Goal: Task Accomplishment & Management: Manage account settings

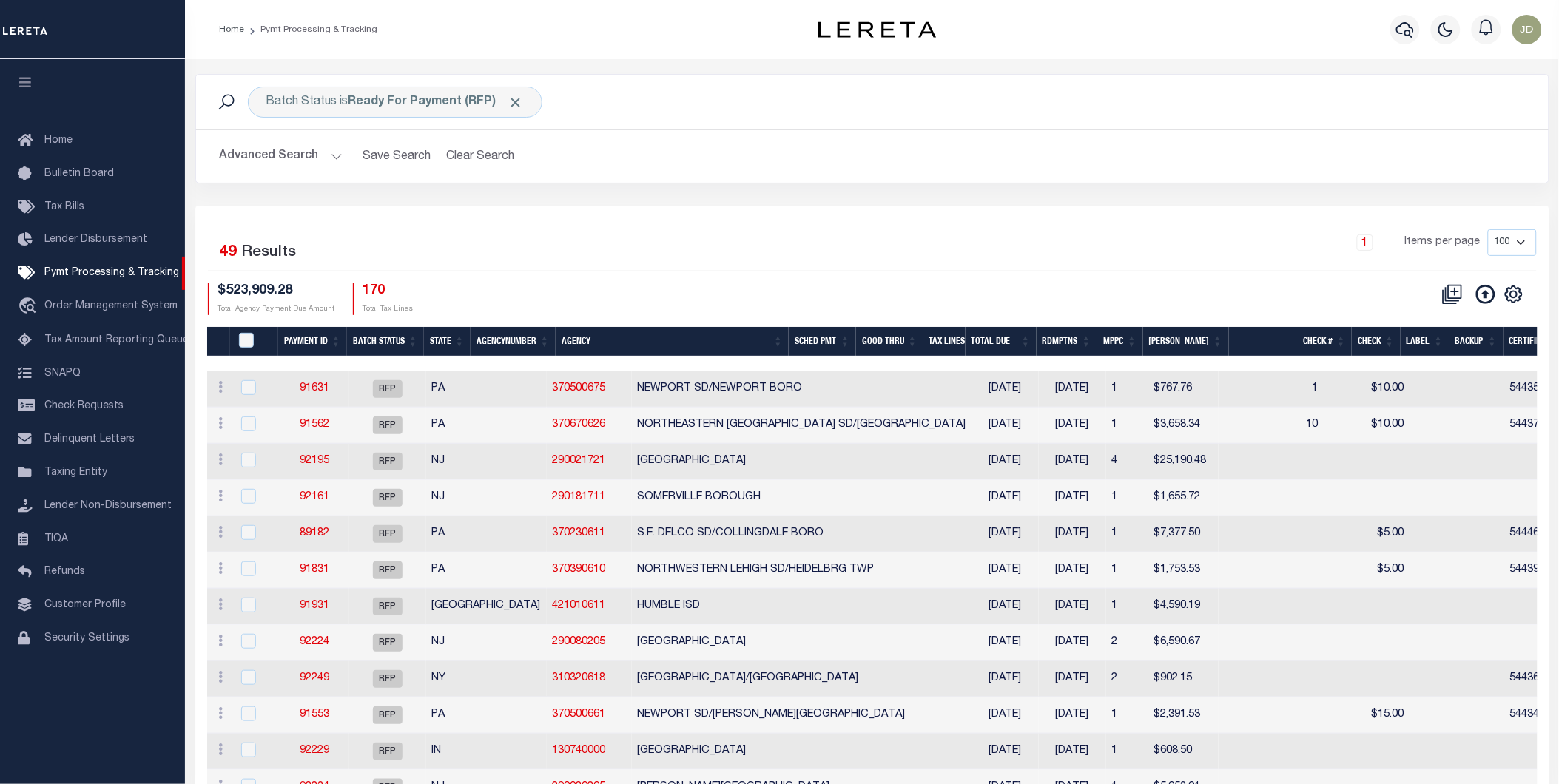
click at [23, 79] on icon "button" at bounding box center [24, 81] width 17 height 13
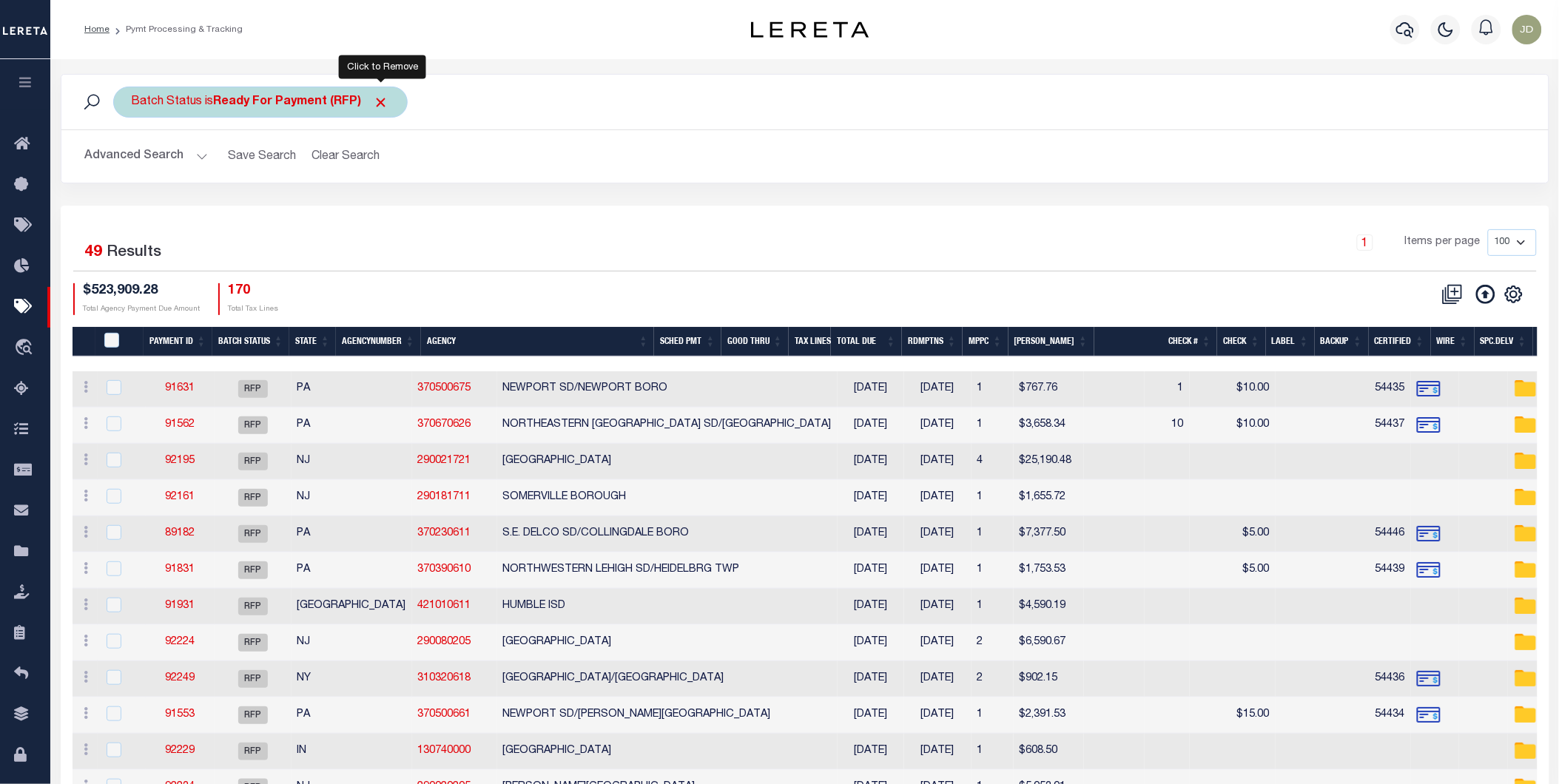
click at [380, 104] on span "Click to Remove" at bounding box center [382, 102] width 16 height 16
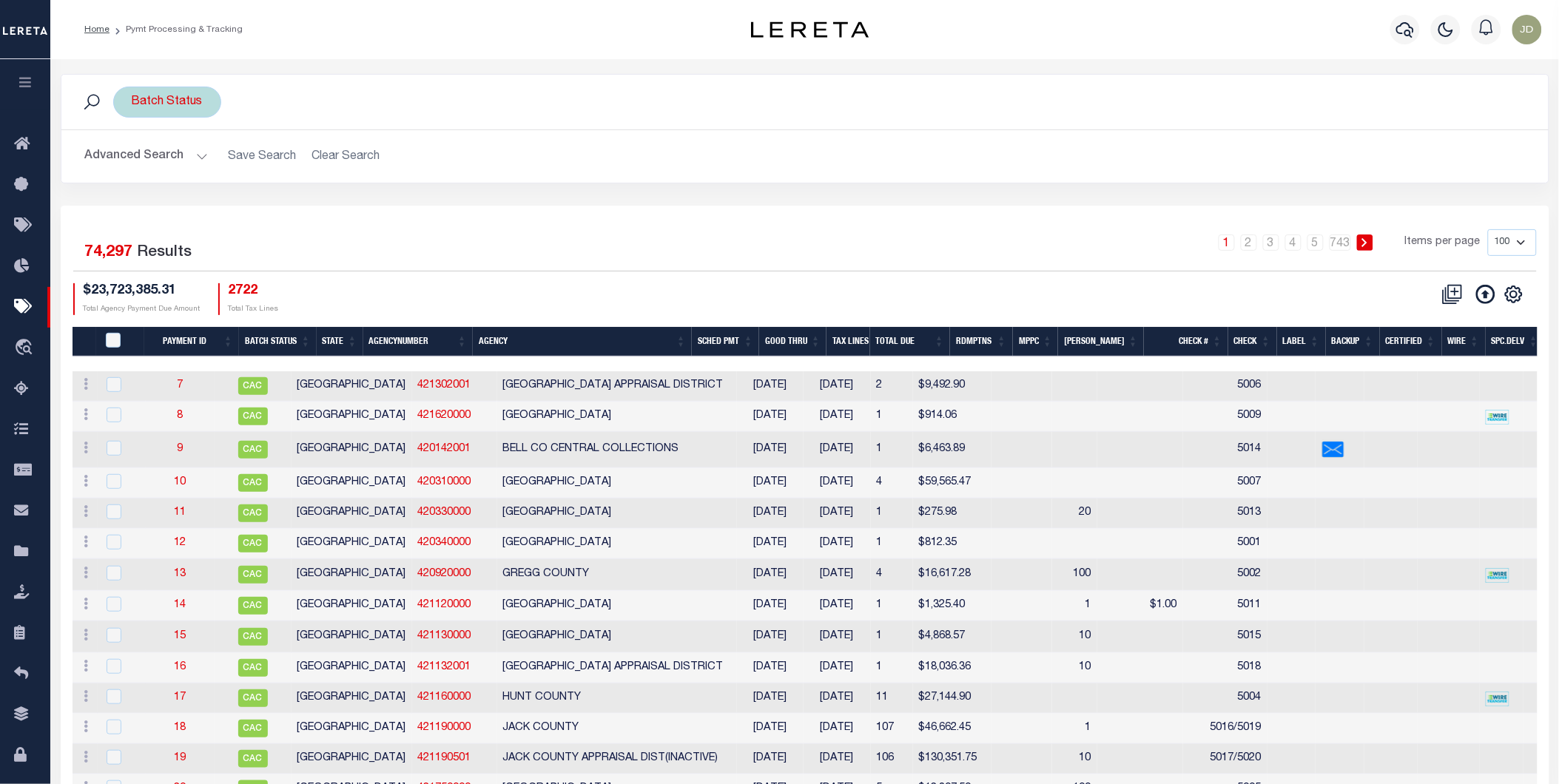
click at [177, 104] on div "Batch Status" at bounding box center [168, 102] width 108 height 31
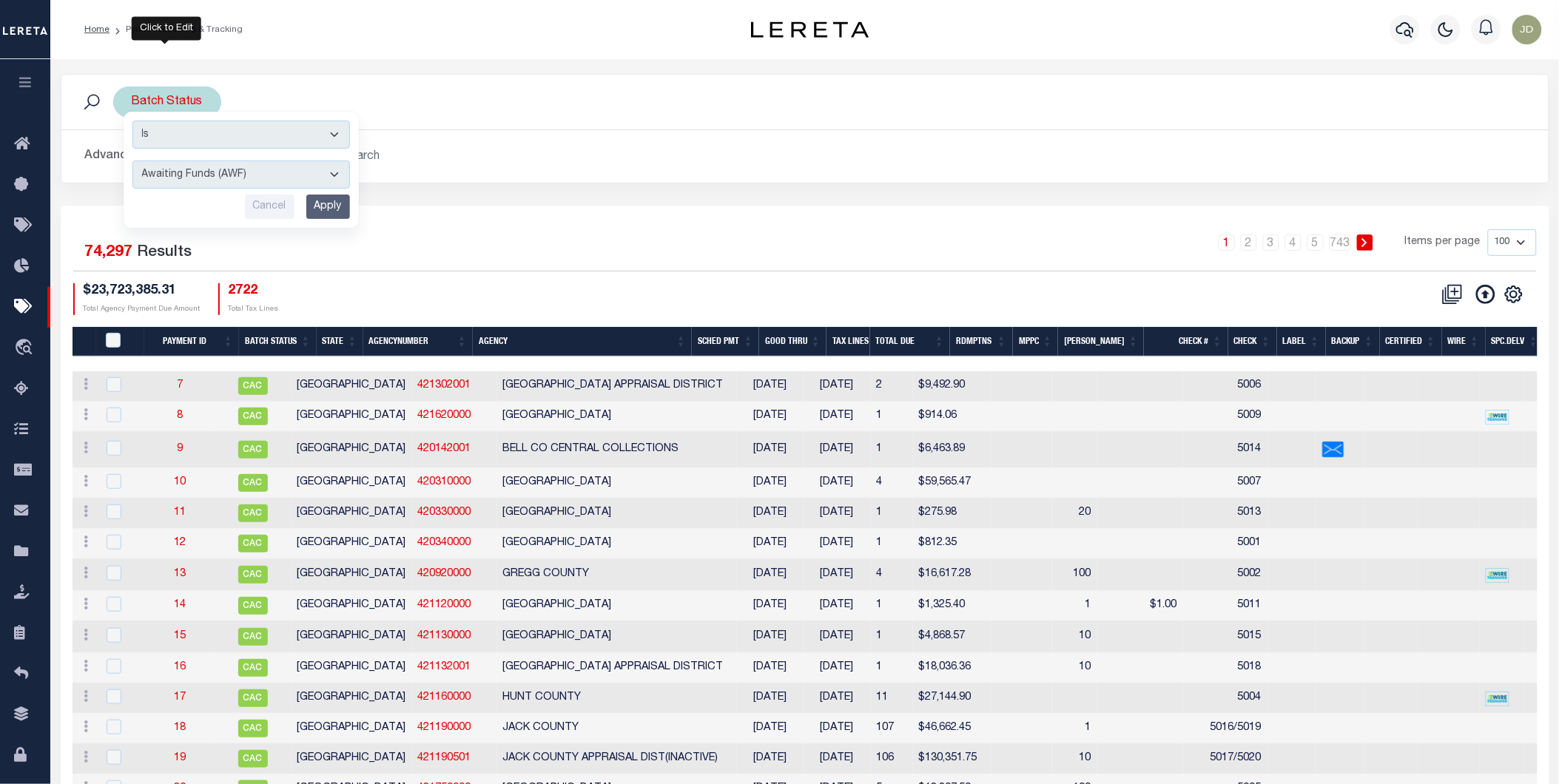
click at [190, 182] on select "Awaiting Funds (AWF) Cleared and Complete (CAC) New Check Needed (NCN) Payment …" at bounding box center [241, 175] width 217 height 28
select select "RFP"
click at [133, 161] on select "Awaiting Funds (AWF) Cleared and Complete (CAC) New Check Needed (NCN) Payment …" at bounding box center [241, 175] width 217 height 28
click at [328, 208] on input "Apply" at bounding box center [328, 207] width 44 height 24
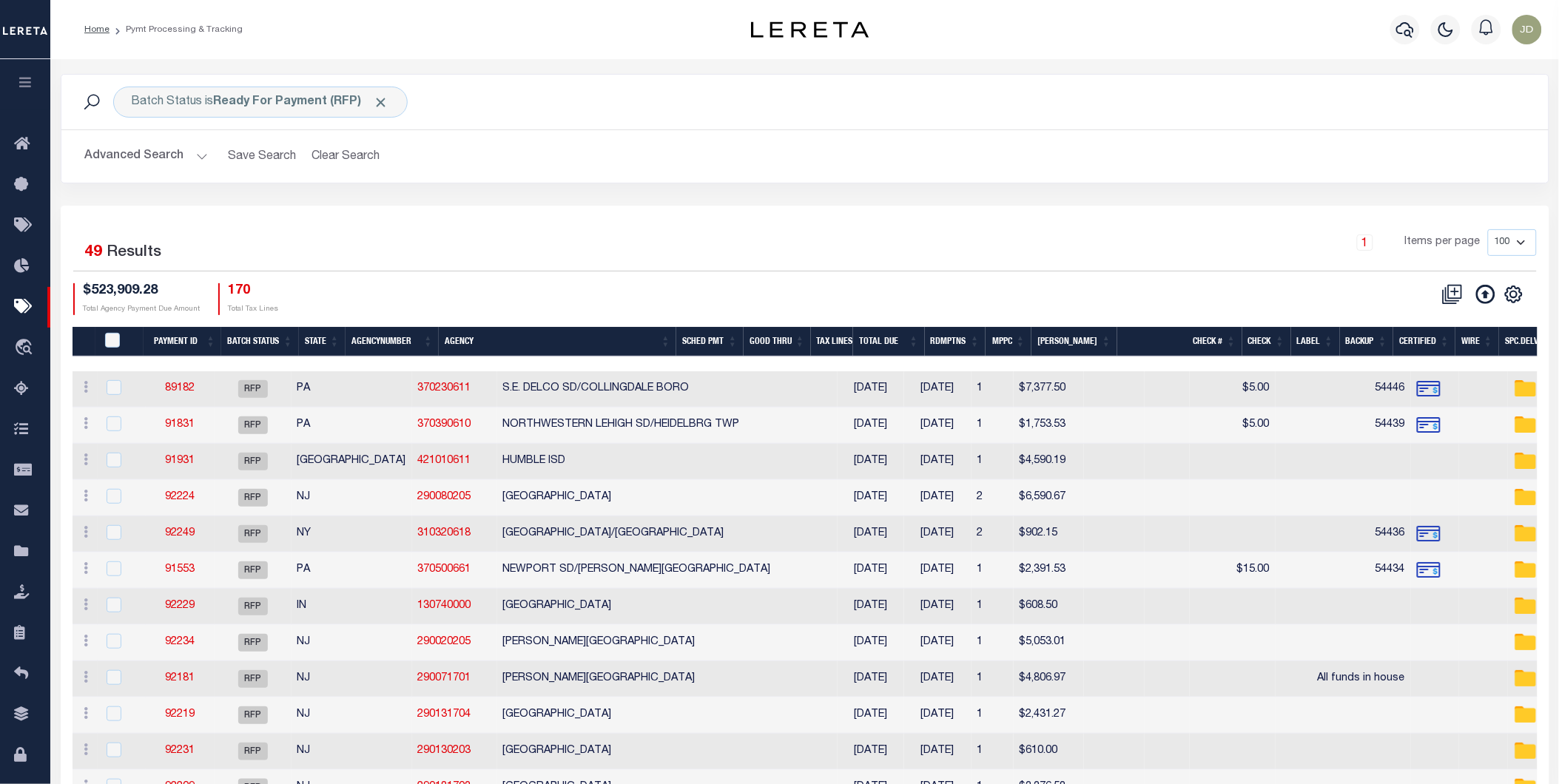
click at [135, 159] on button "Advanced Search" at bounding box center [146, 156] width 123 height 29
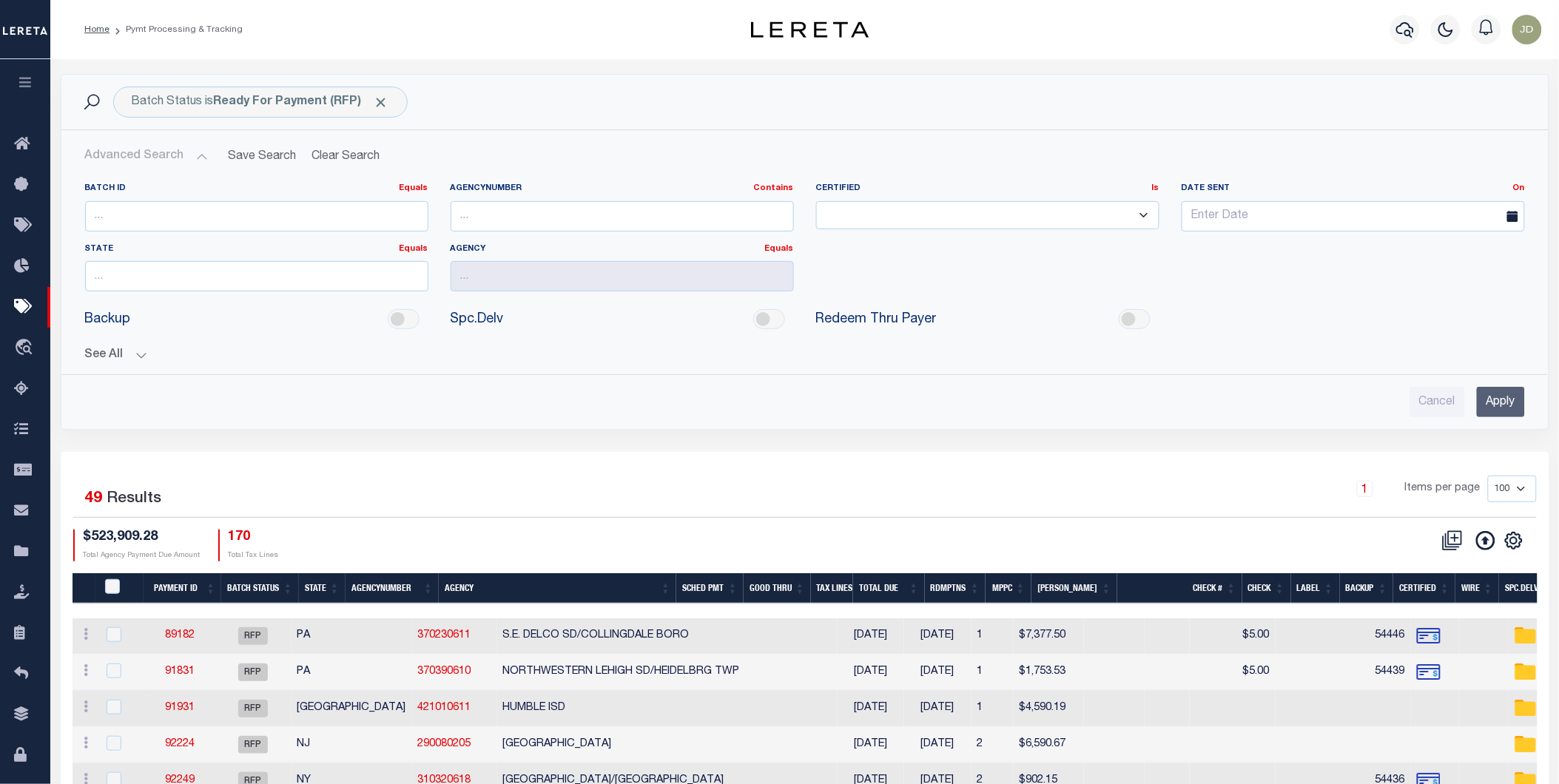
click at [114, 351] on button "See All" at bounding box center [804, 355] width 1439 height 14
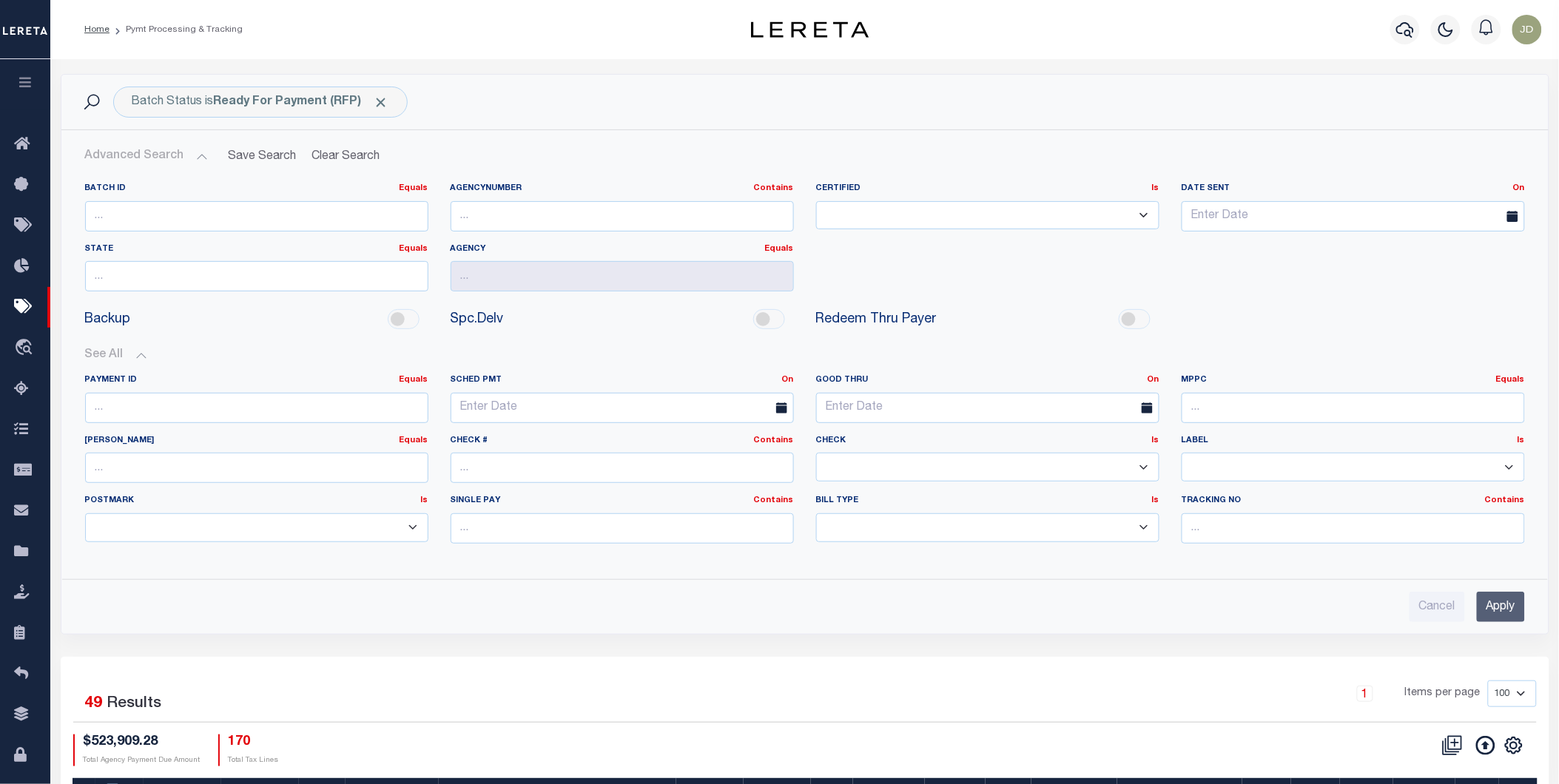
drag, startPoint x: 854, startPoint y: 469, endPoint x: 860, endPoint y: 477, distance: 10.0
click at [854, 469] on select "Yes No" at bounding box center [987, 466] width 343 height 29
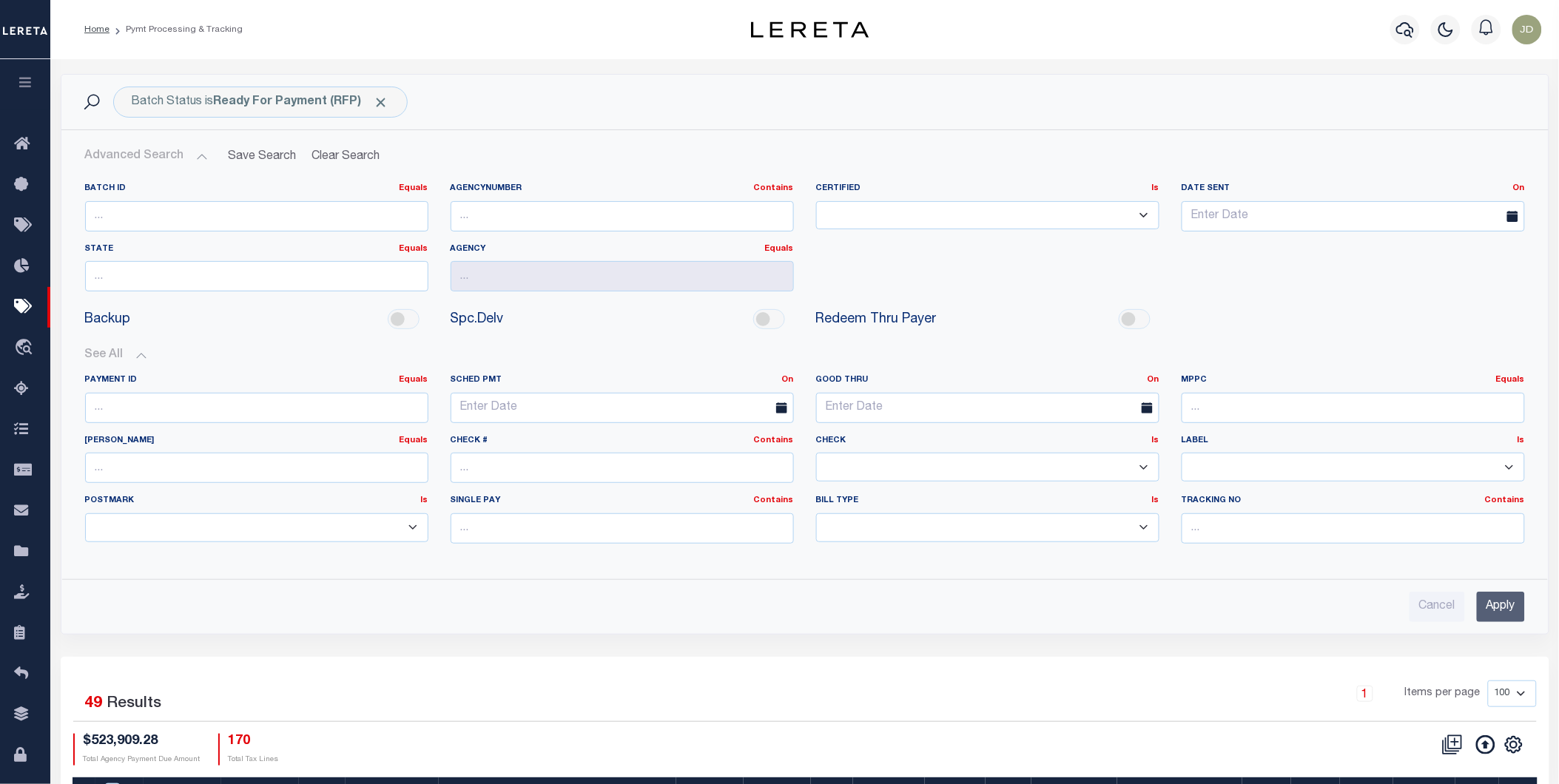
select select "false"
click at [816, 453] on select "Yes No" at bounding box center [987, 466] width 343 height 29
click at [1493, 604] on input "Apply" at bounding box center [1500, 607] width 48 height 31
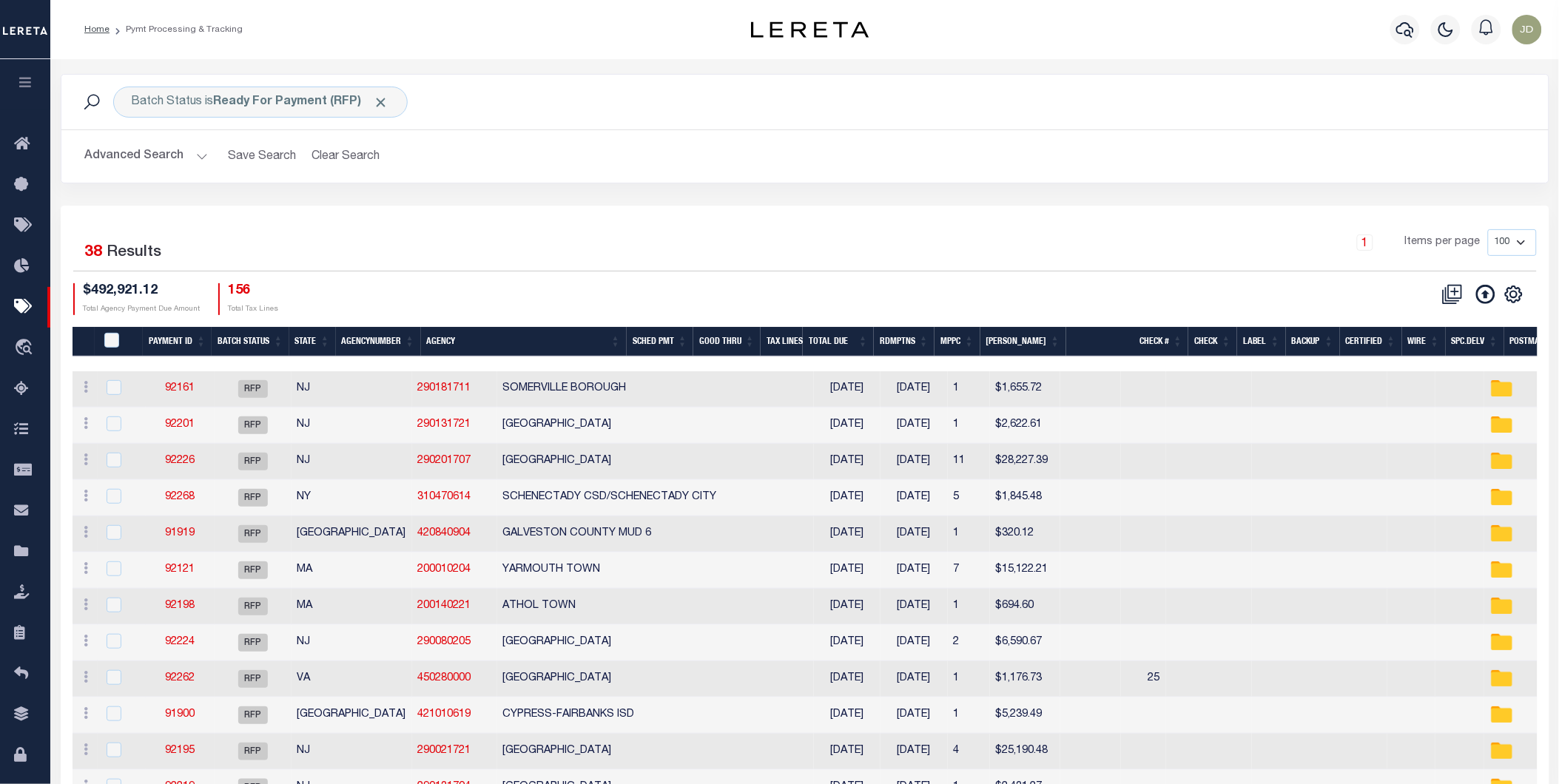
click at [1466, 345] on th "Spc.Delv" at bounding box center [1474, 341] width 59 height 31
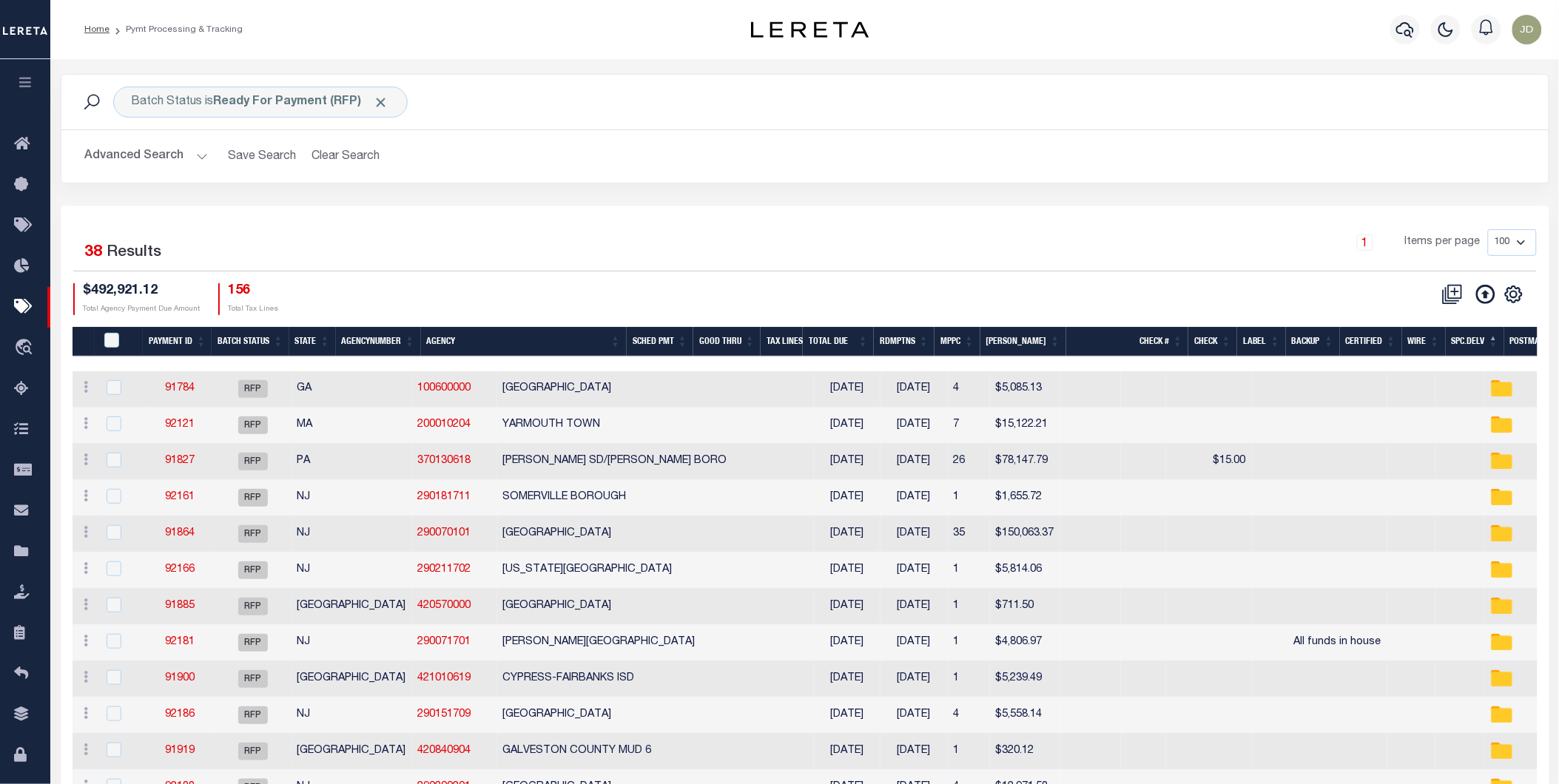
click at [1466, 345] on th "Spc.Delv" at bounding box center [1474, 341] width 59 height 31
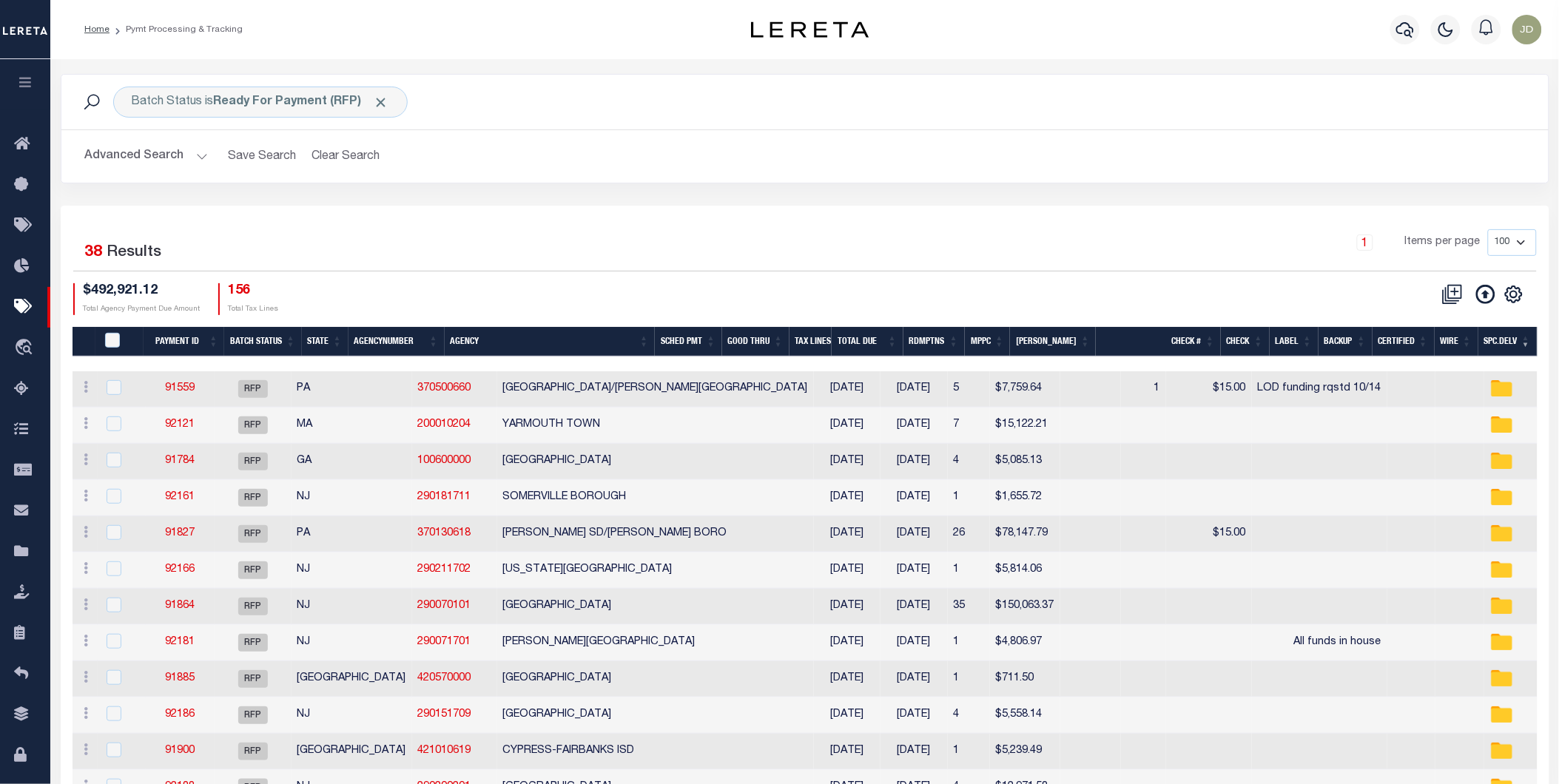
click at [535, 343] on th "Agency" at bounding box center [549, 341] width 210 height 31
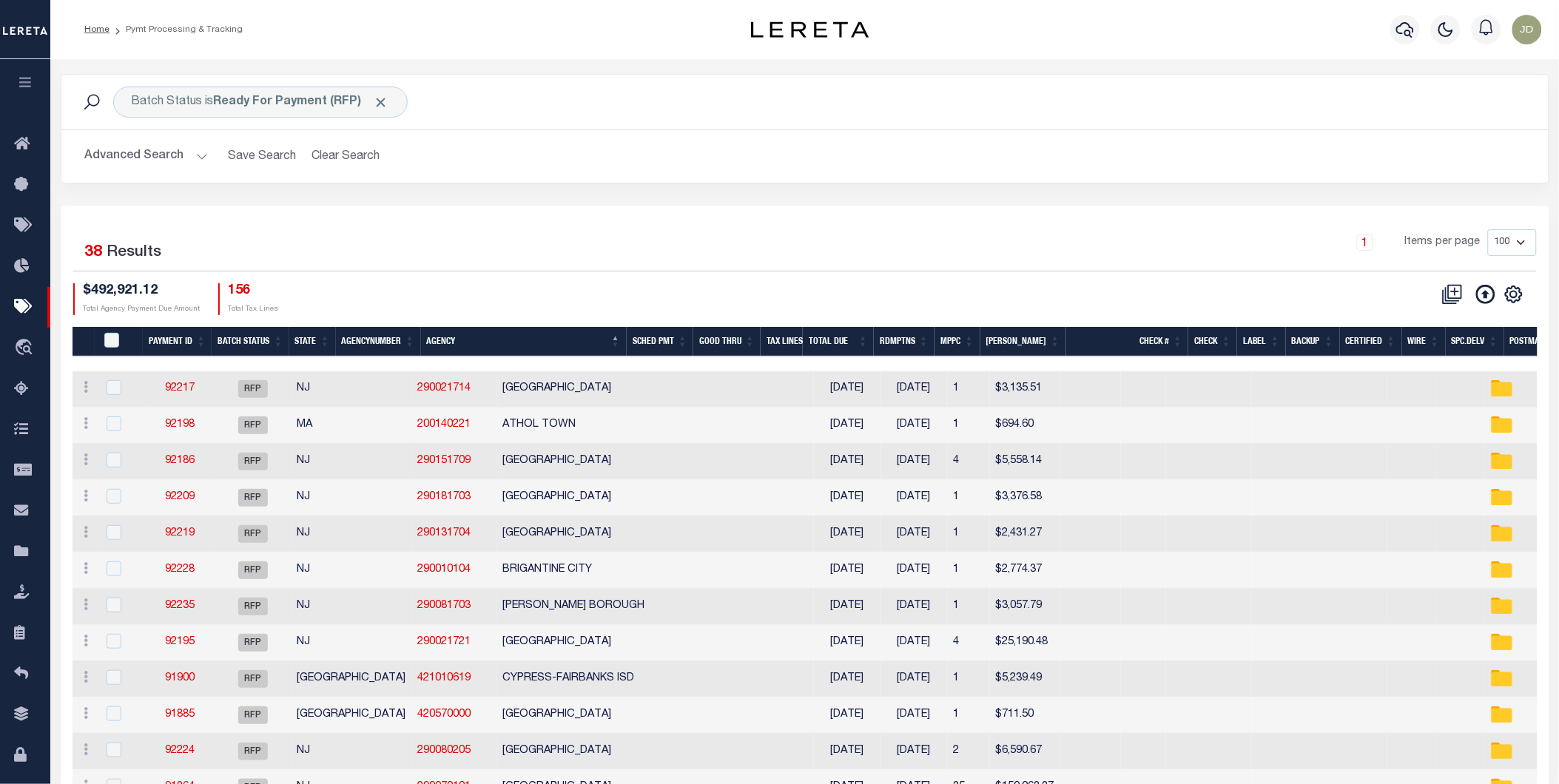
click at [970, 341] on th "MPPC" at bounding box center [957, 341] width 46 height 31
click at [975, 341] on th "MPPC" at bounding box center [957, 341] width 46 height 31
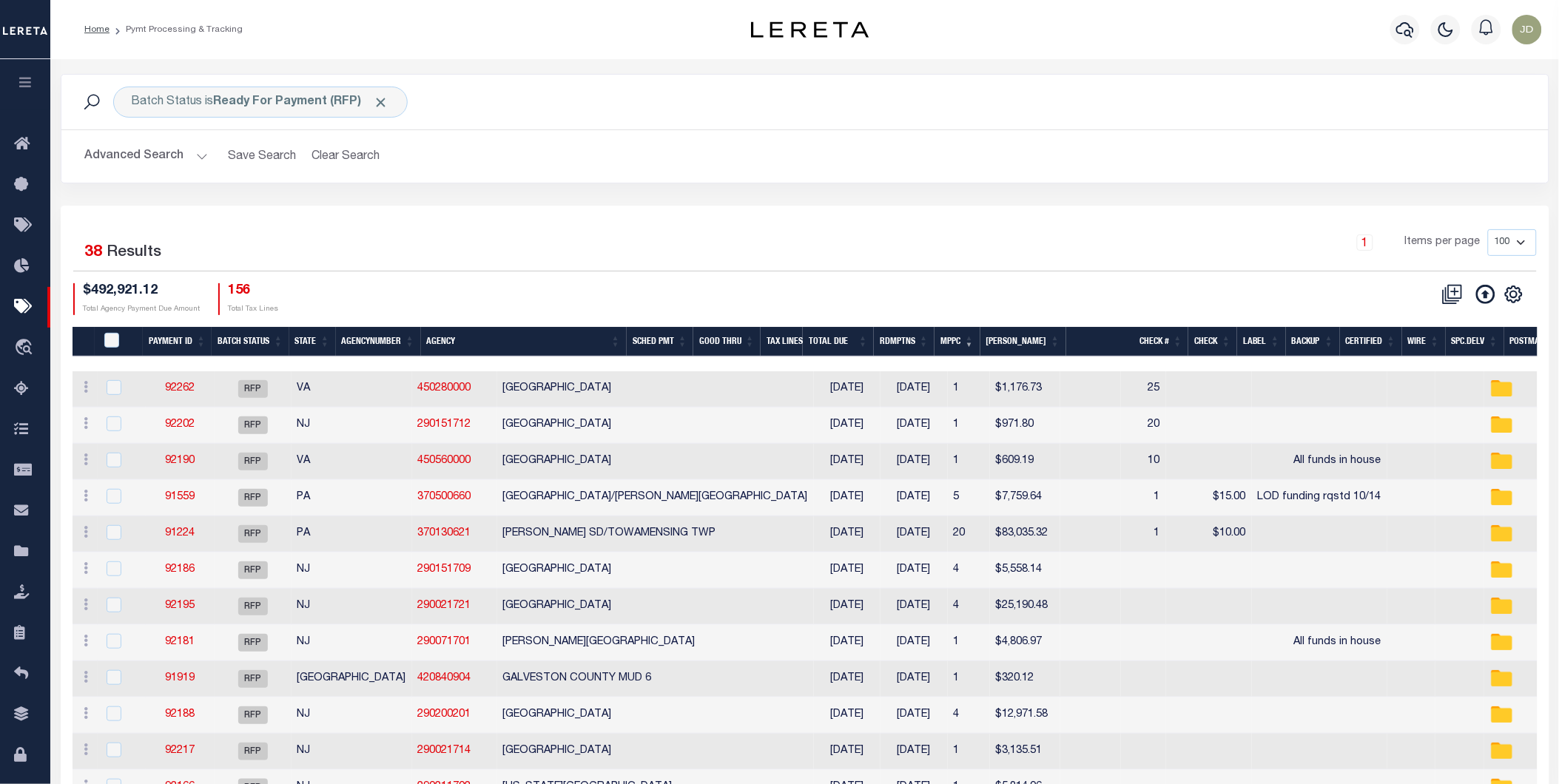
click at [515, 344] on th "Agency" at bounding box center [523, 341] width 205 height 31
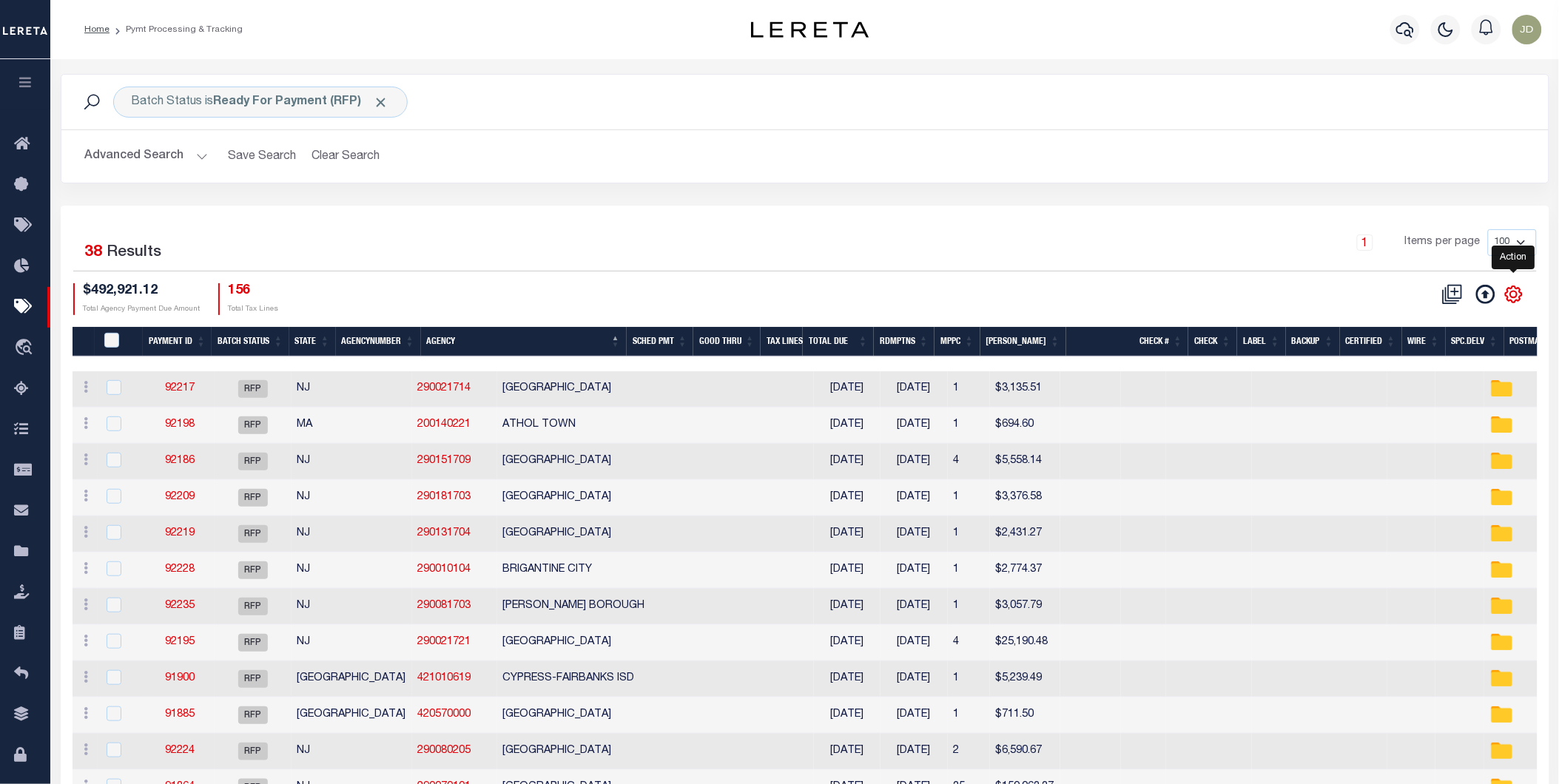
click at [1517, 299] on icon "" at bounding box center [1514, 294] width 19 height 19
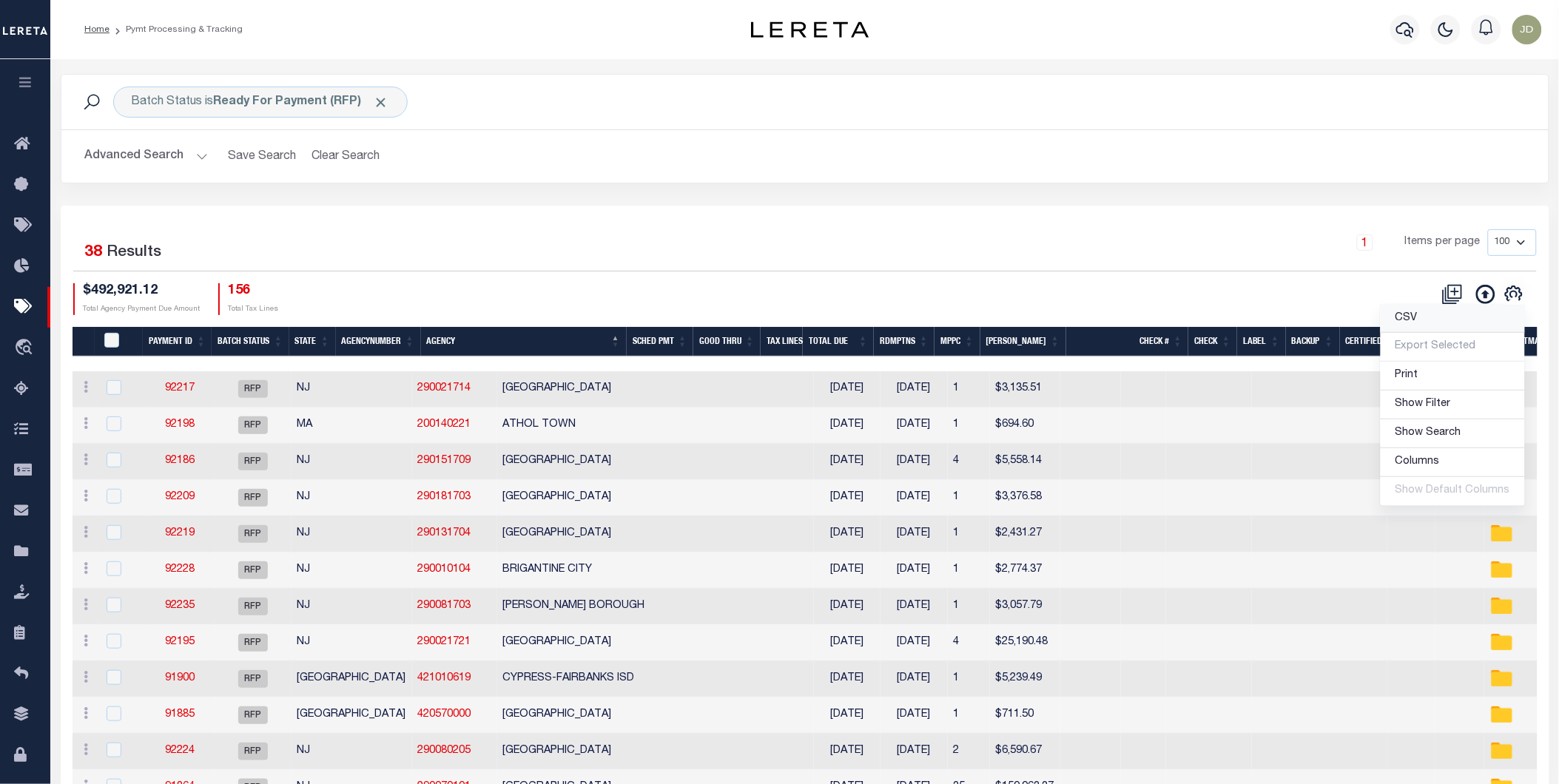
click at [1429, 321] on link "CSV" at bounding box center [1452, 319] width 144 height 29
click at [571, 198] on div "Batch Status is Ready For Payment (RFP) Search Advanced Search Save Search Clea…" at bounding box center [805, 140] width 1511 height 132
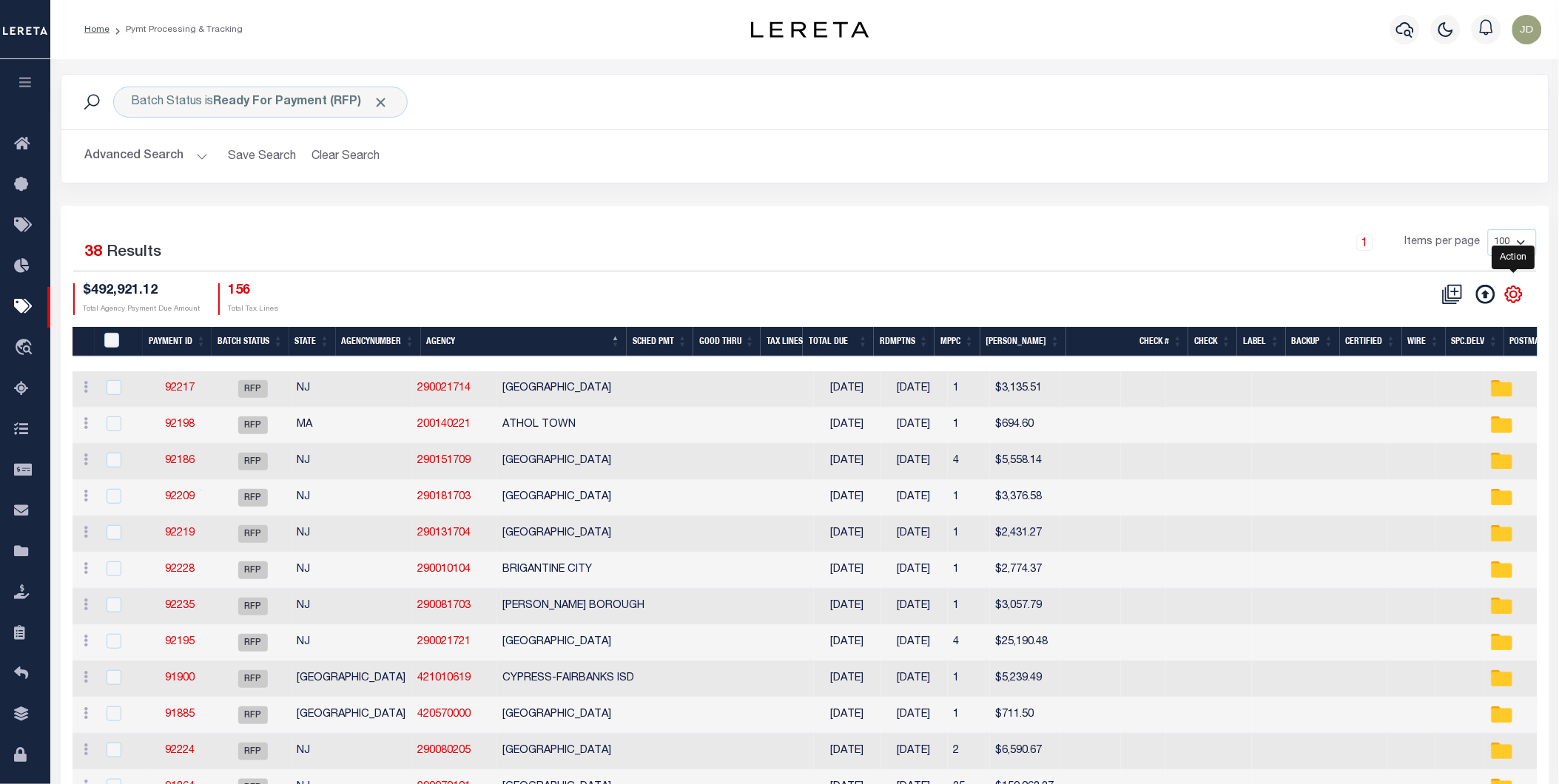
click at [1520, 293] on icon "" at bounding box center [1514, 294] width 17 height 17
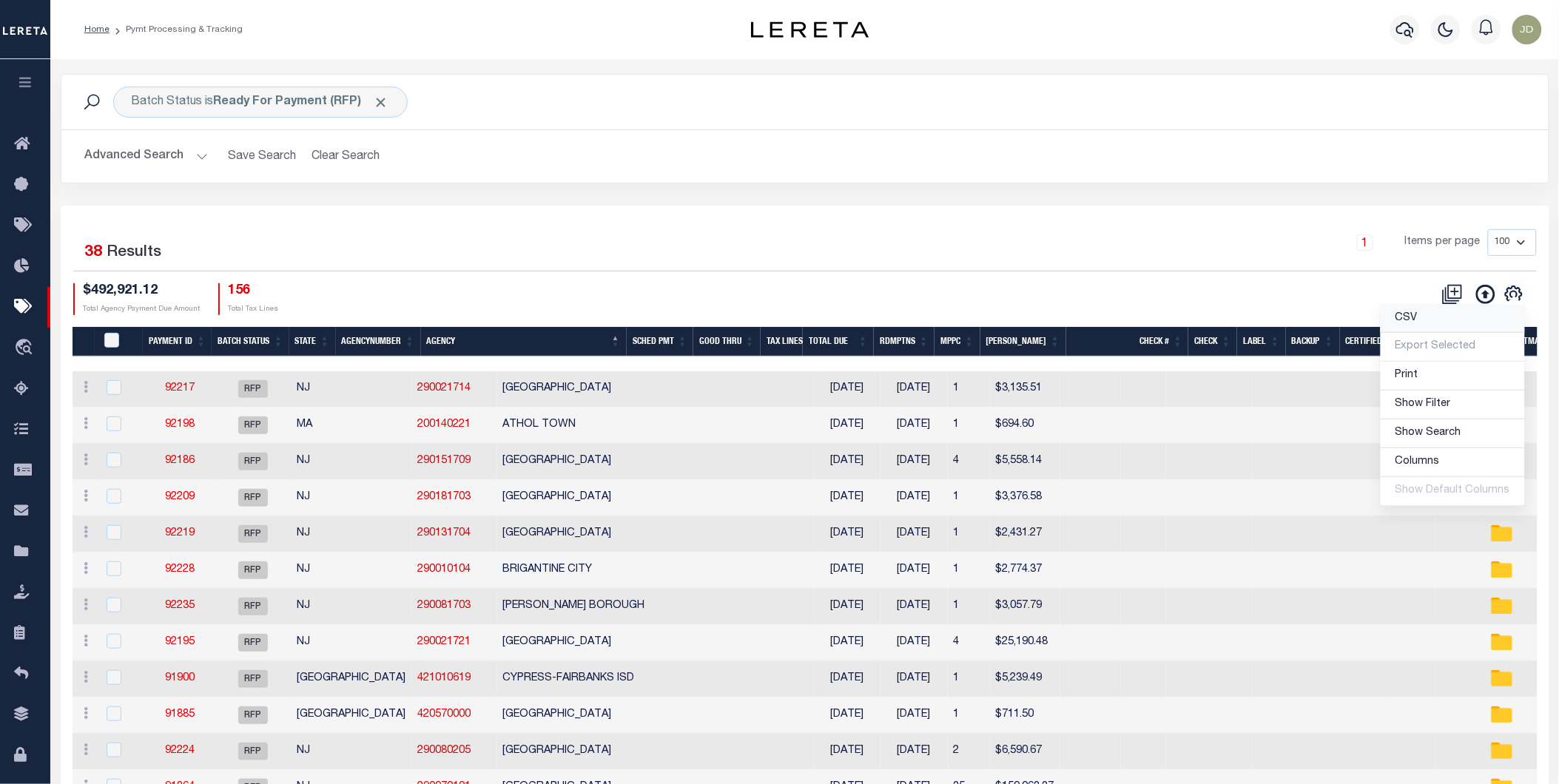
click at [1418, 323] on span "CSV" at bounding box center [1406, 318] width 22 height 10
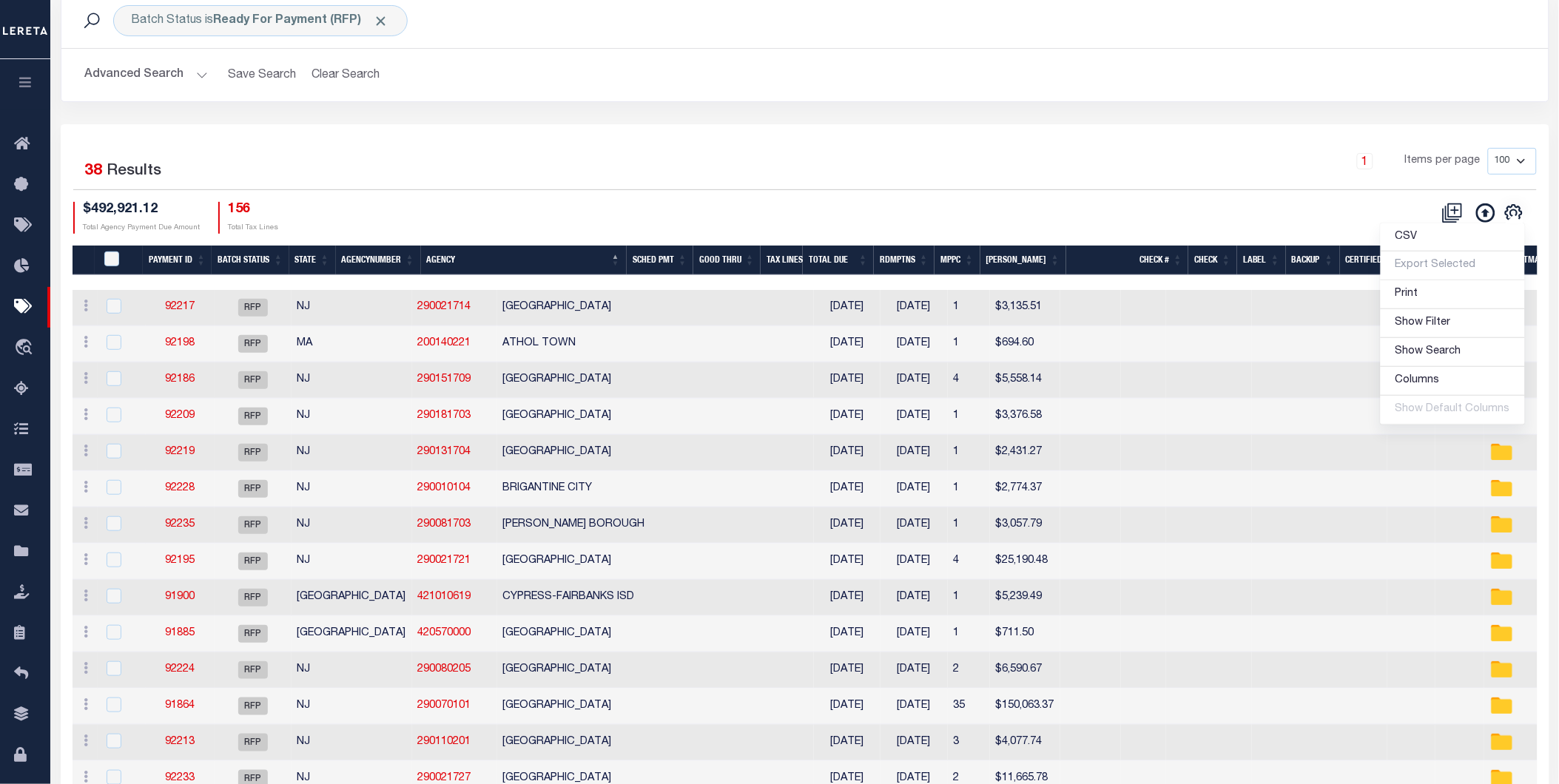
scroll to position [82, 0]
click at [708, 113] on div "Batch Status is Ready For Payment (RFP) Search Advanced Search Save Search Clea…" at bounding box center [805, 58] width 1511 height 132
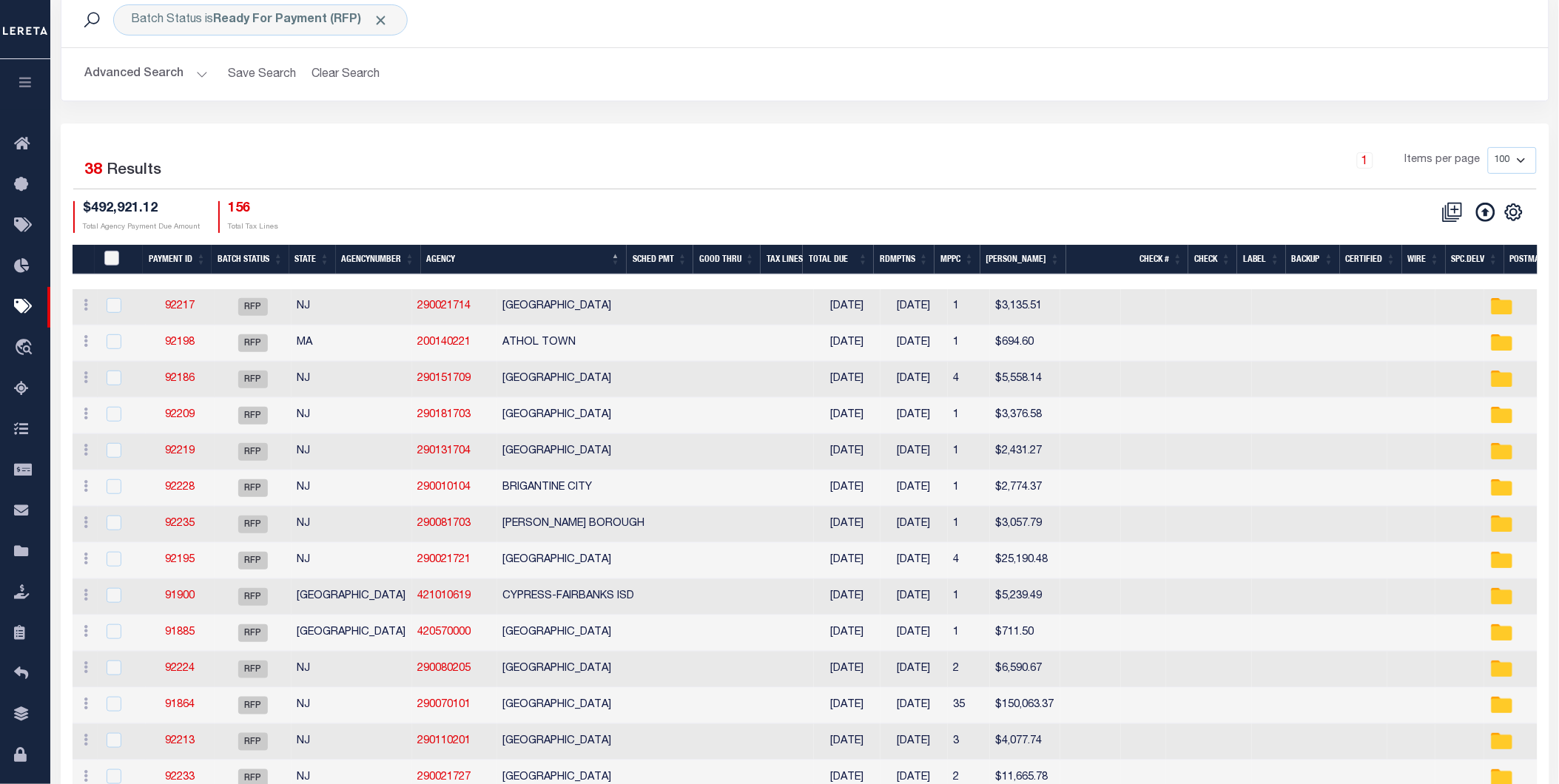
click at [119, 254] on input "PayeePmtBatchStatus" at bounding box center [111, 258] width 15 height 15
checkbox input "true"
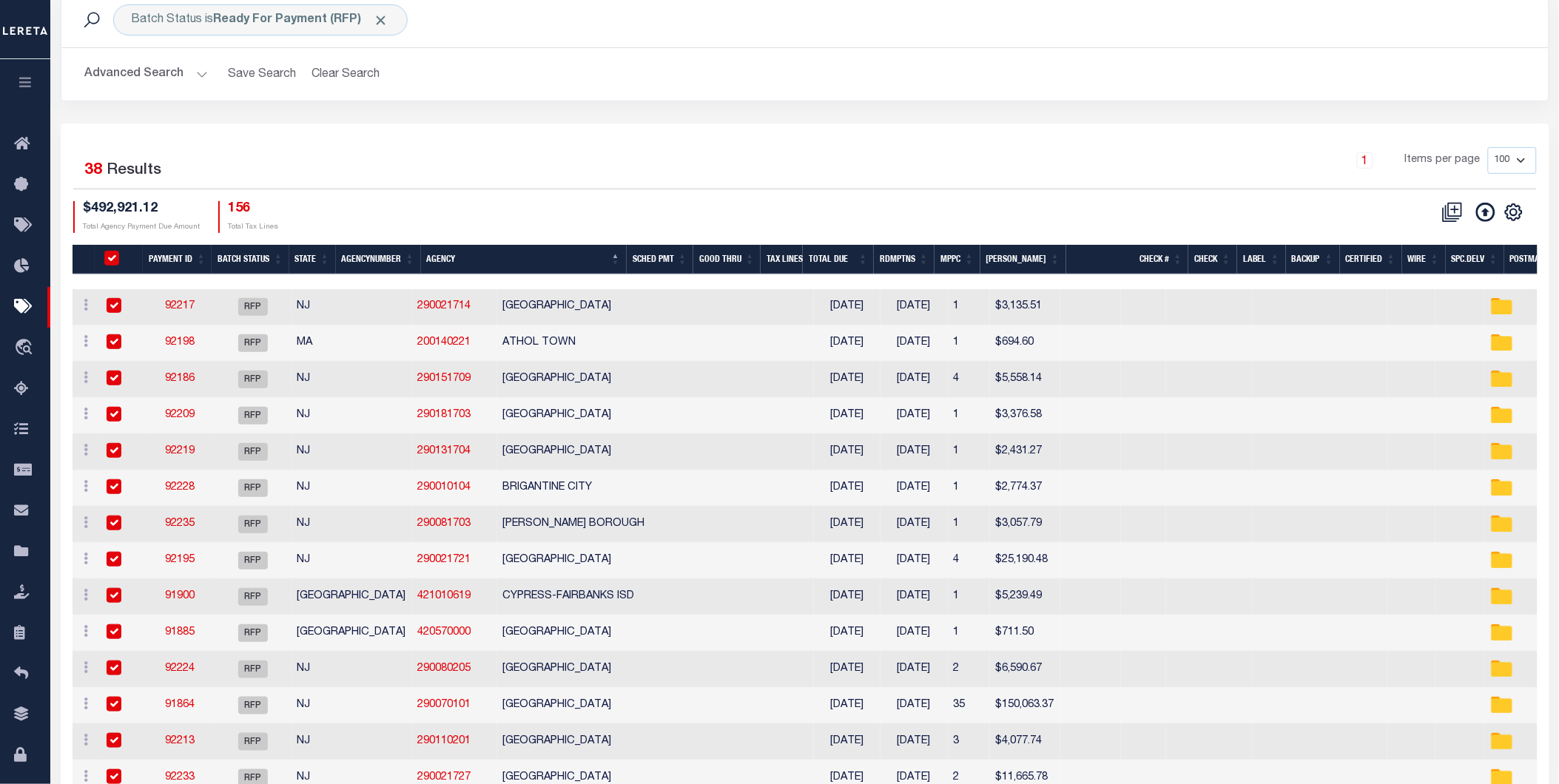
checkbox input "true"
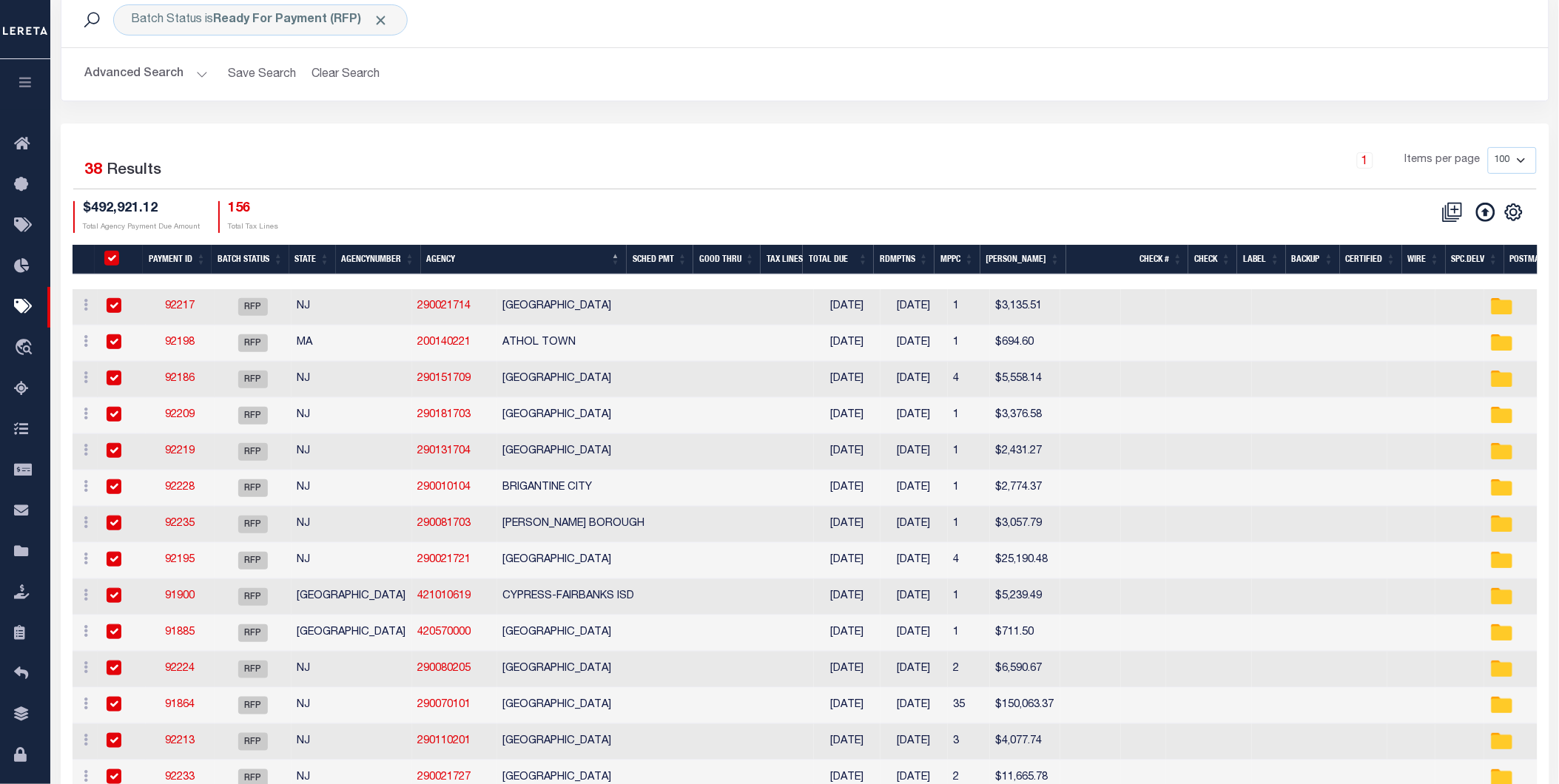
checkbox input "true"
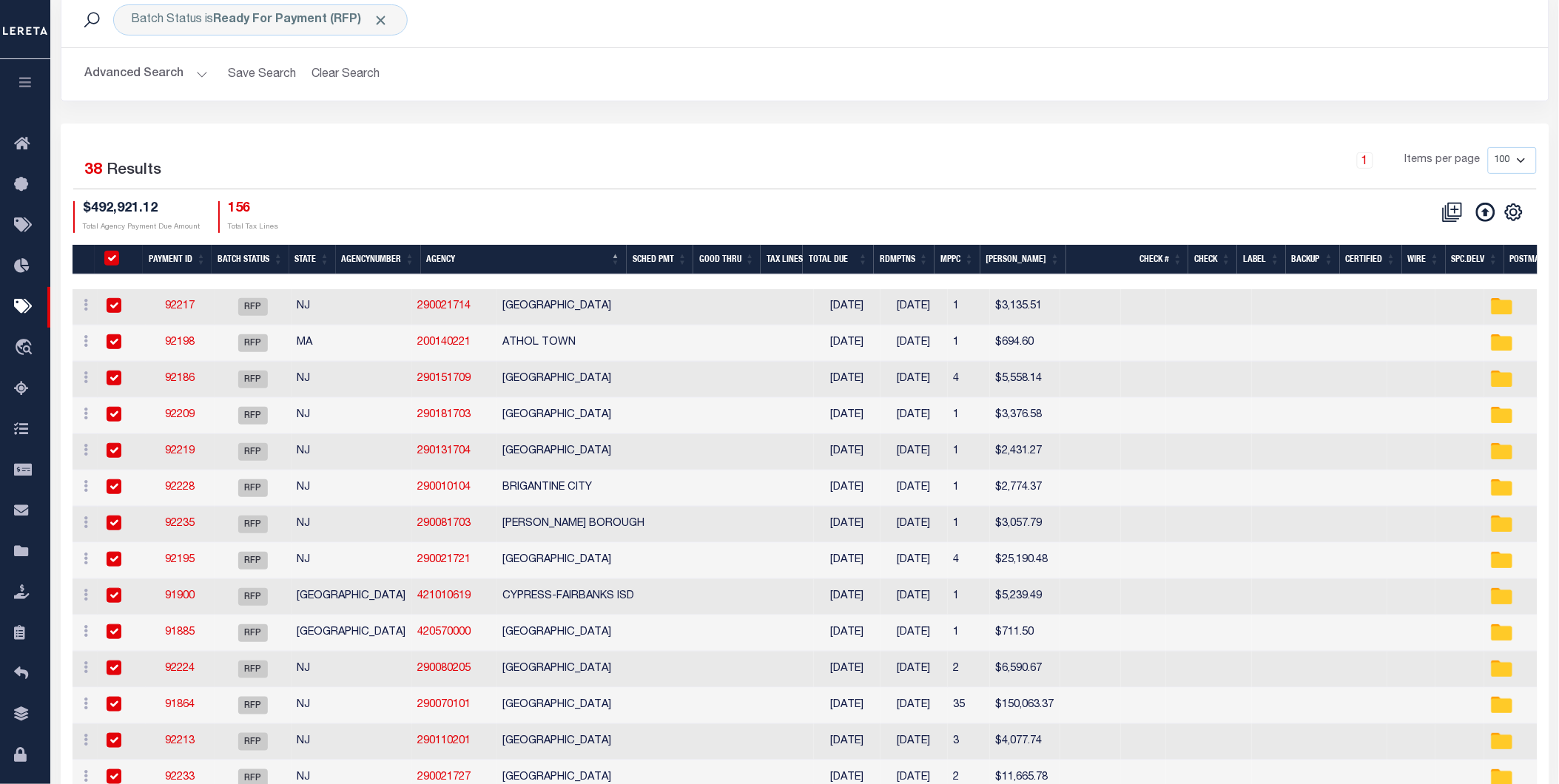
checkbox input "true"
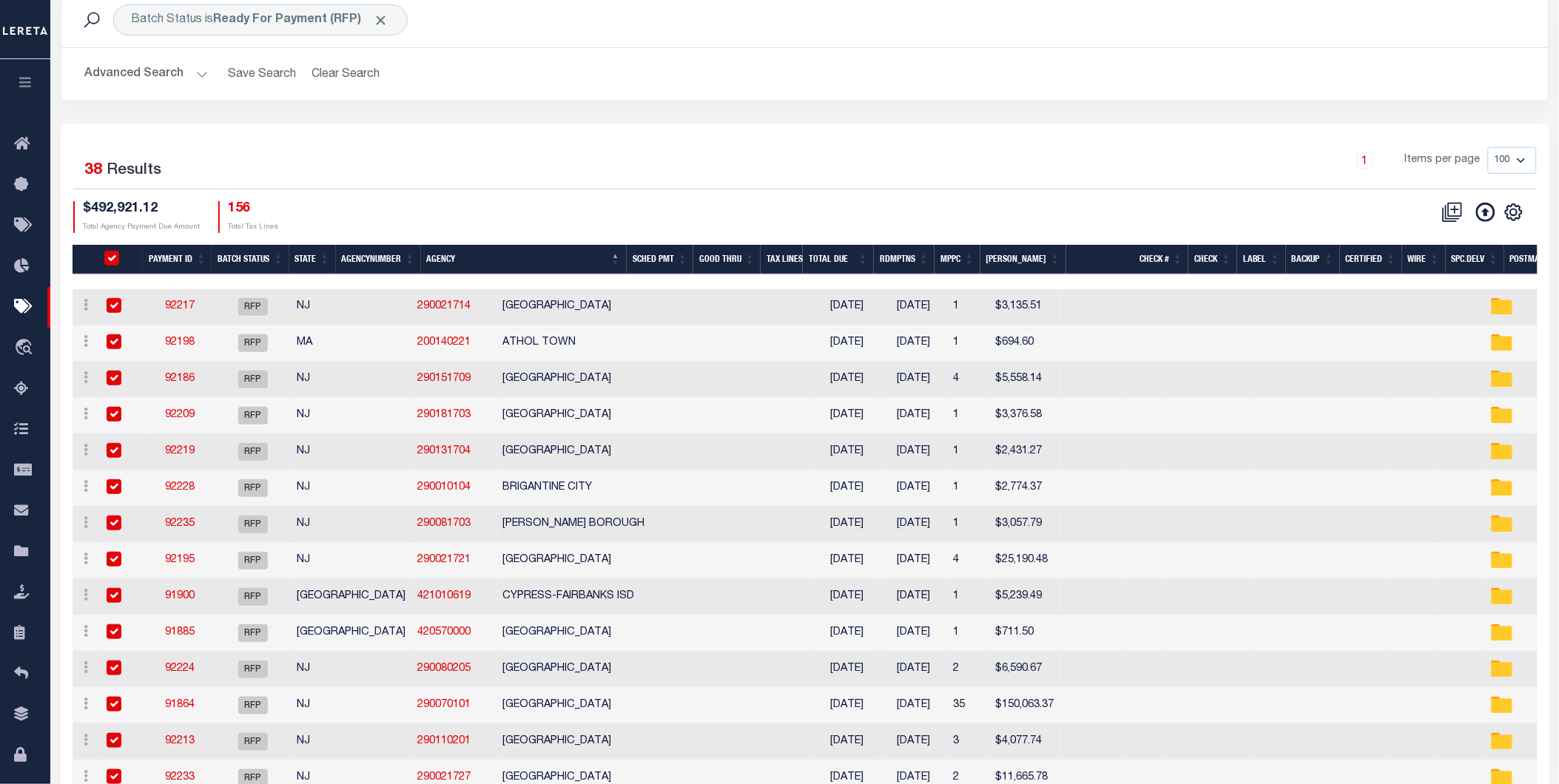
checkbox input "true"
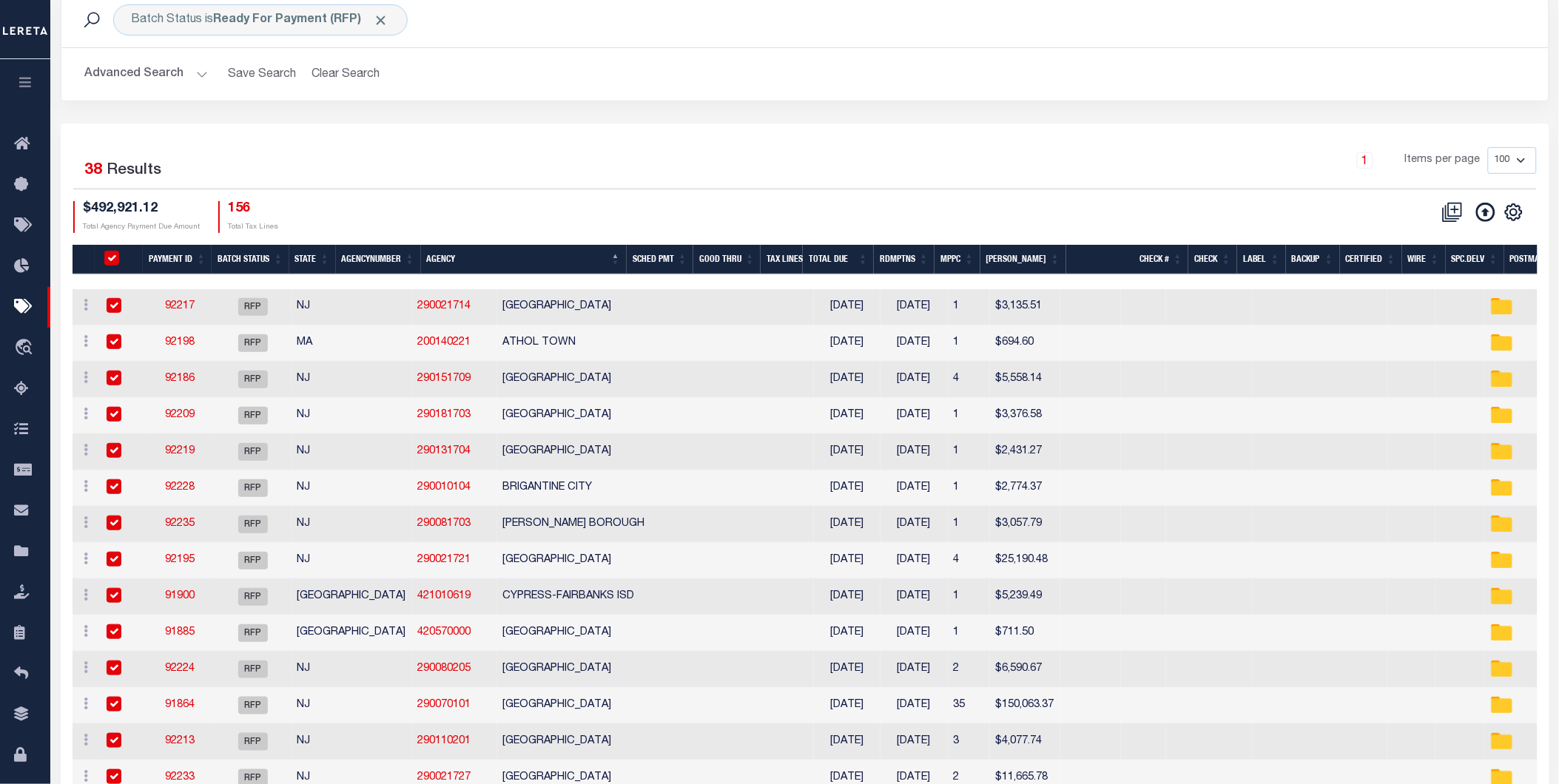
checkbox input "true"
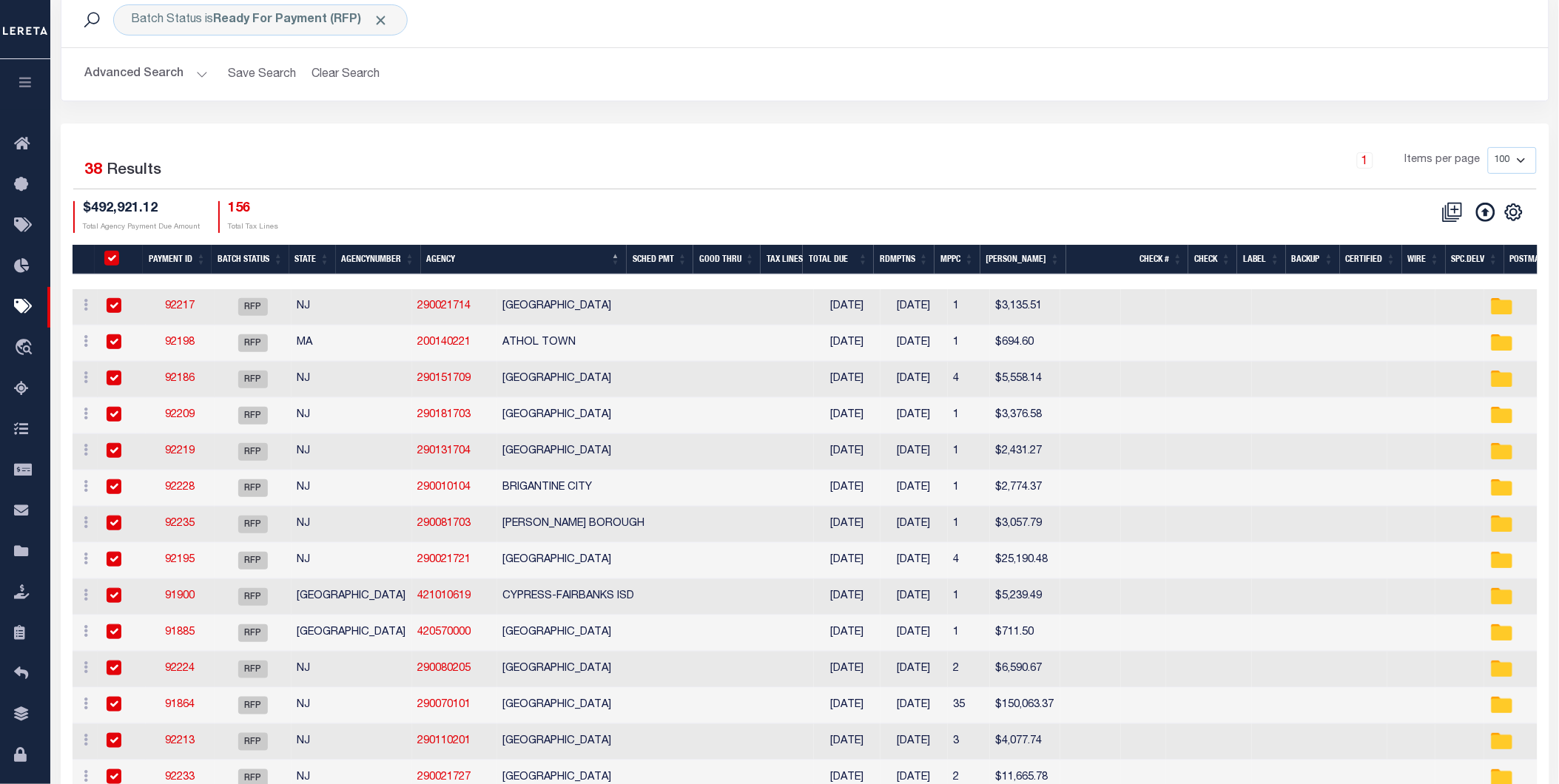
checkbox input "true"
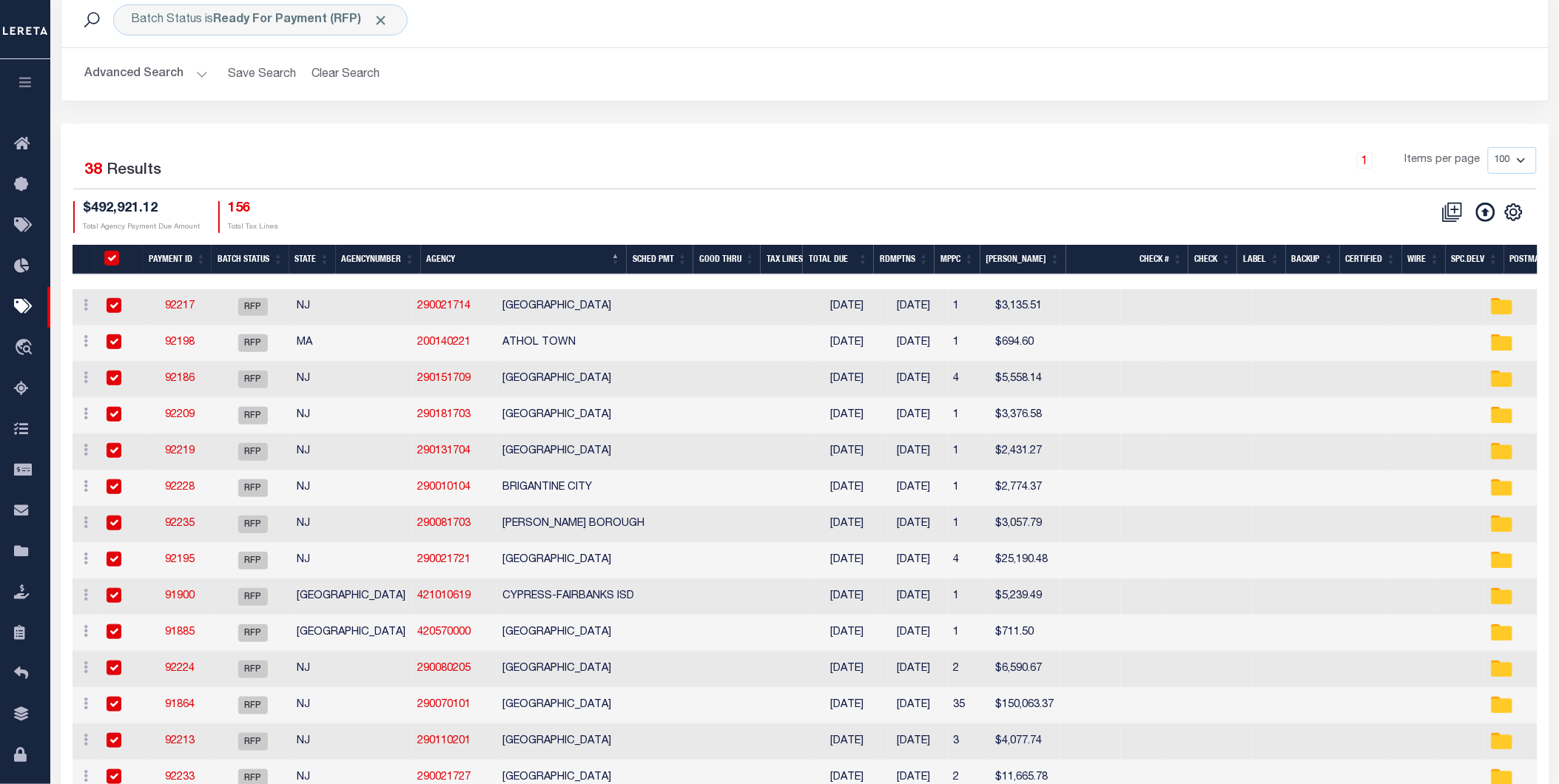
checkbox input "true"
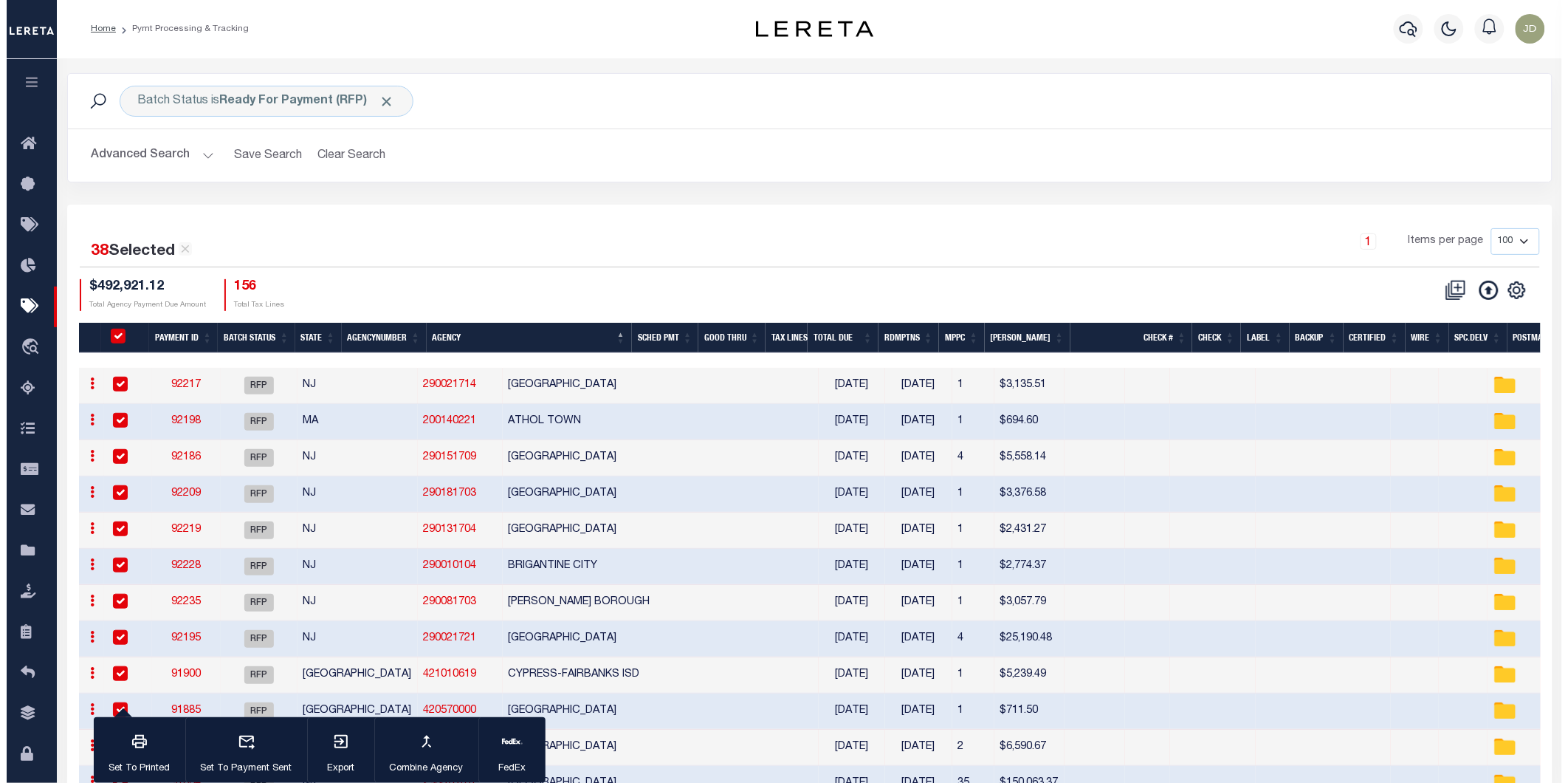
scroll to position [0, 0]
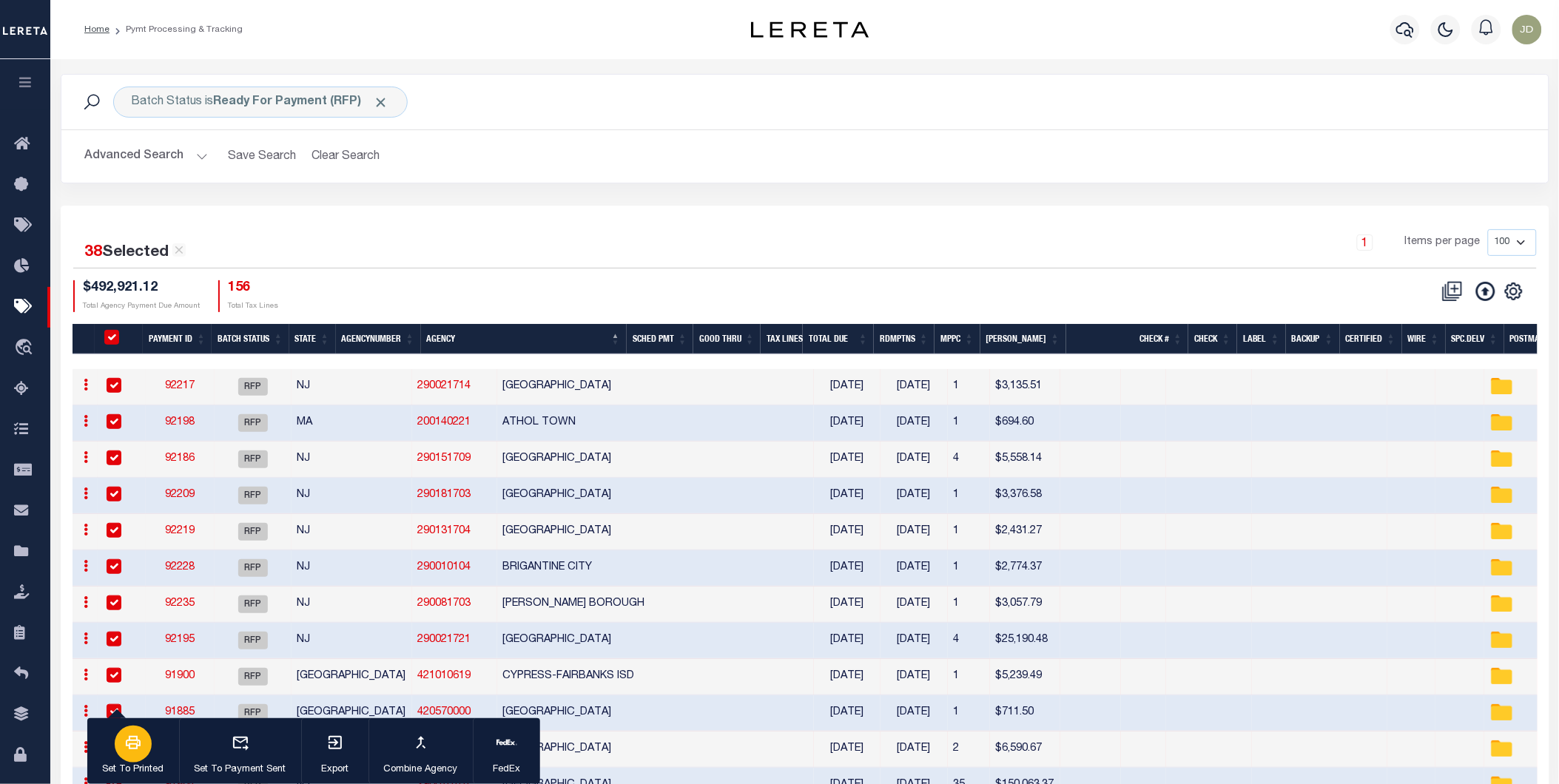
click at [142, 751] on div "button" at bounding box center [133, 744] width 37 height 37
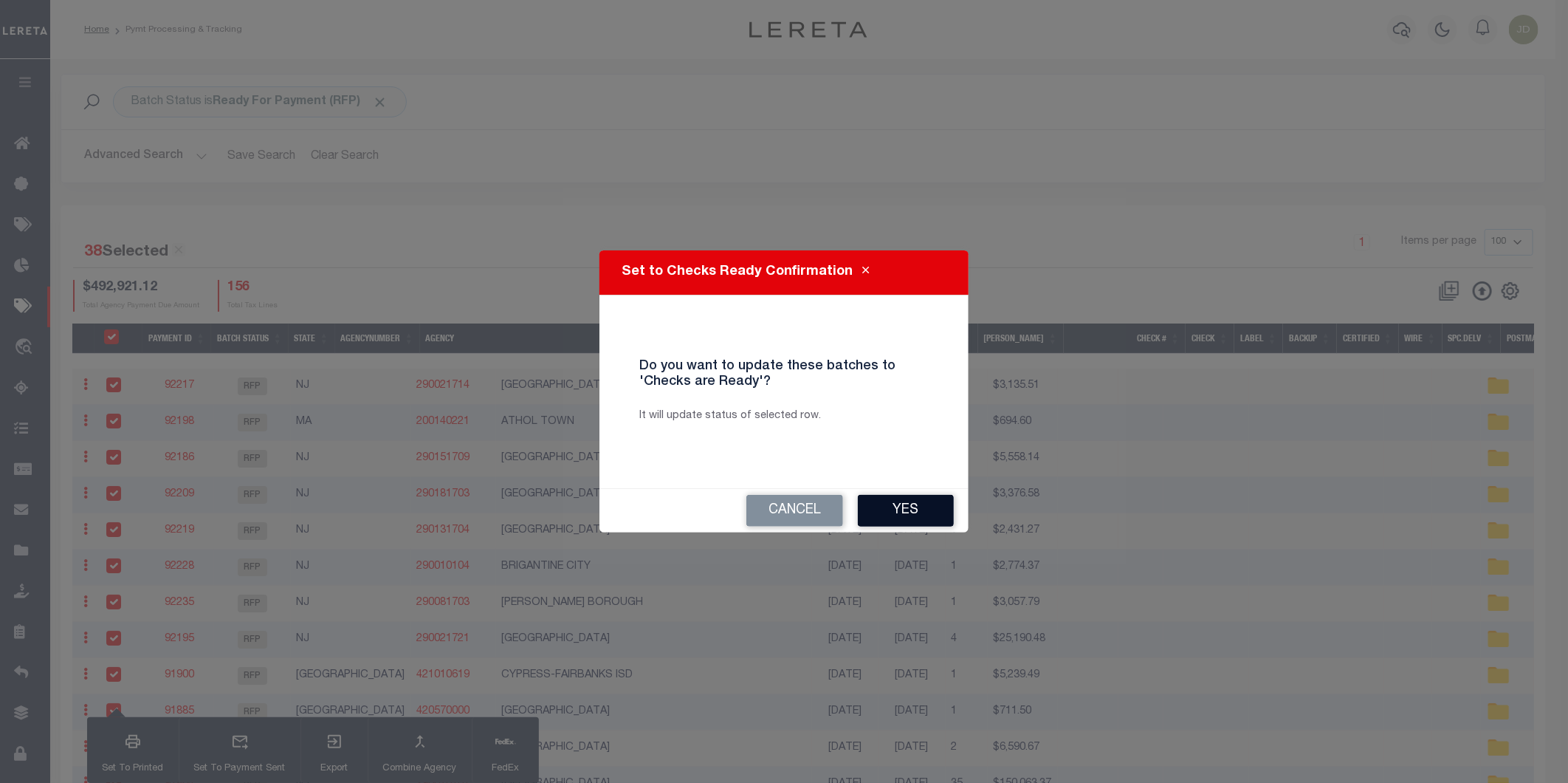
click at [884, 515] on button "Yes" at bounding box center [906, 511] width 96 height 31
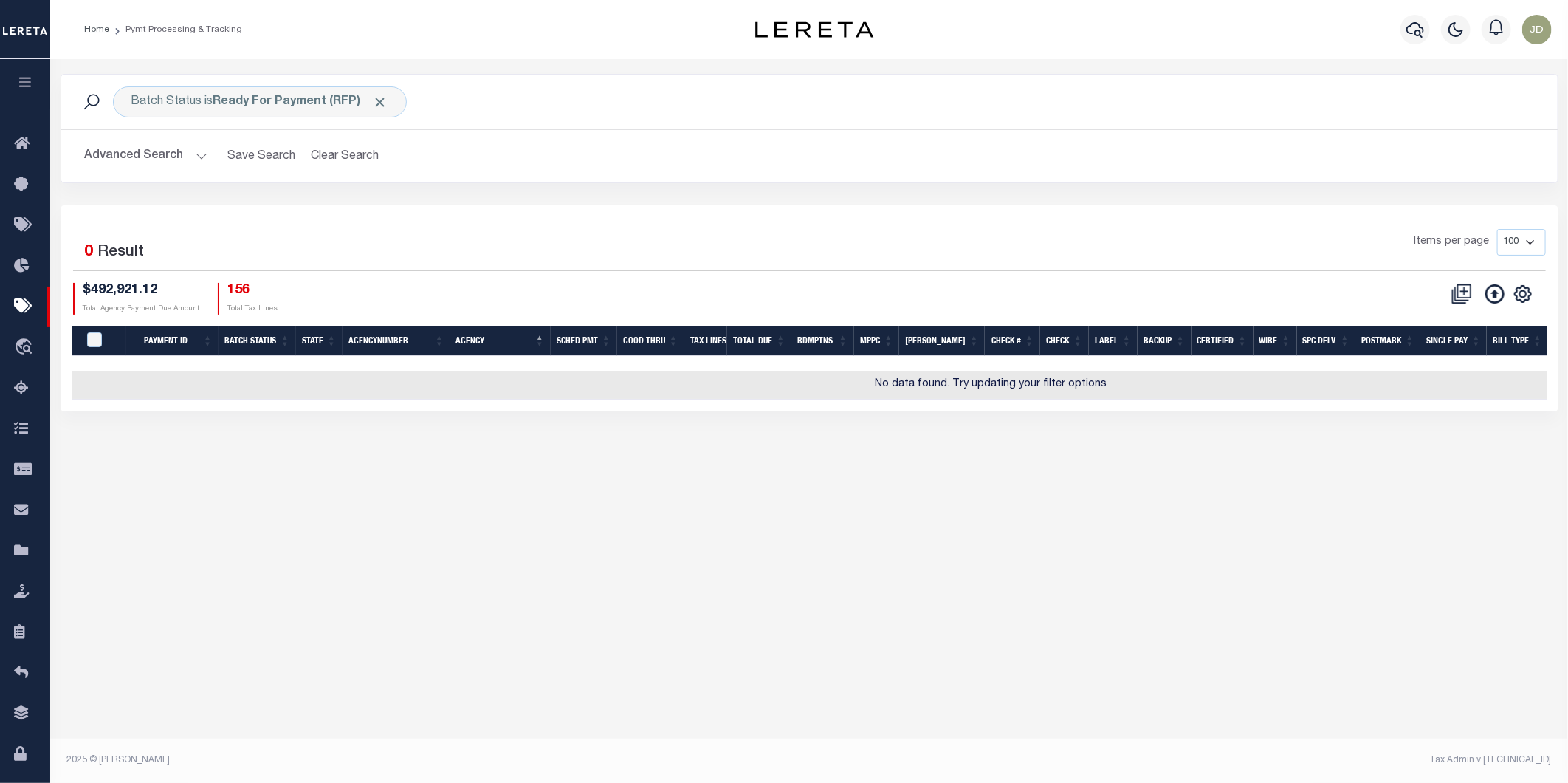
click at [152, 155] on button "Advanced Search" at bounding box center [146, 156] width 123 height 29
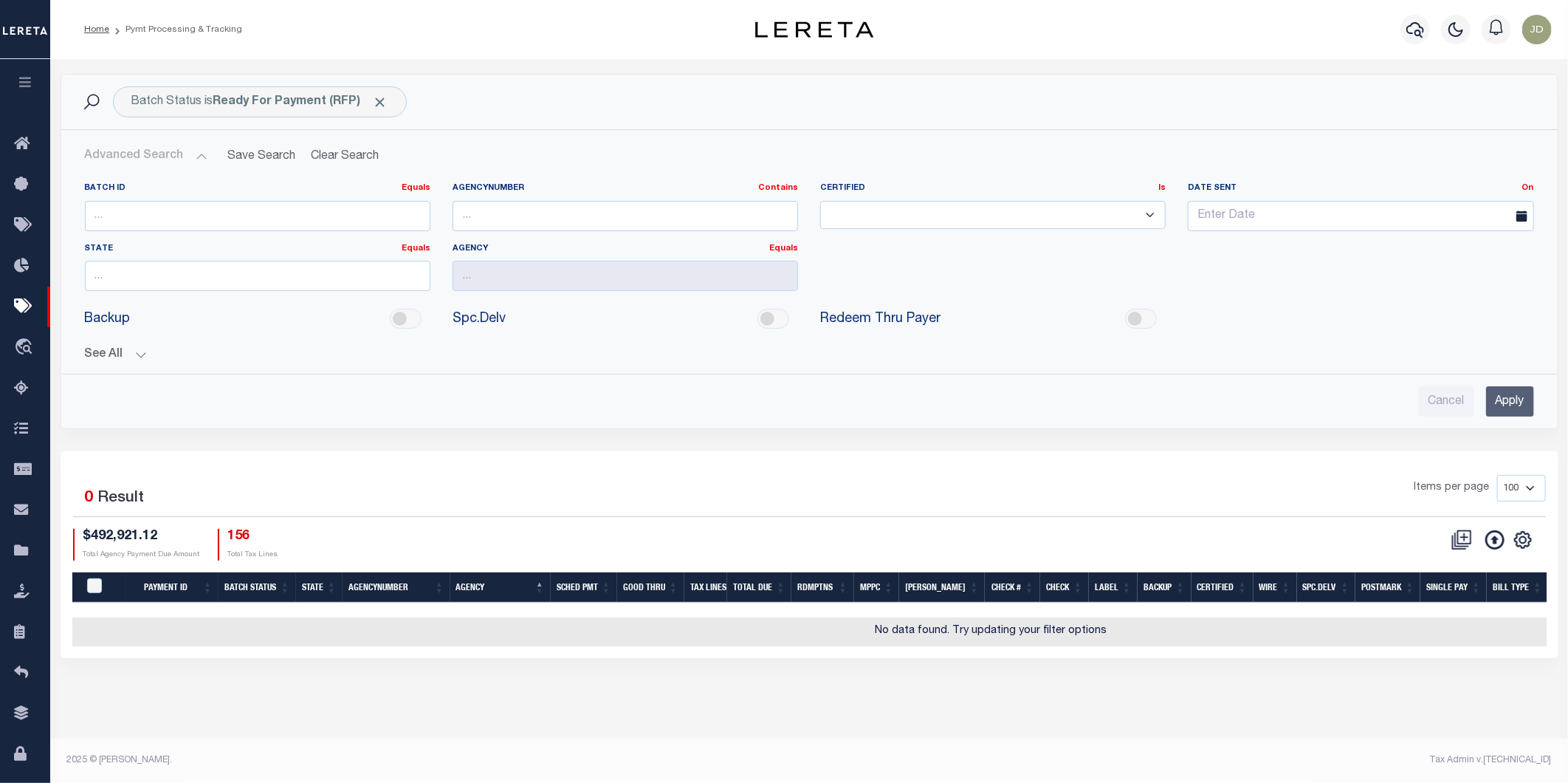
click at [108, 351] on button "See All" at bounding box center [809, 355] width 1449 height 14
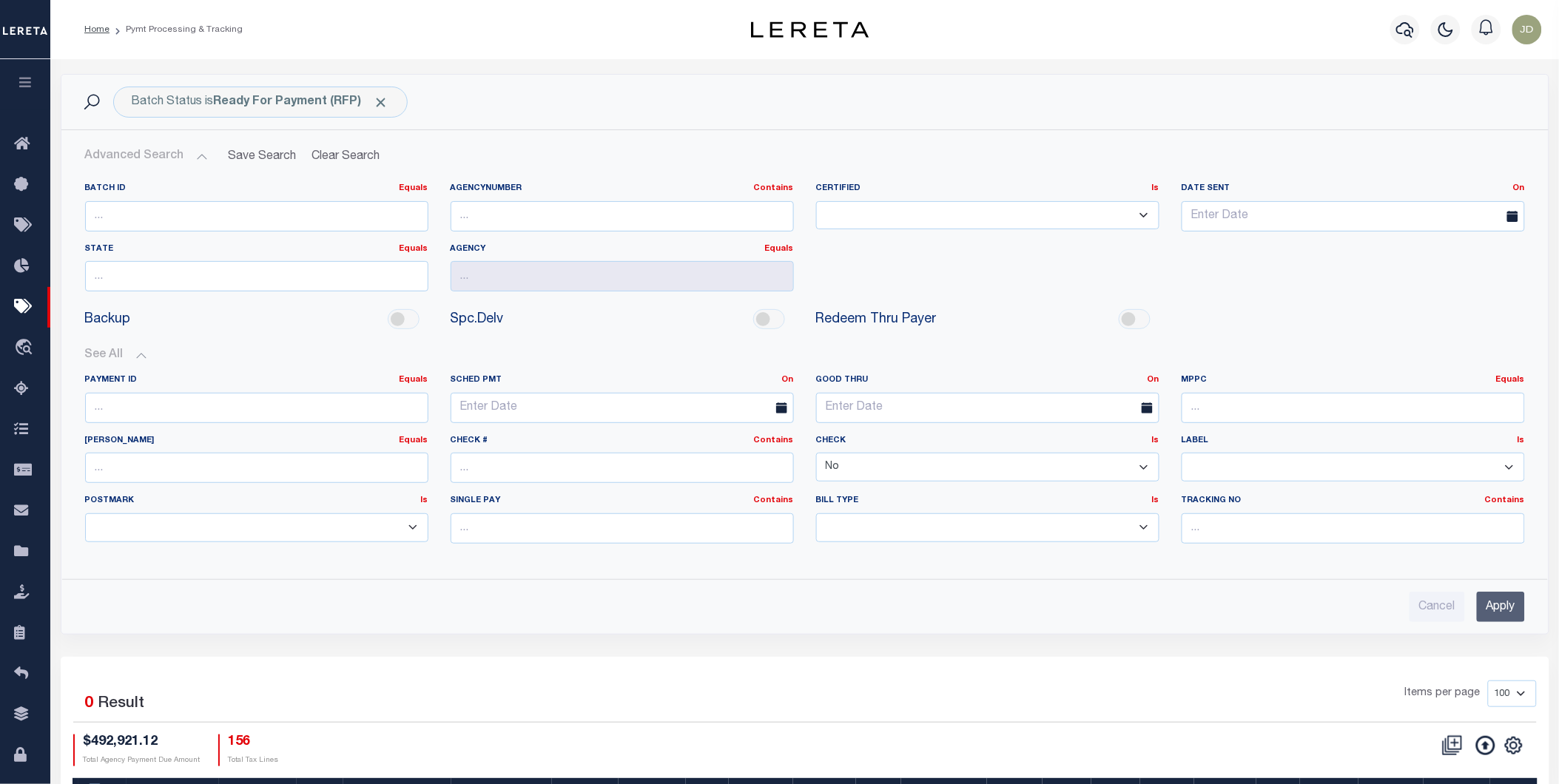
drag, startPoint x: 852, startPoint y: 457, endPoint x: 861, endPoint y: 467, distance: 13.5
click at [852, 457] on select "Yes No" at bounding box center [987, 466] width 343 height 29
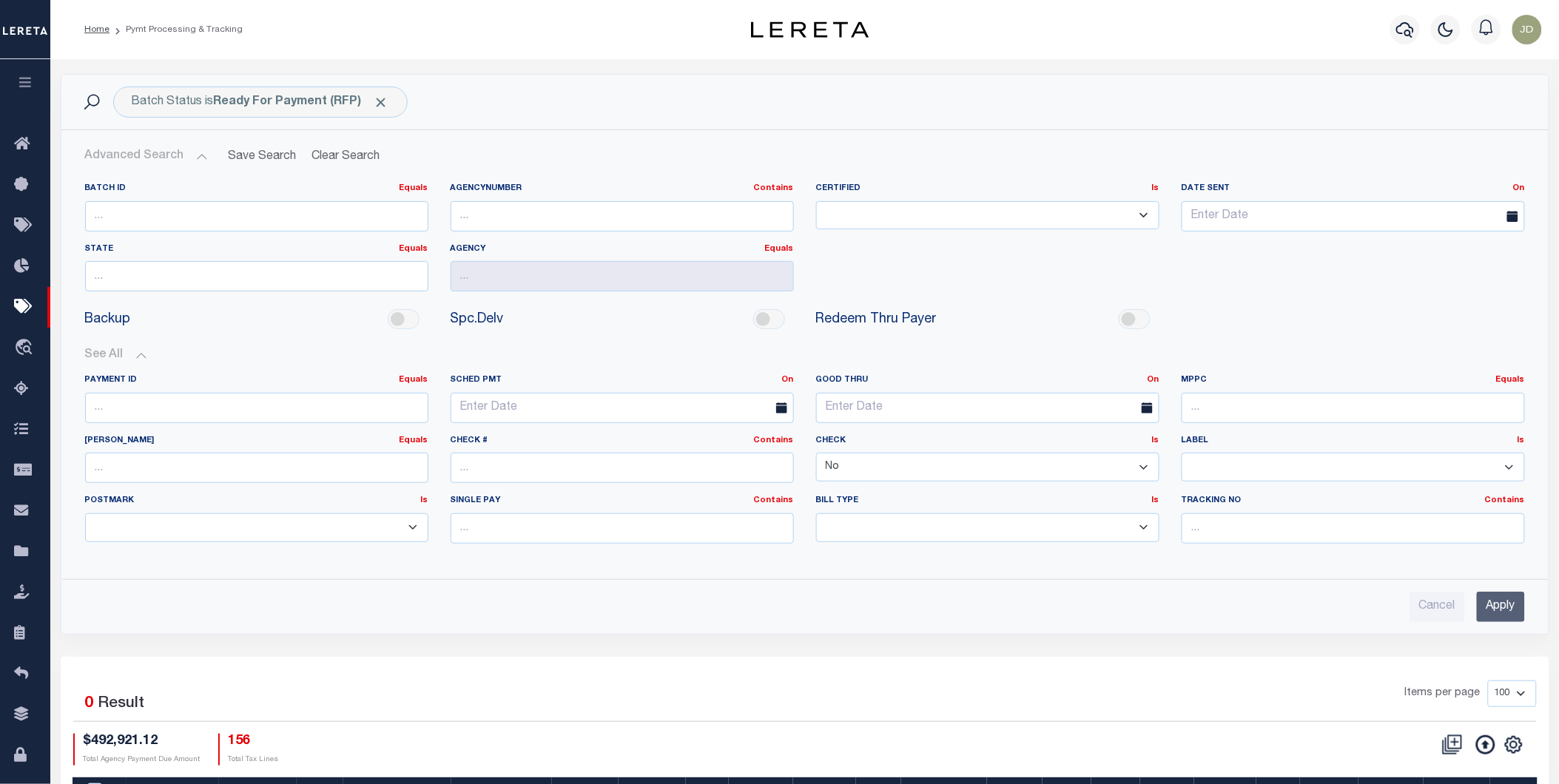
select select
click at [816, 453] on select "Yes No" at bounding box center [987, 466] width 343 height 29
click at [138, 356] on button "See All" at bounding box center [804, 355] width 1439 height 14
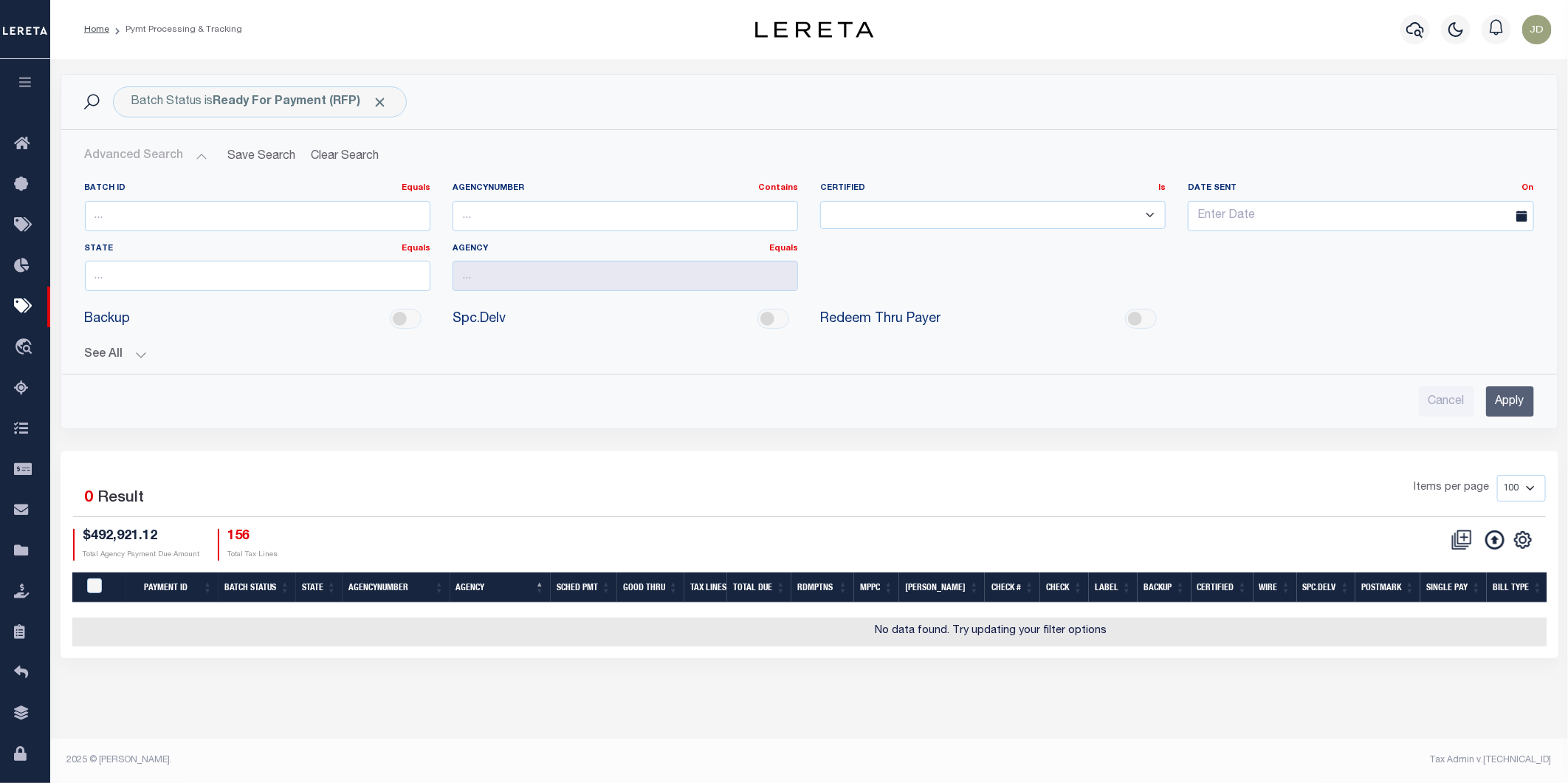
click at [1504, 396] on input "Apply" at bounding box center [1510, 401] width 48 height 31
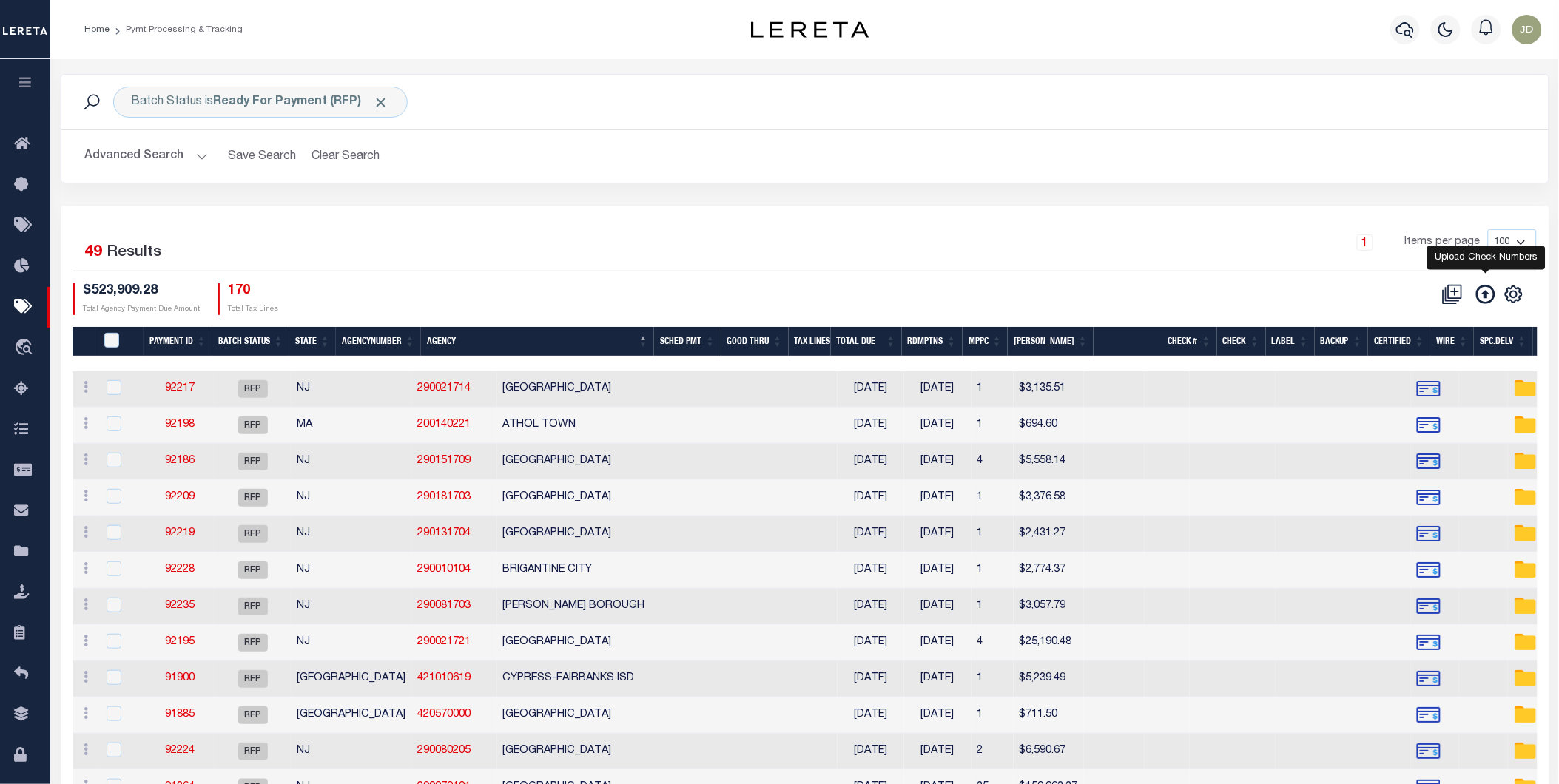
click at [1487, 294] on icon at bounding box center [1486, 294] width 19 height 19
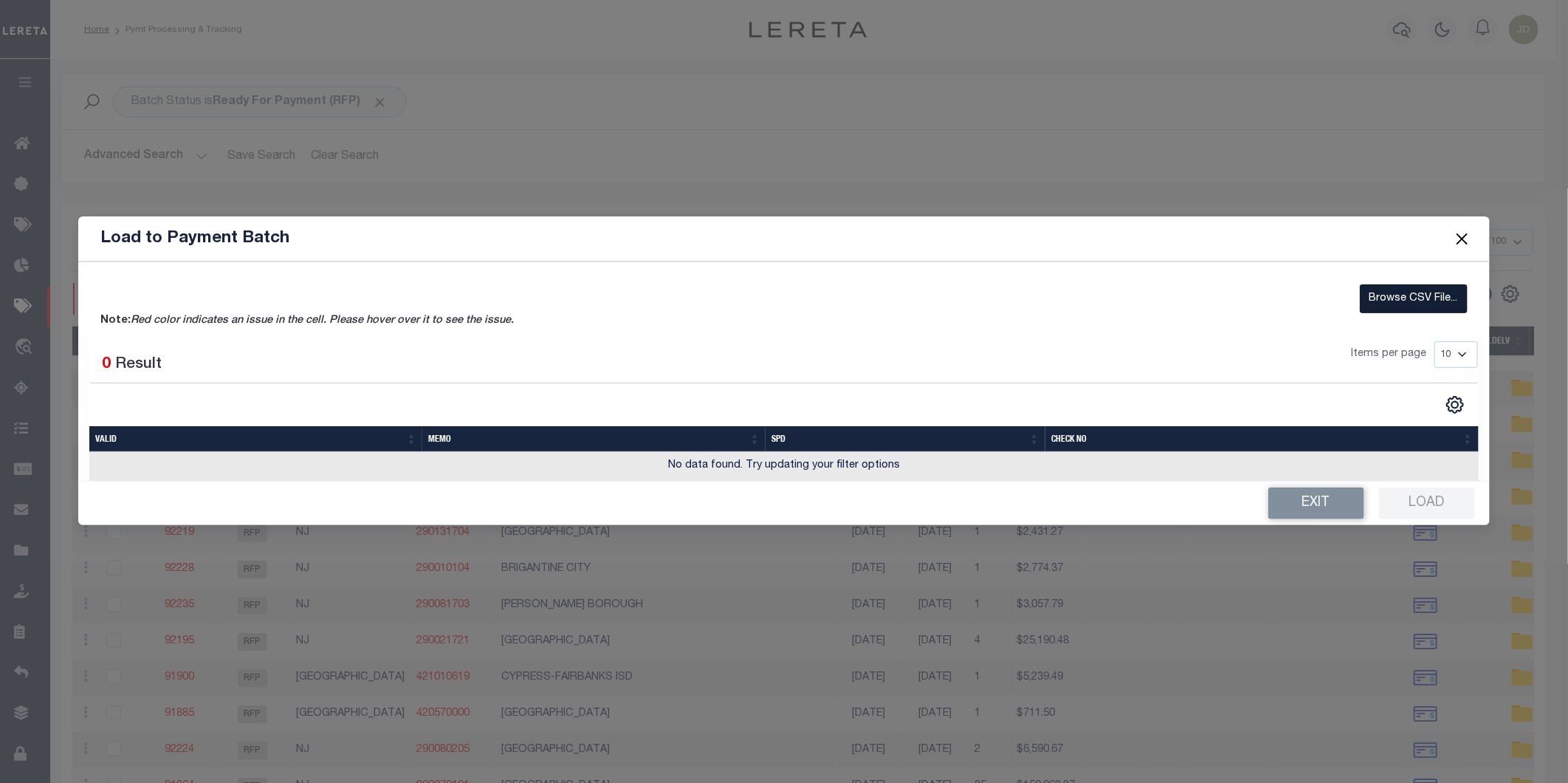
click at [1404, 296] on label "Browse CSV File..." at bounding box center [1414, 298] width 108 height 29
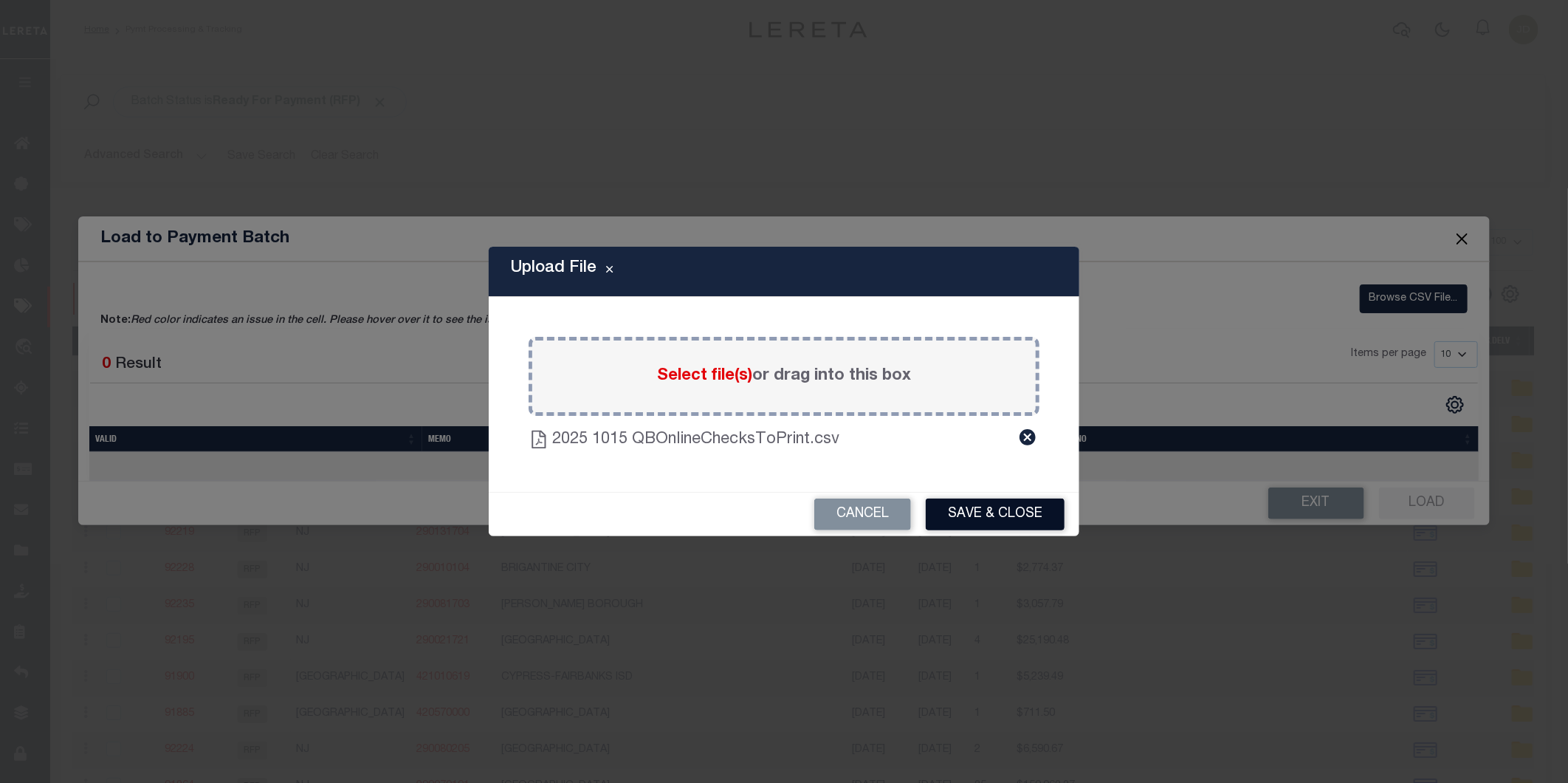
click at [1011, 517] on button "Save & Close" at bounding box center [994, 514] width 139 height 31
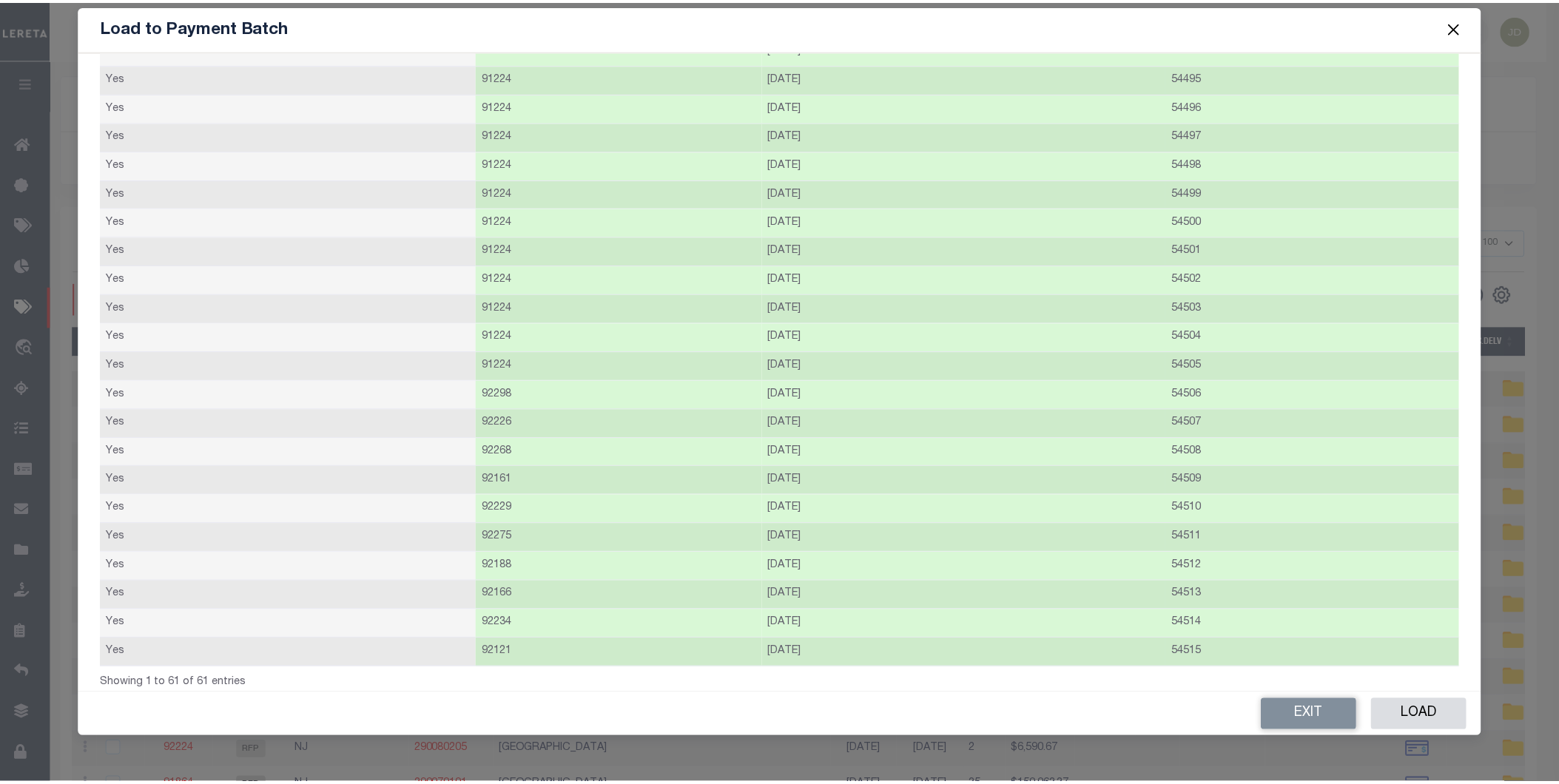
scroll to position [1242, 0]
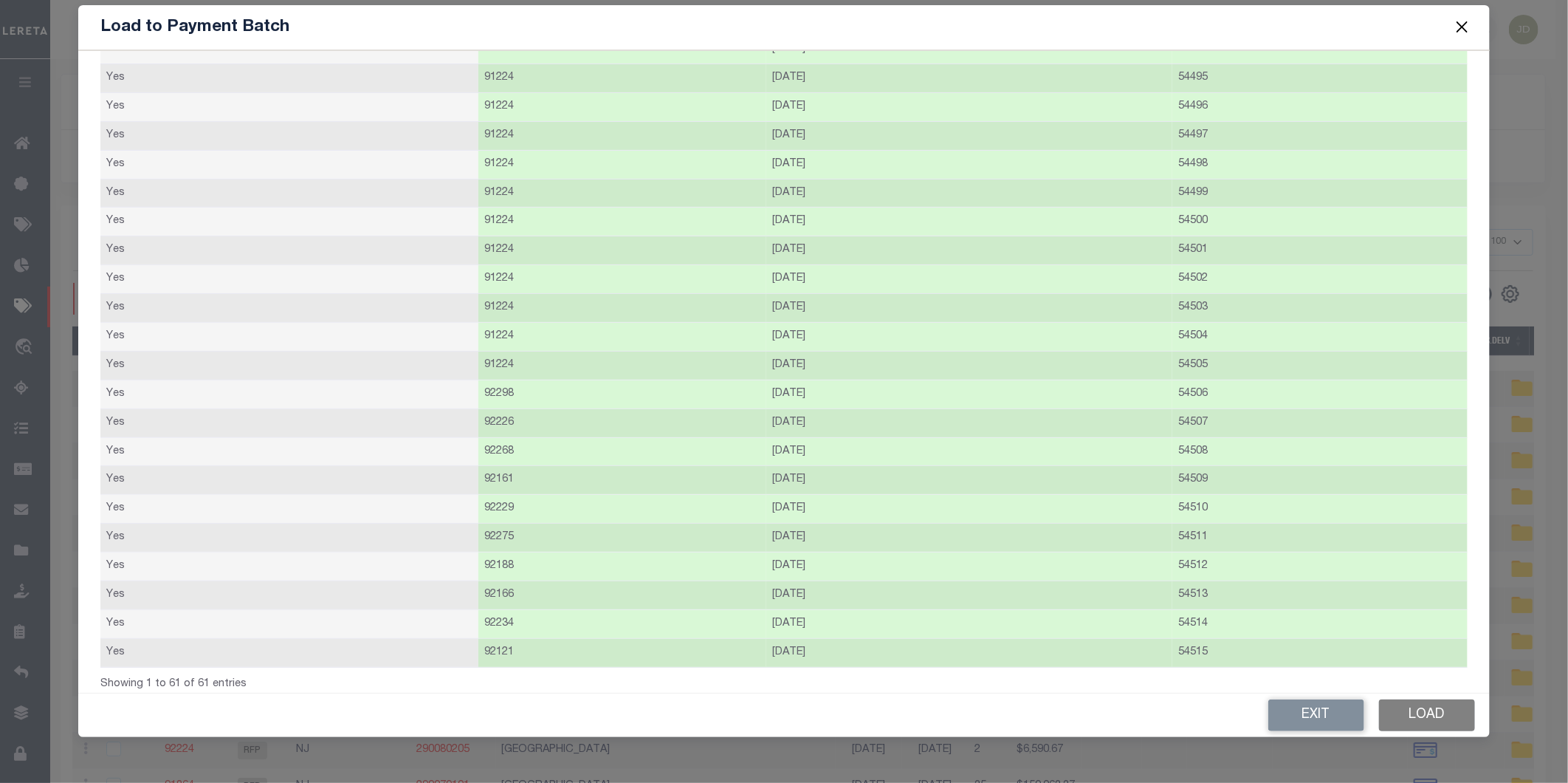
click at [1412, 705] on button "Load" at bounding box center [1427, 715] width 96 height 31
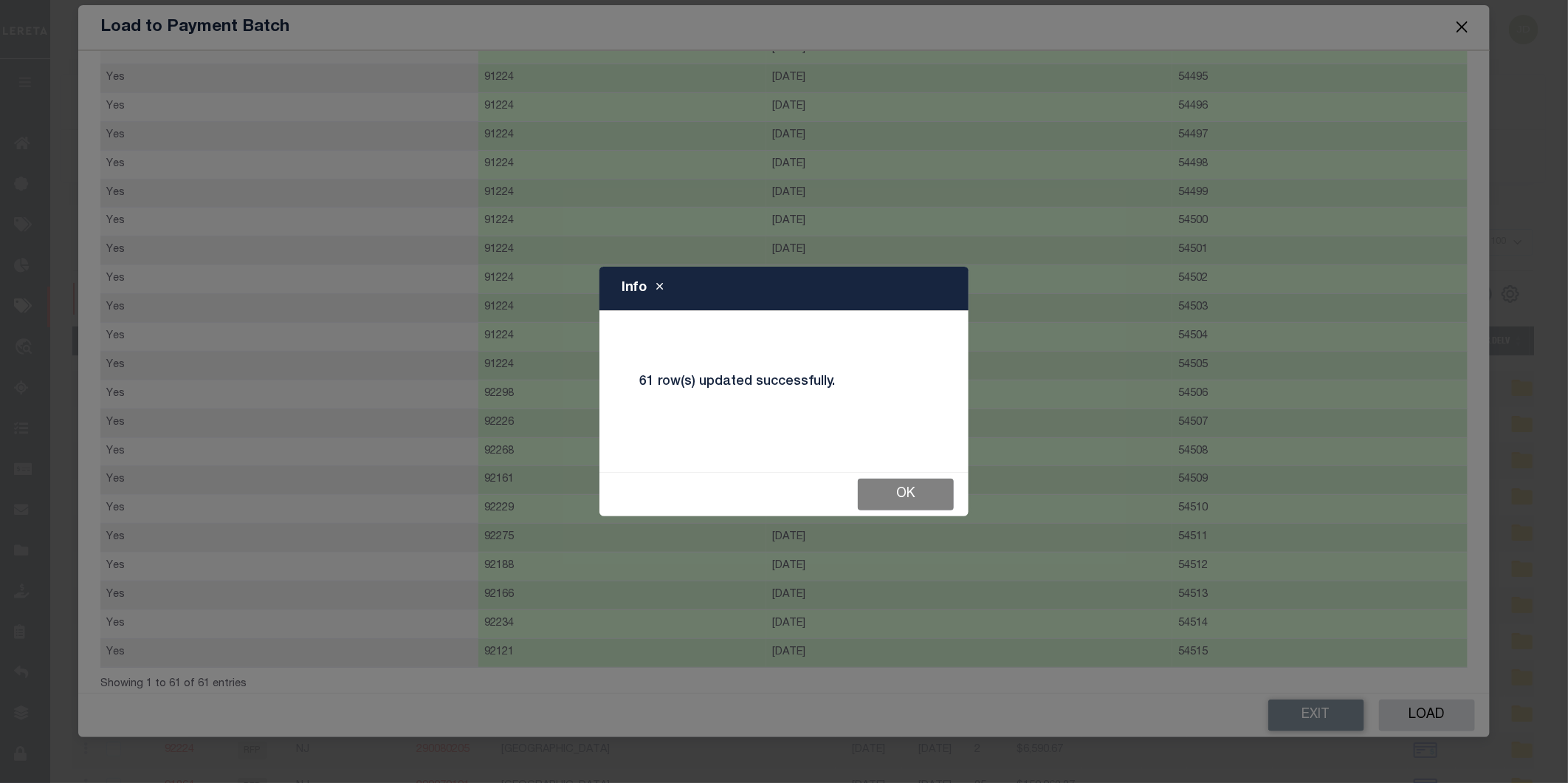
click at [936, 495] on button "Ok" at bounding box center [906, 494] width 96 height 31
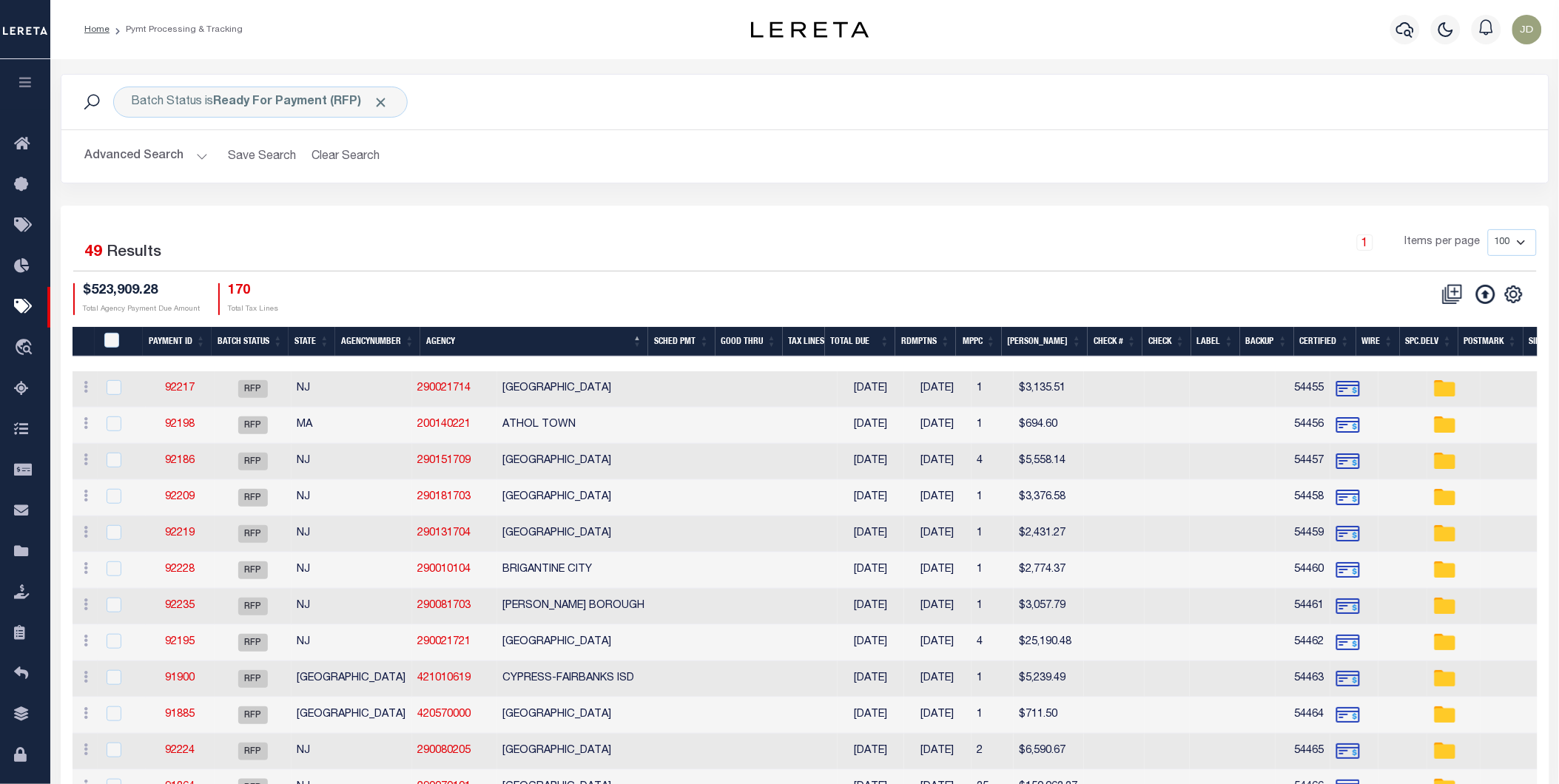
click at [1048, 196] on div "Batch Status is Ready For Payment (RFP) Search Advanced Search Save Search Clea…" at bounding box center [805, 140] width 1511 height 132
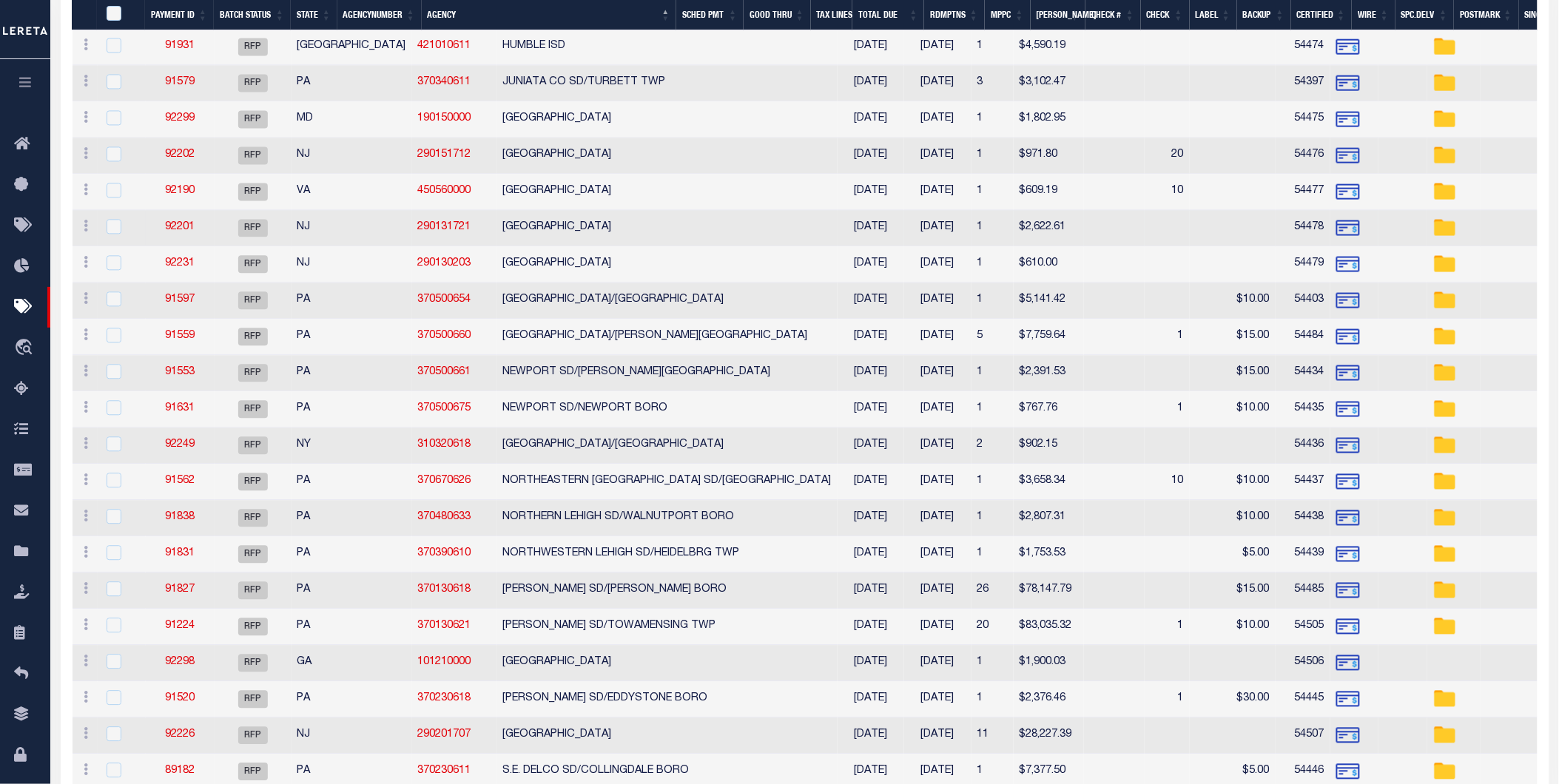
scroll to position [986, 0]
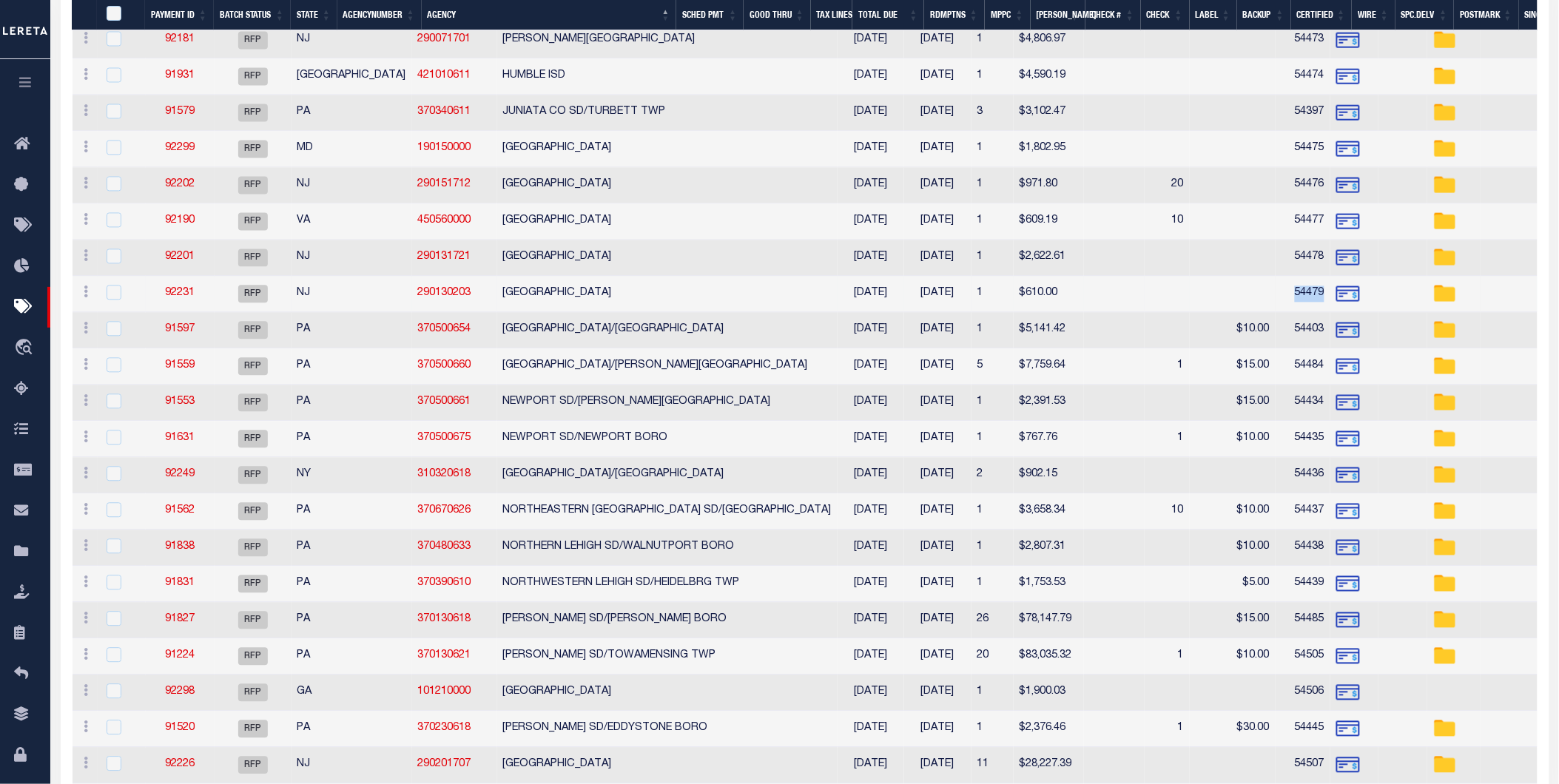
drag, startPoint x: 1105, startPoint y: 298, endPoint x: 1135, endPoint y: 297, distance: 30.0
click at [1275, 297] on td "54479" at bounding box center [1302, 295] width 55 height 37
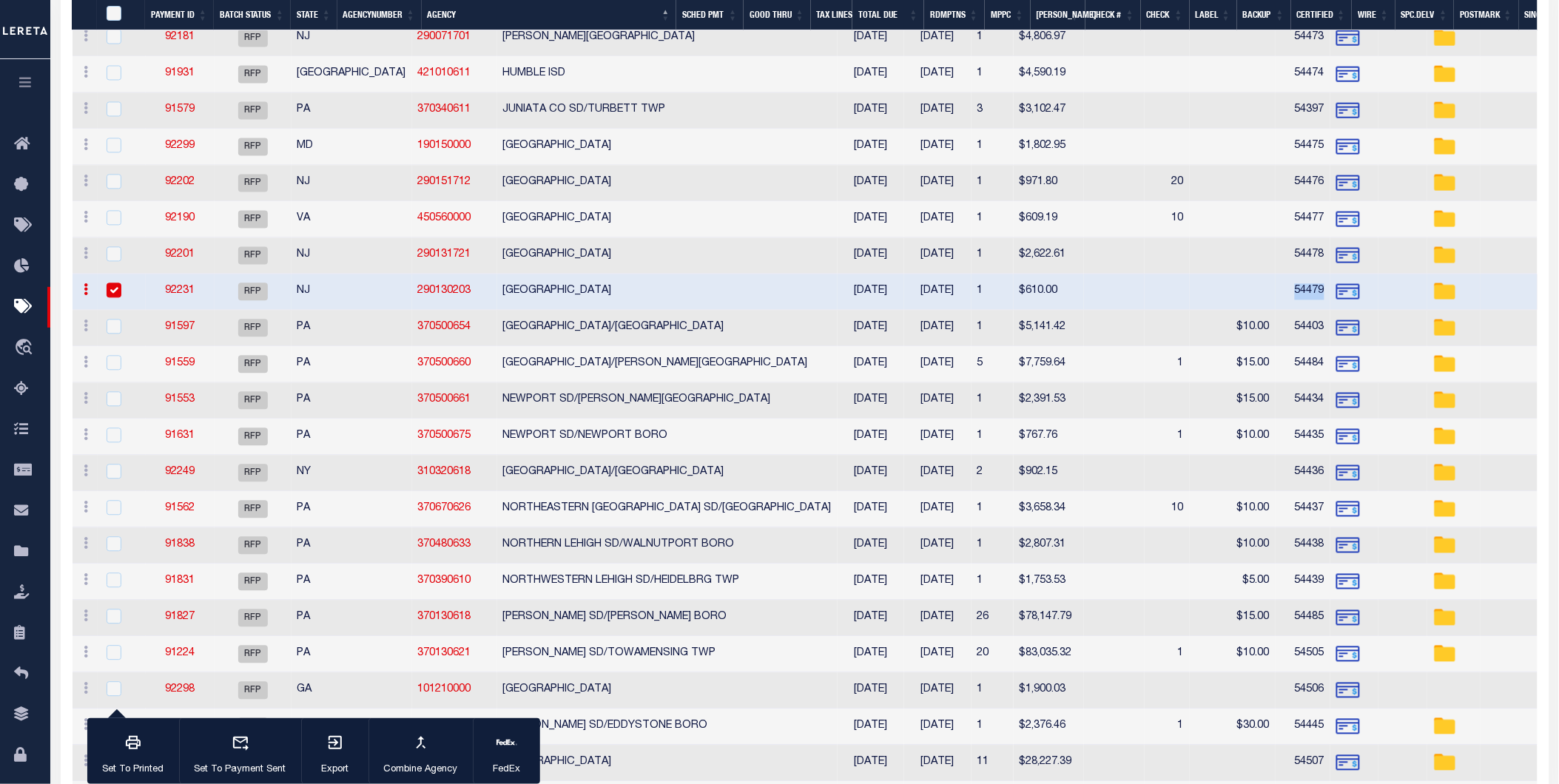
copy td "54479"
click at [119, 293] on input "checkbox" at bounding box center [114, 290] width 15 height 15
checkbox input "false"
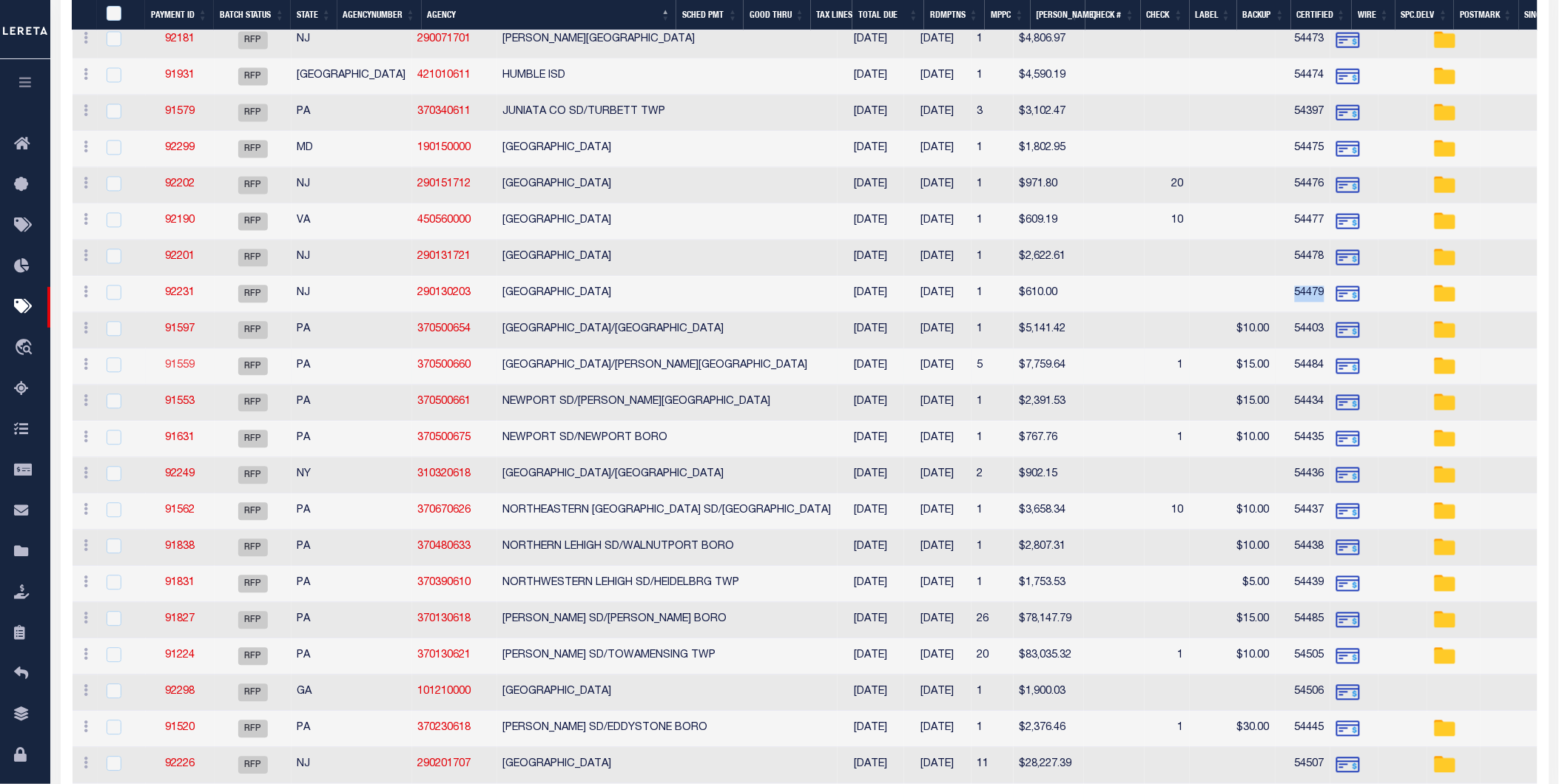
click at [183, 366] on link "91559" at bounding box center [180, 366] width 30 height 10
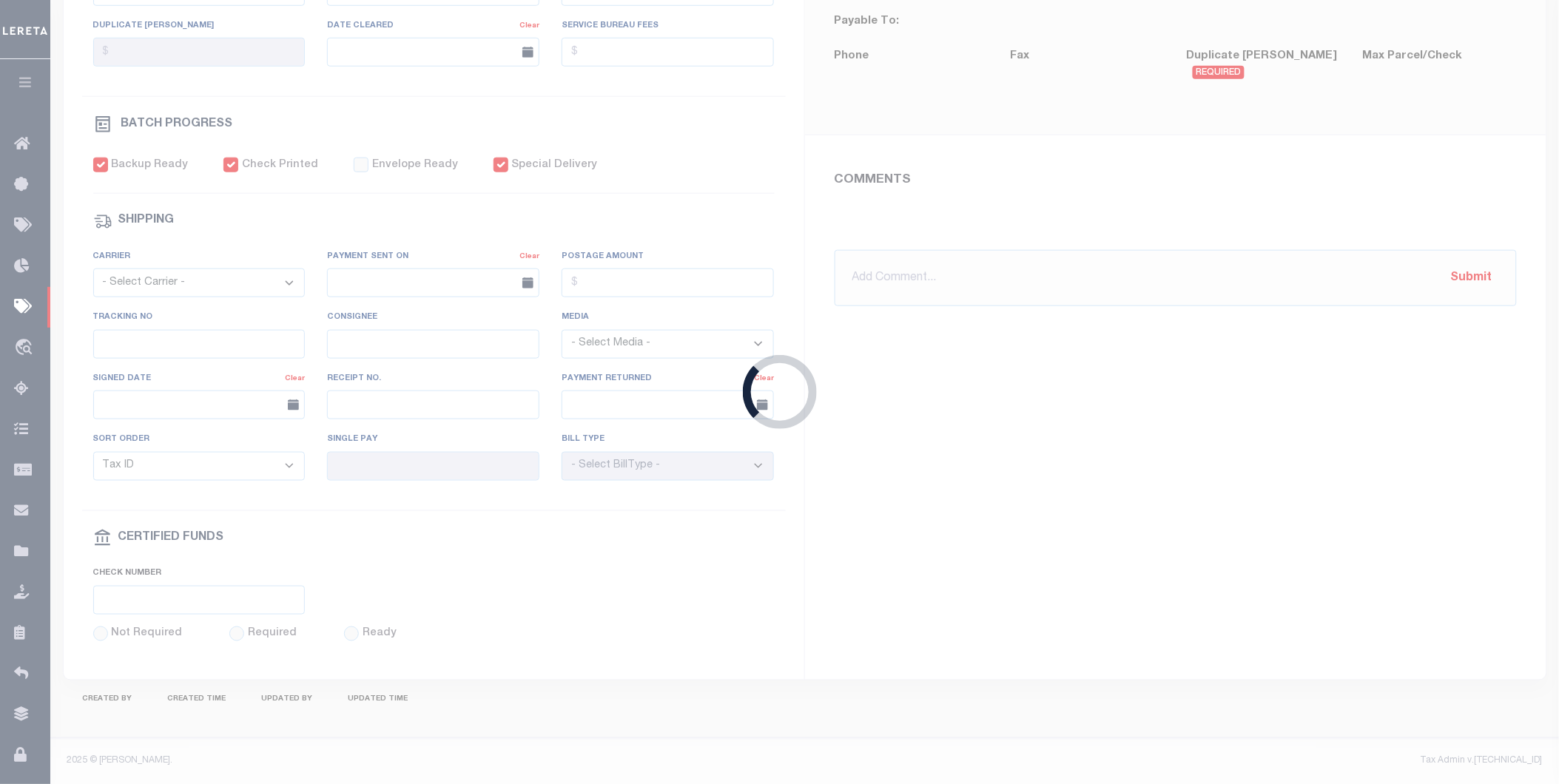
select select "RFP"
type input "10/15/2025"
type input "$7,759.64"
select select "CHK"
type input "54484"
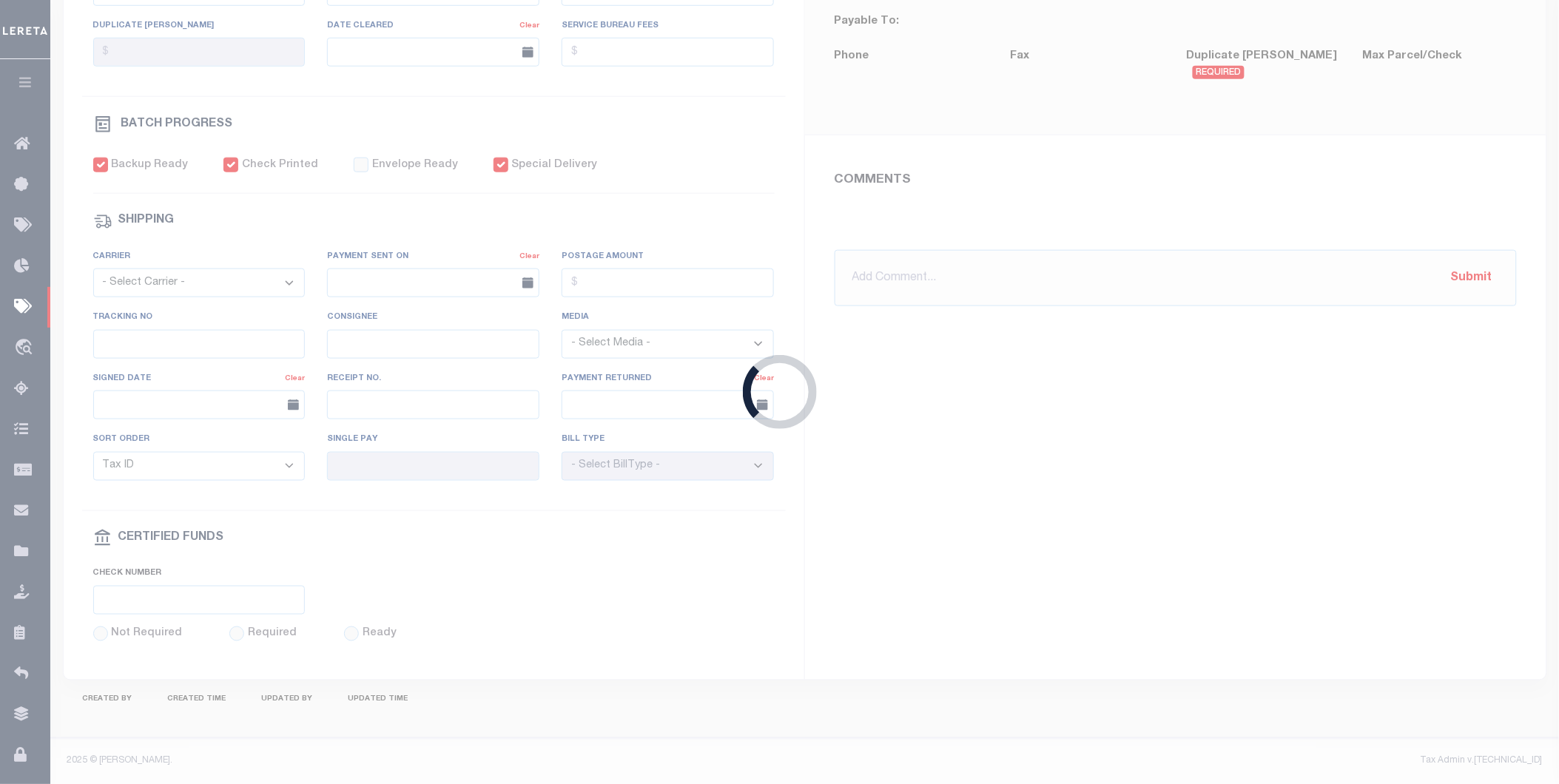
select select "Villatoro-Benitez, Andres"
checkbox input "true"
type input "N"
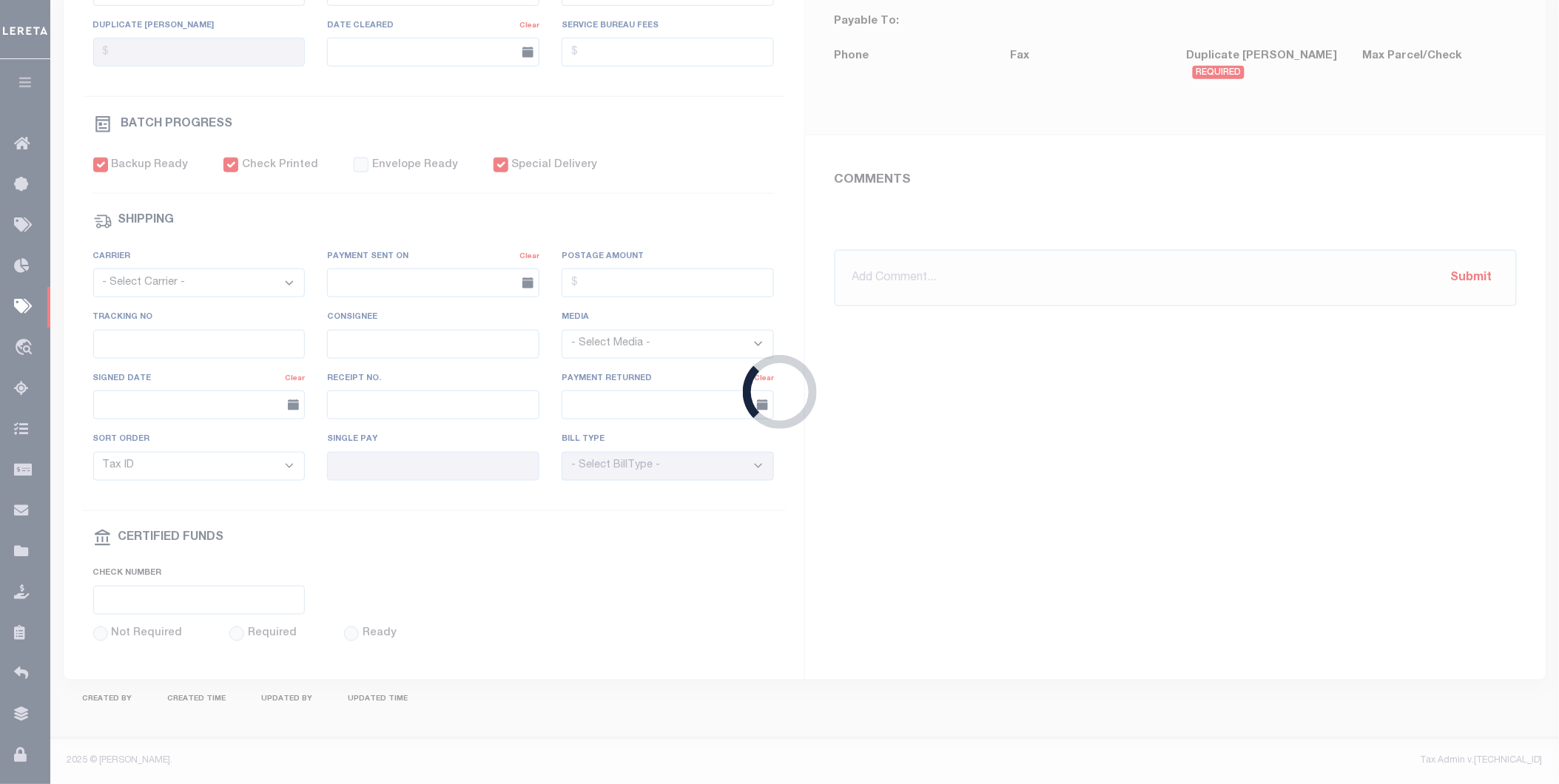
select select "35"
radio input "true"
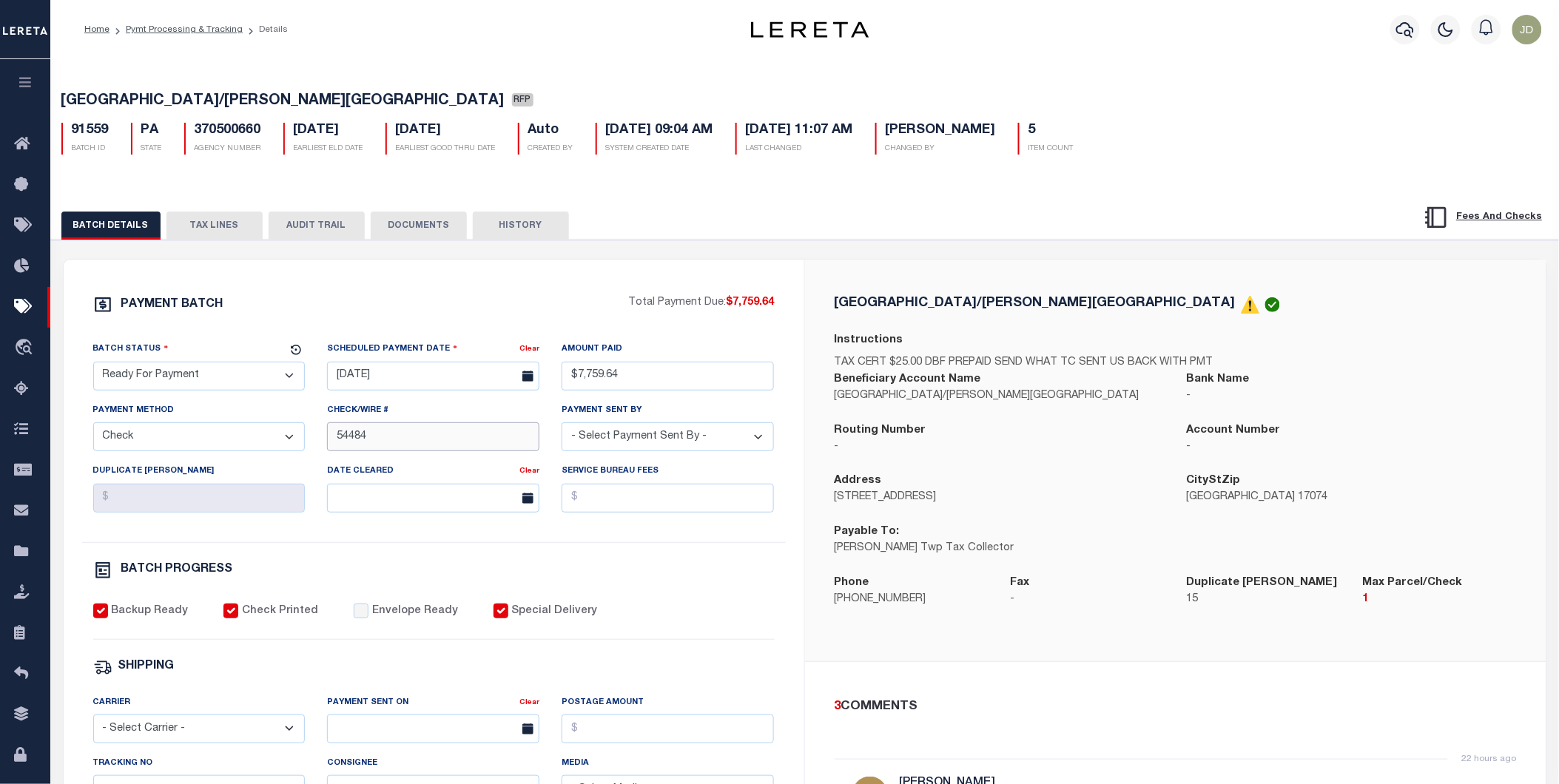
click at [337, 438] on input "54484" at bounding box center [432, 437] width 212 height 29
paste input "54479"
type input "54480-54484"
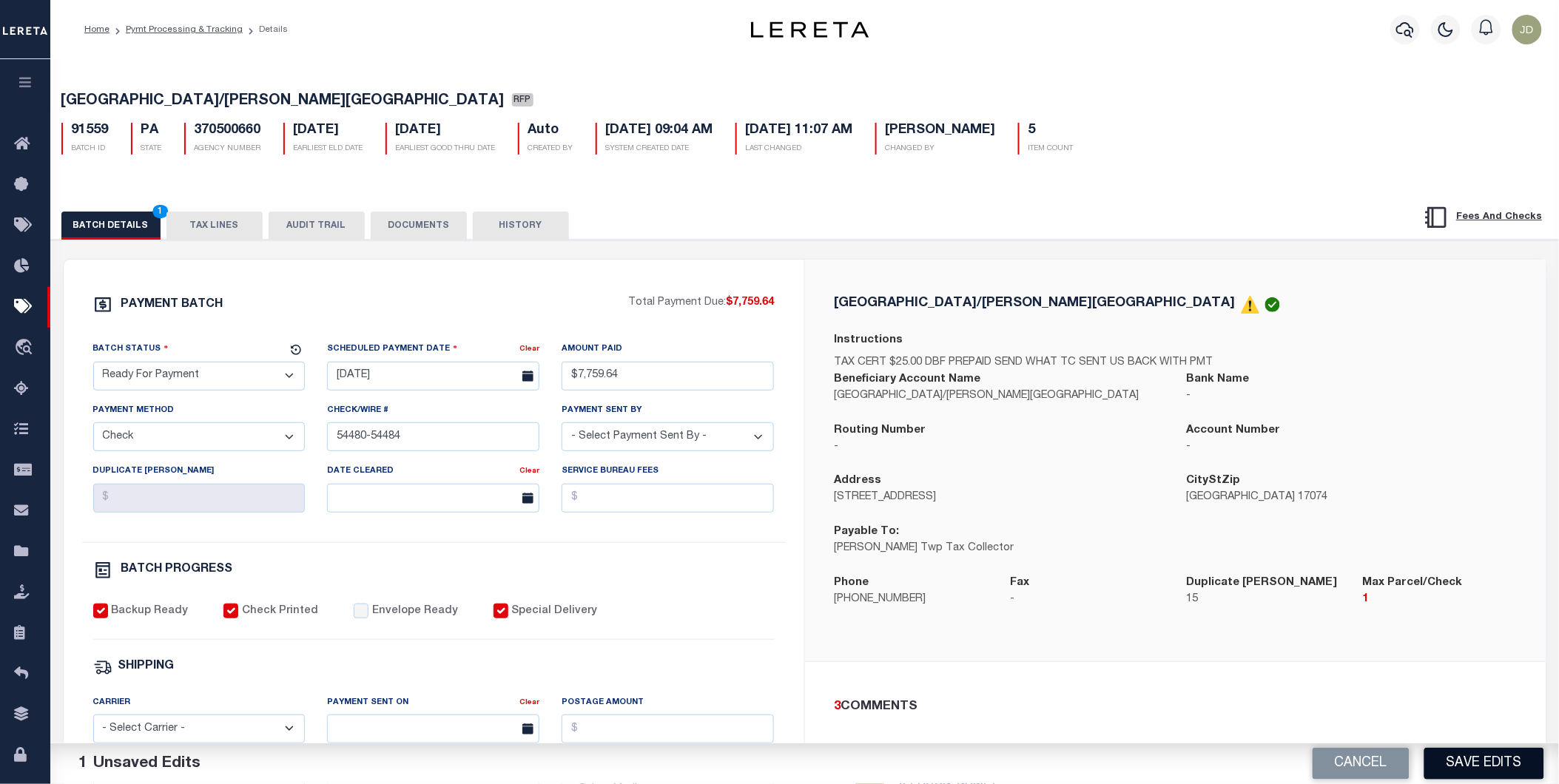
click at [1507, 757] on button "Save Edits" at bounding box center [1484, 763] width 120 height 31
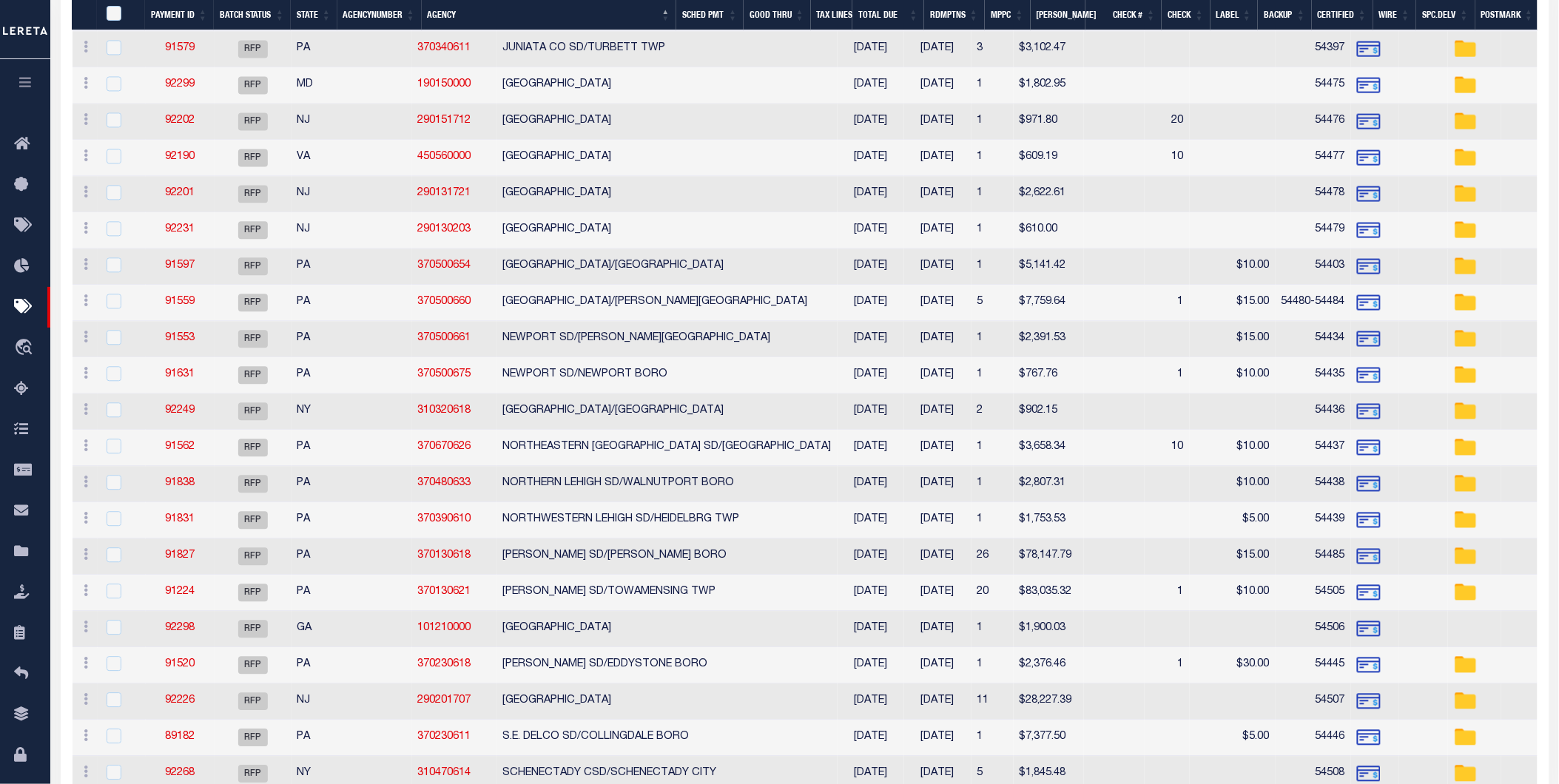
scroll to position [1068, 0]
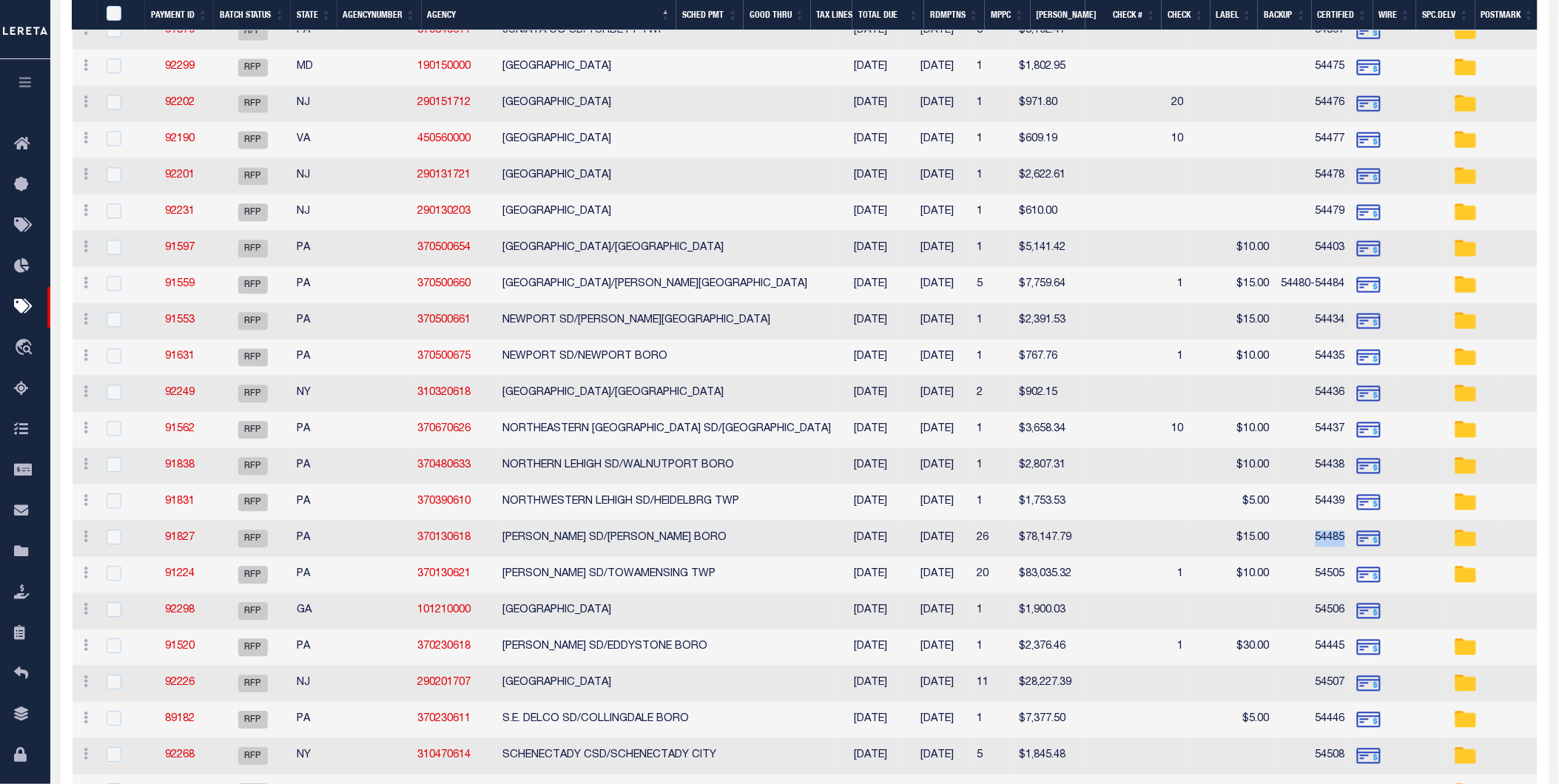
drag, startPoint x: 1125, startPoint y: 539, endPoint x: 1154, endPoint y: 540, distance: 29.0
click at [1275, 540] on td "54485" at bounding box center [1313, 539] width 75 height 37
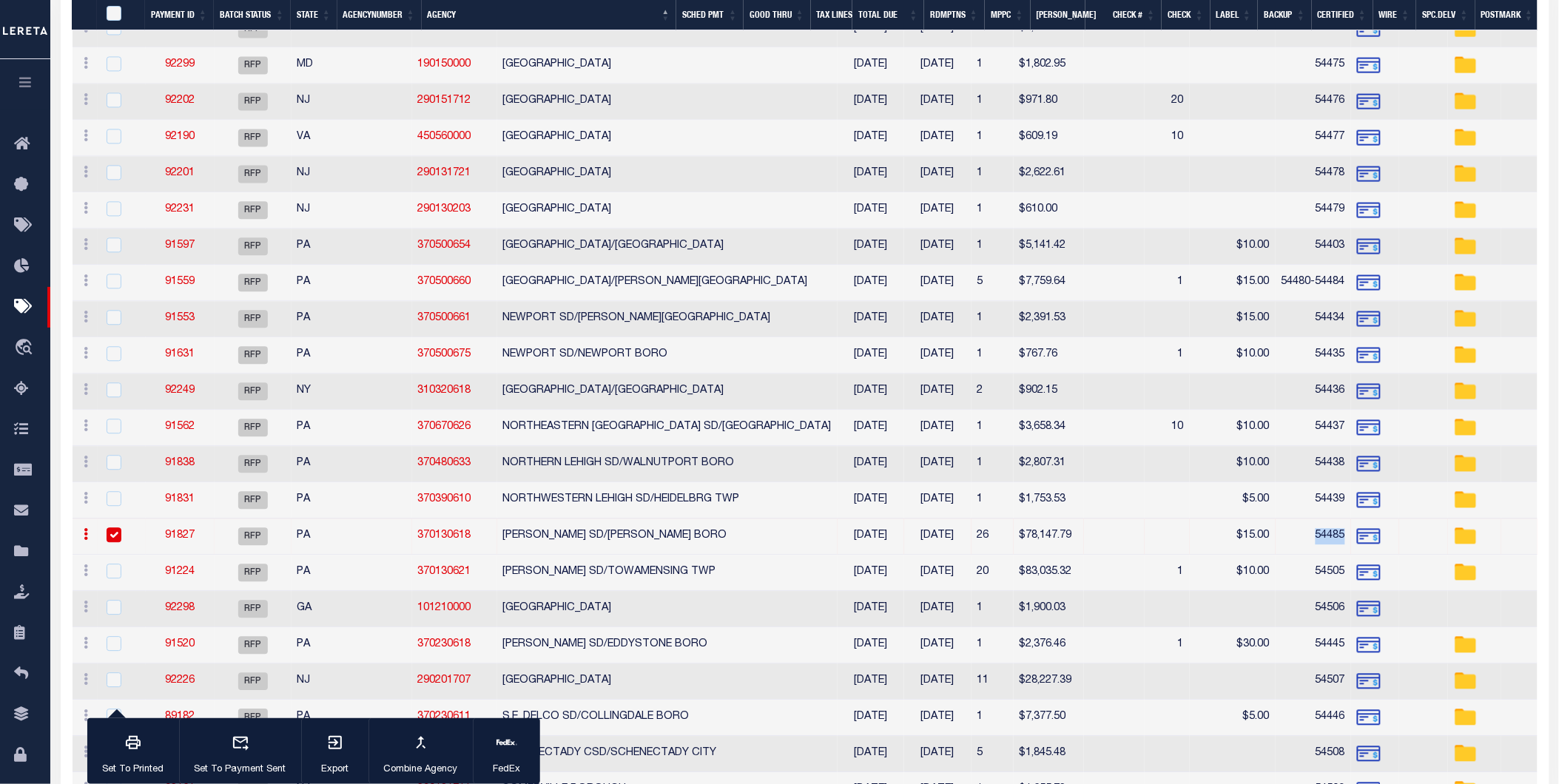
copy td "54485"
click at [114, 537] on input "checkbox" at bounding box center [114, 534] width 15 height 15
checkbox input "false"
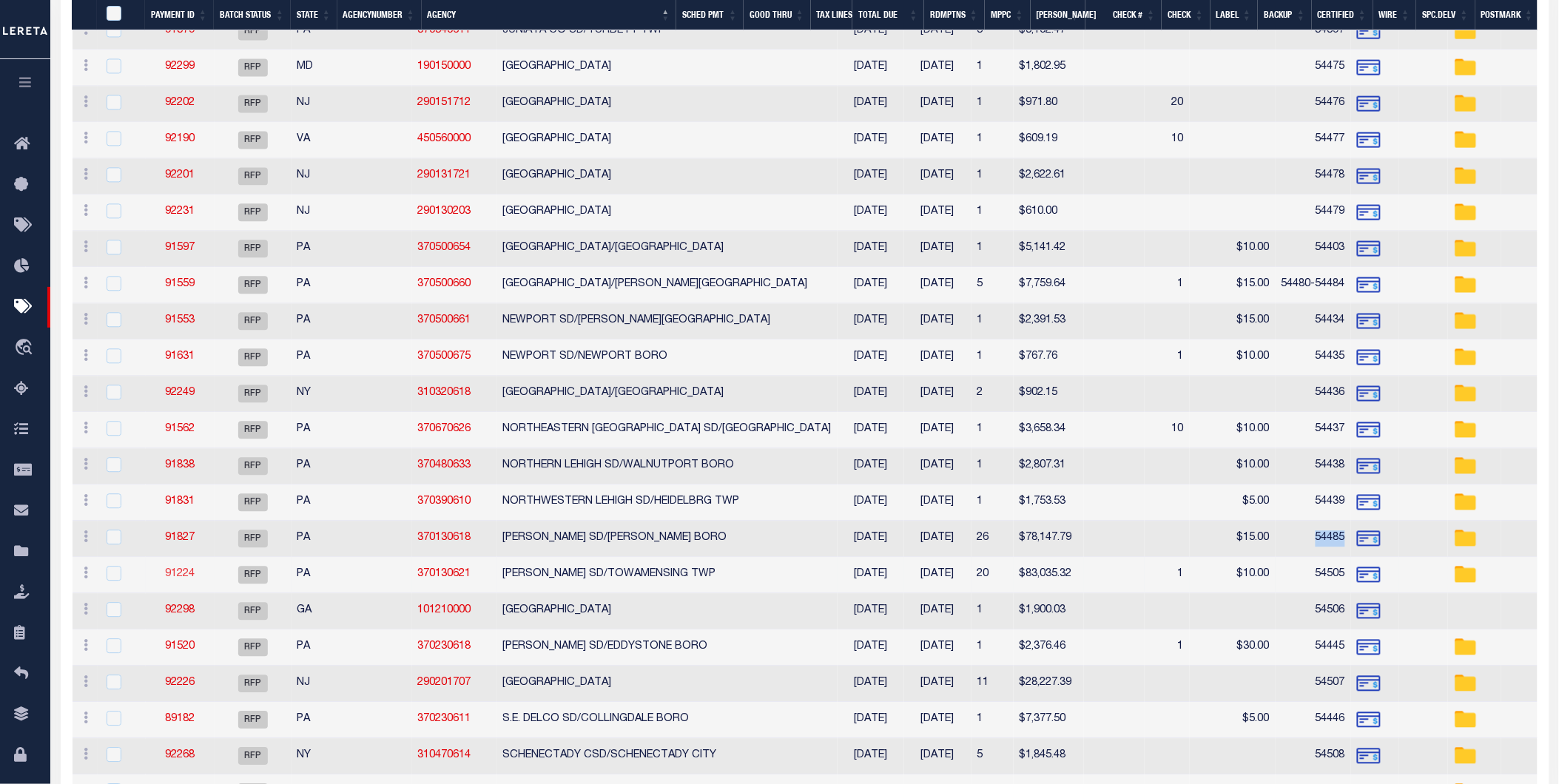
click at [180, 579] on link "91224" at bounding box center [180, 574] width 30 height 10
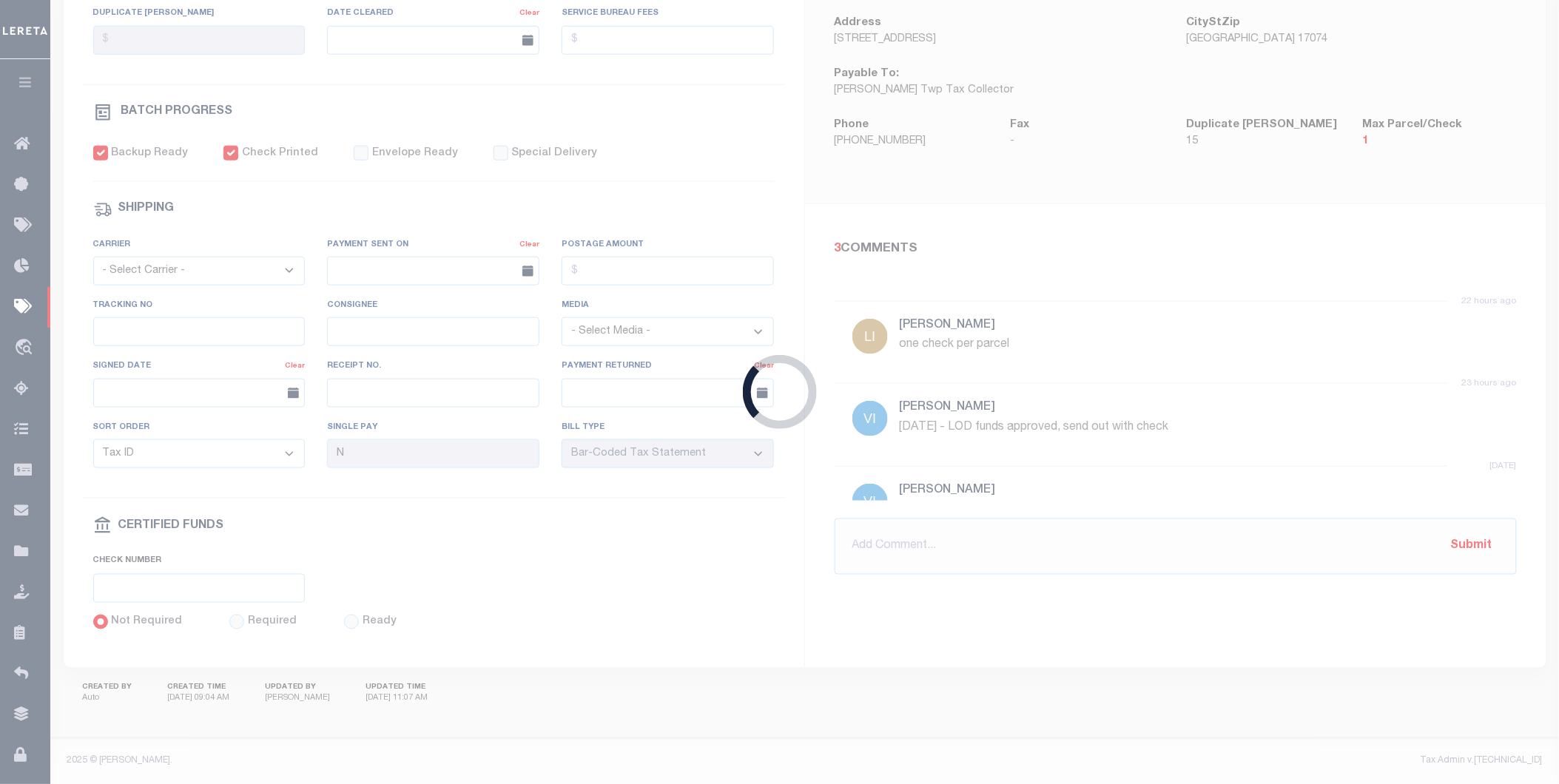
type input "$83,035.32"
type input "54505"
select select "Little, Audria"
type input "$200"
checkbox input "false"
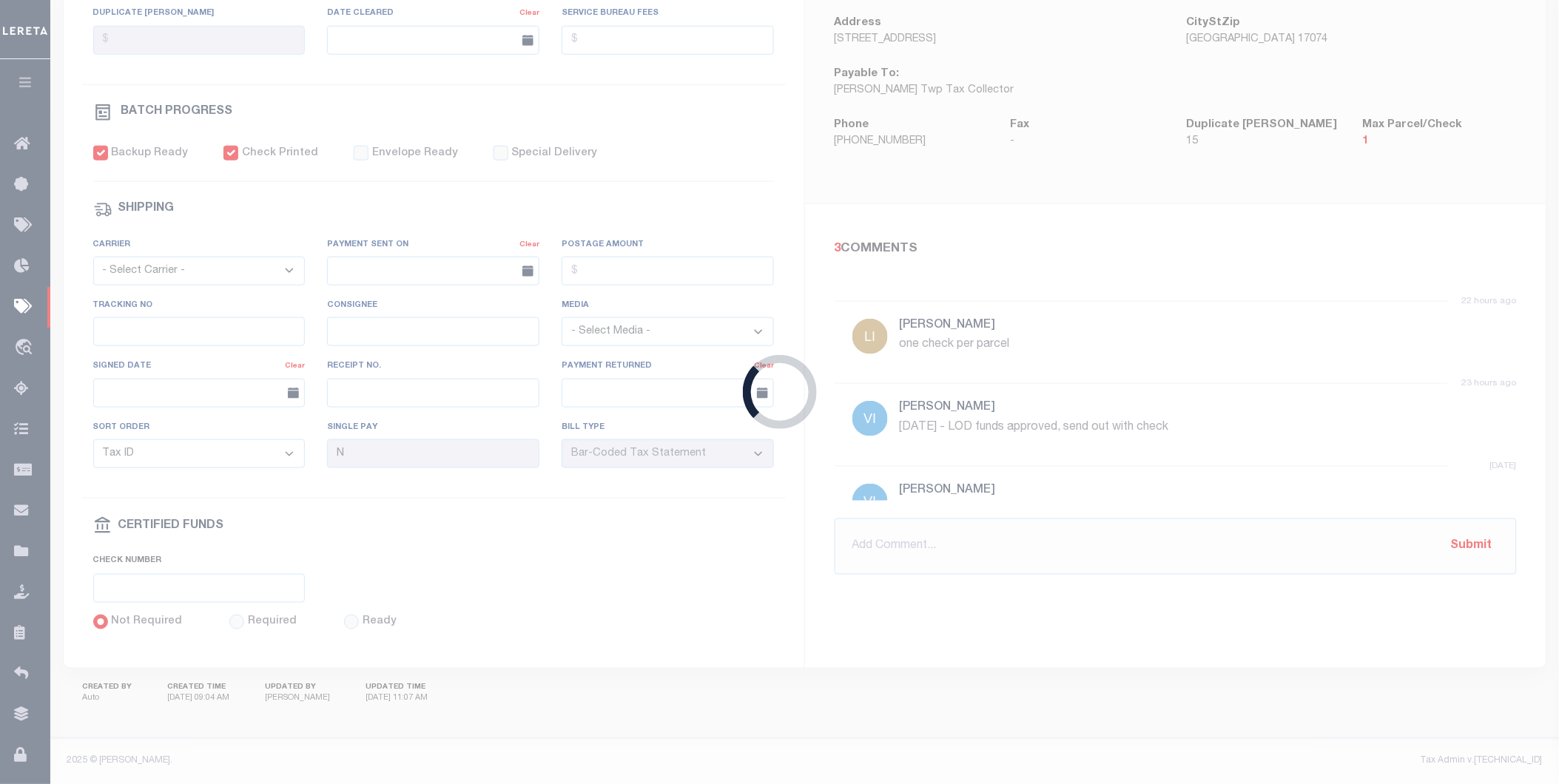
select select
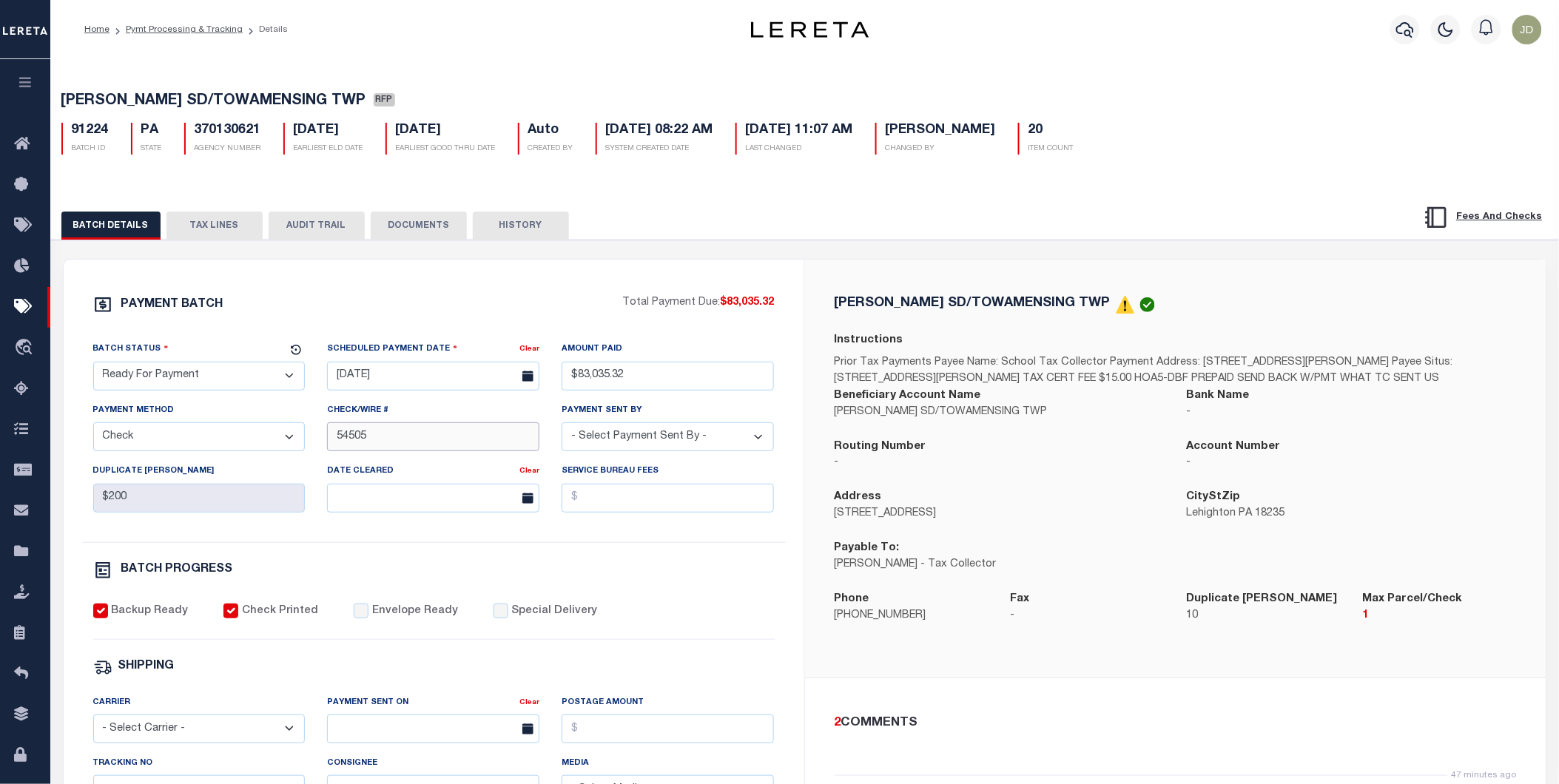
click at [335, 443] on input "54505" at bounding box center [432, 437] width 212 height 29
paste input "54485"
type input "54486-54505"
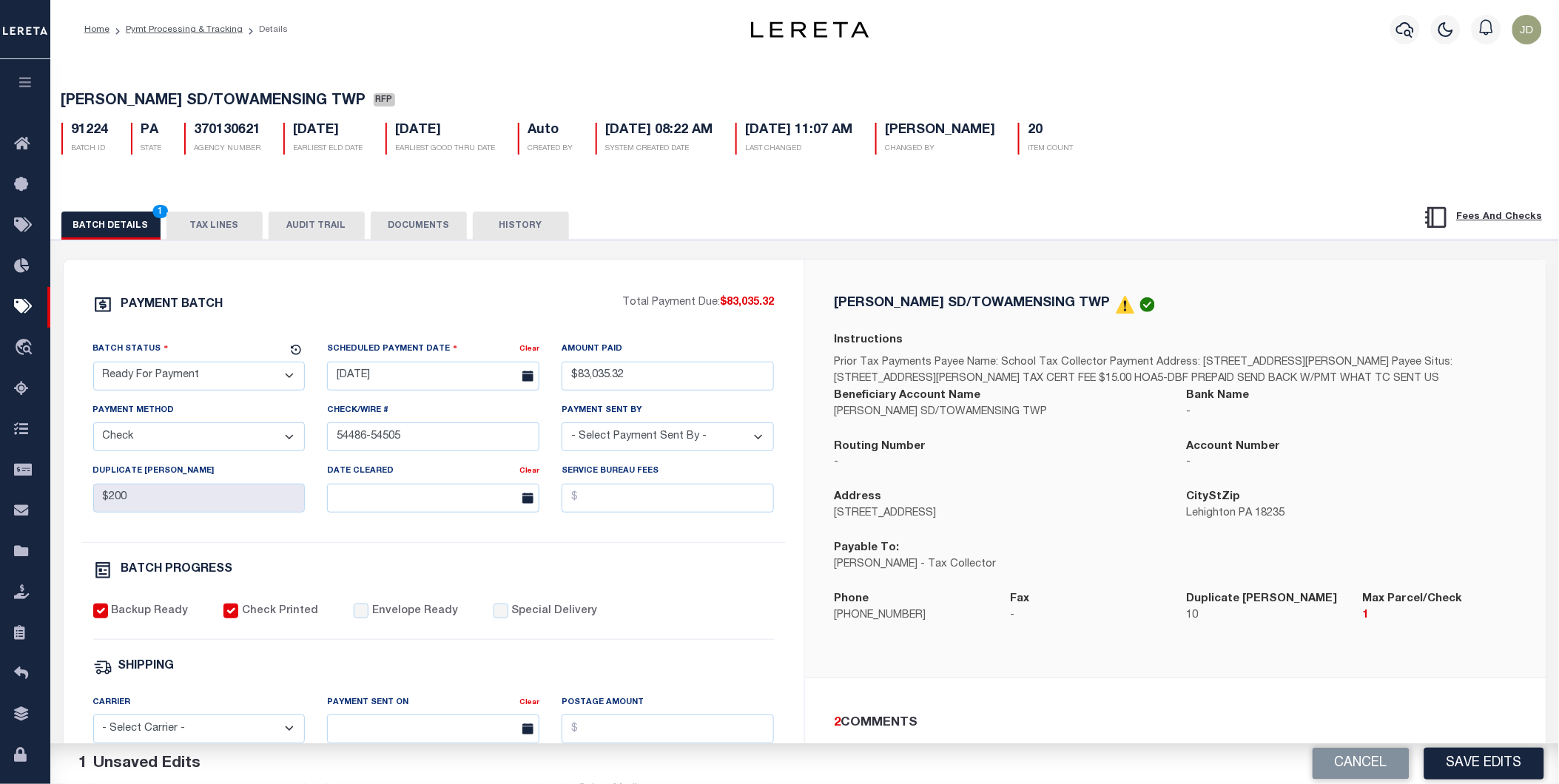
click at [1507, 765] on button "Save Edits" at bounding box center [1484, 763] width 120 height 31
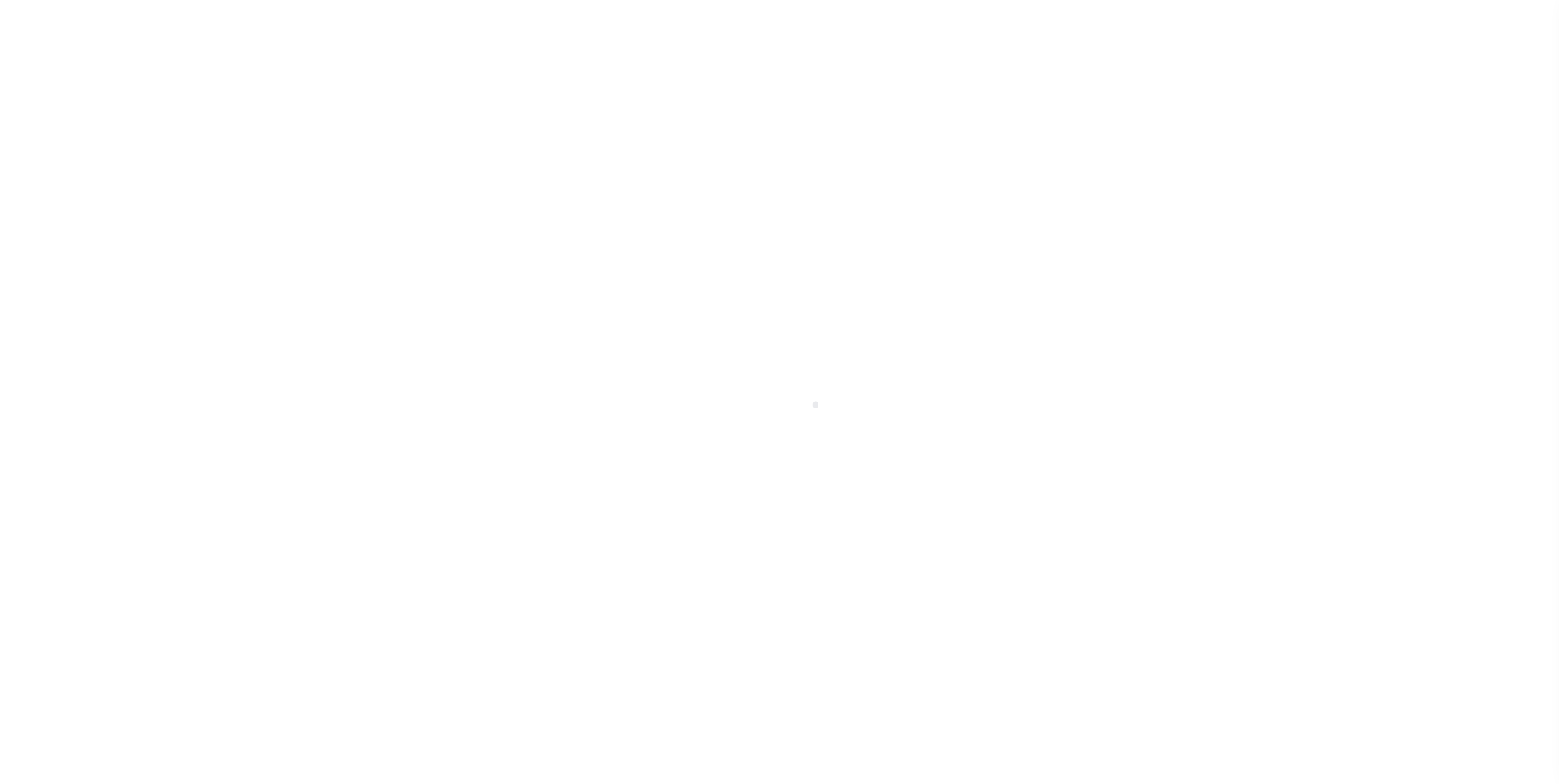
select select "RFP"
select select "CHK"
select select "[PERSON_NAME]"
select select "35"
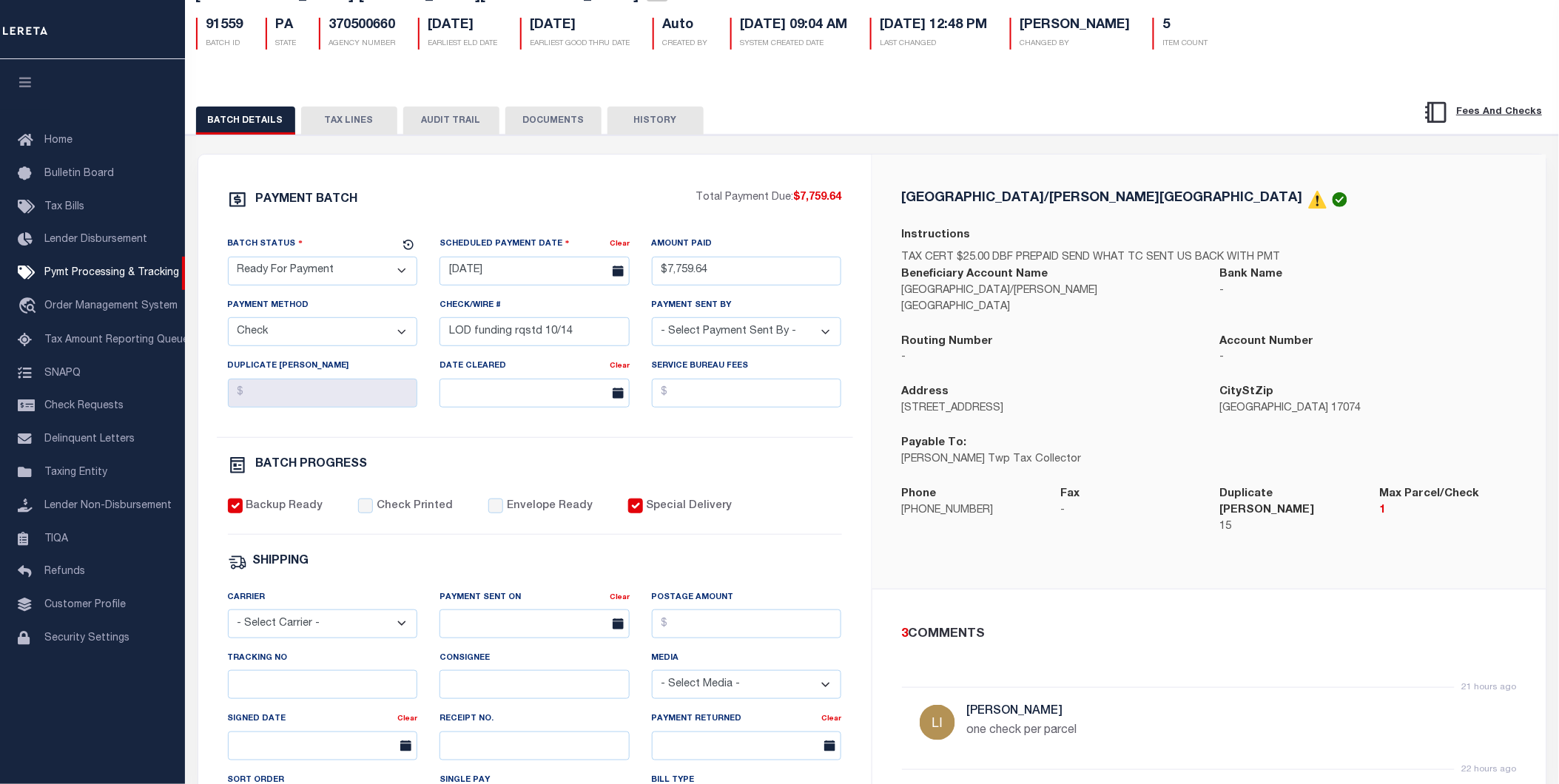
scroll to position [82, 0]
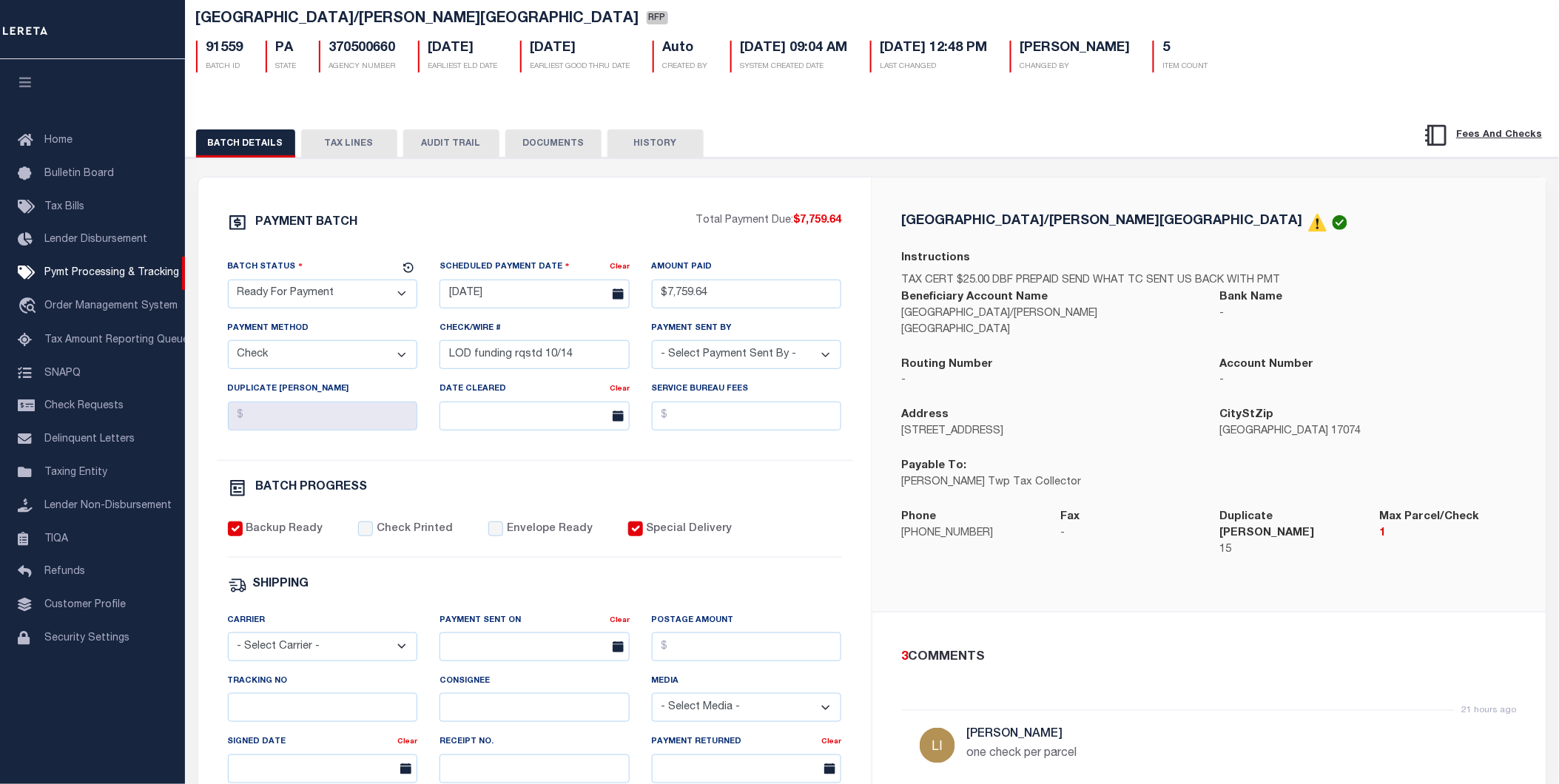
click at [341, 152] on button "TAX LINES" at bounding box center [349, 143] width 96 height 28
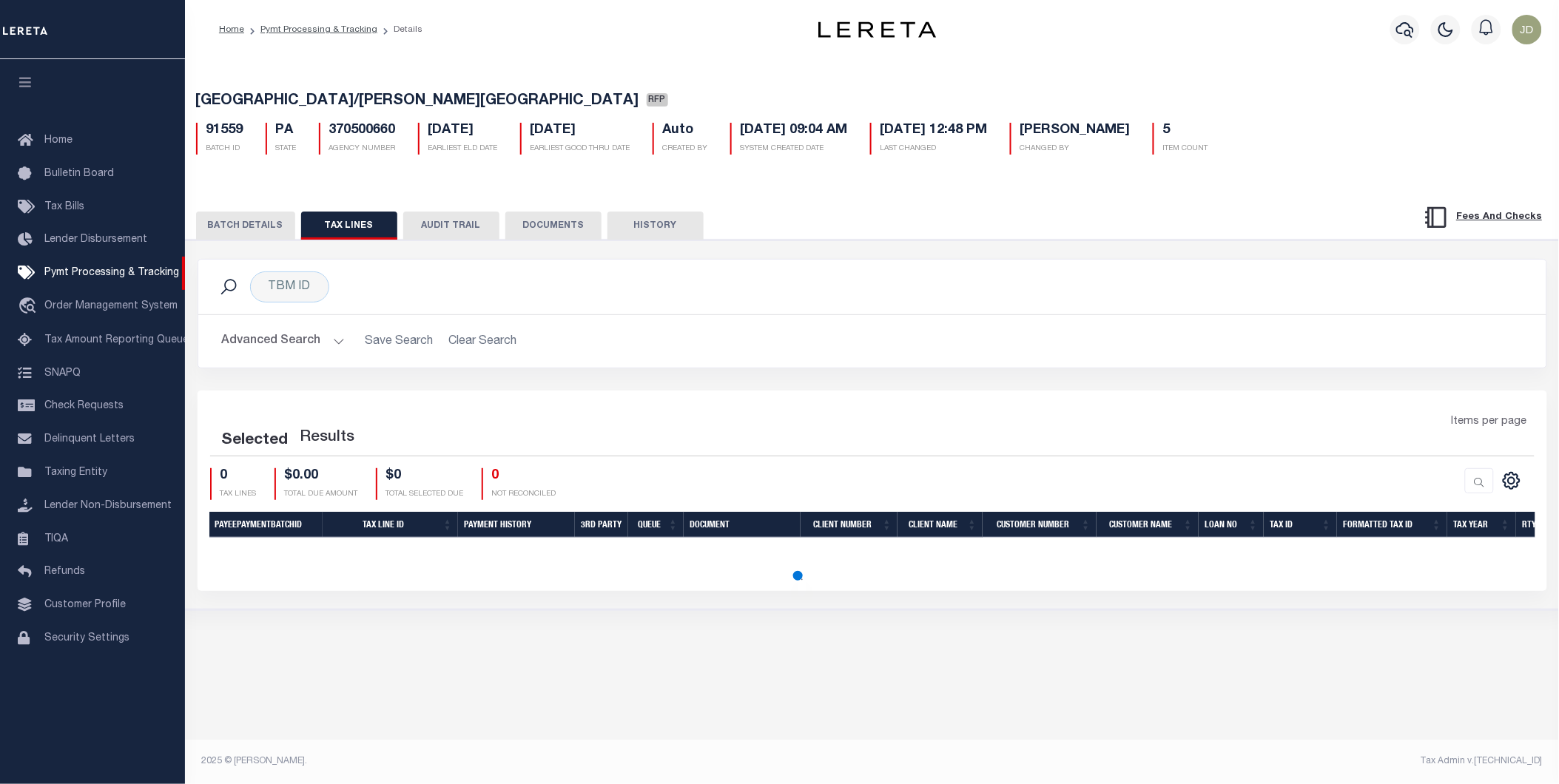
scroll to position [0, 0]
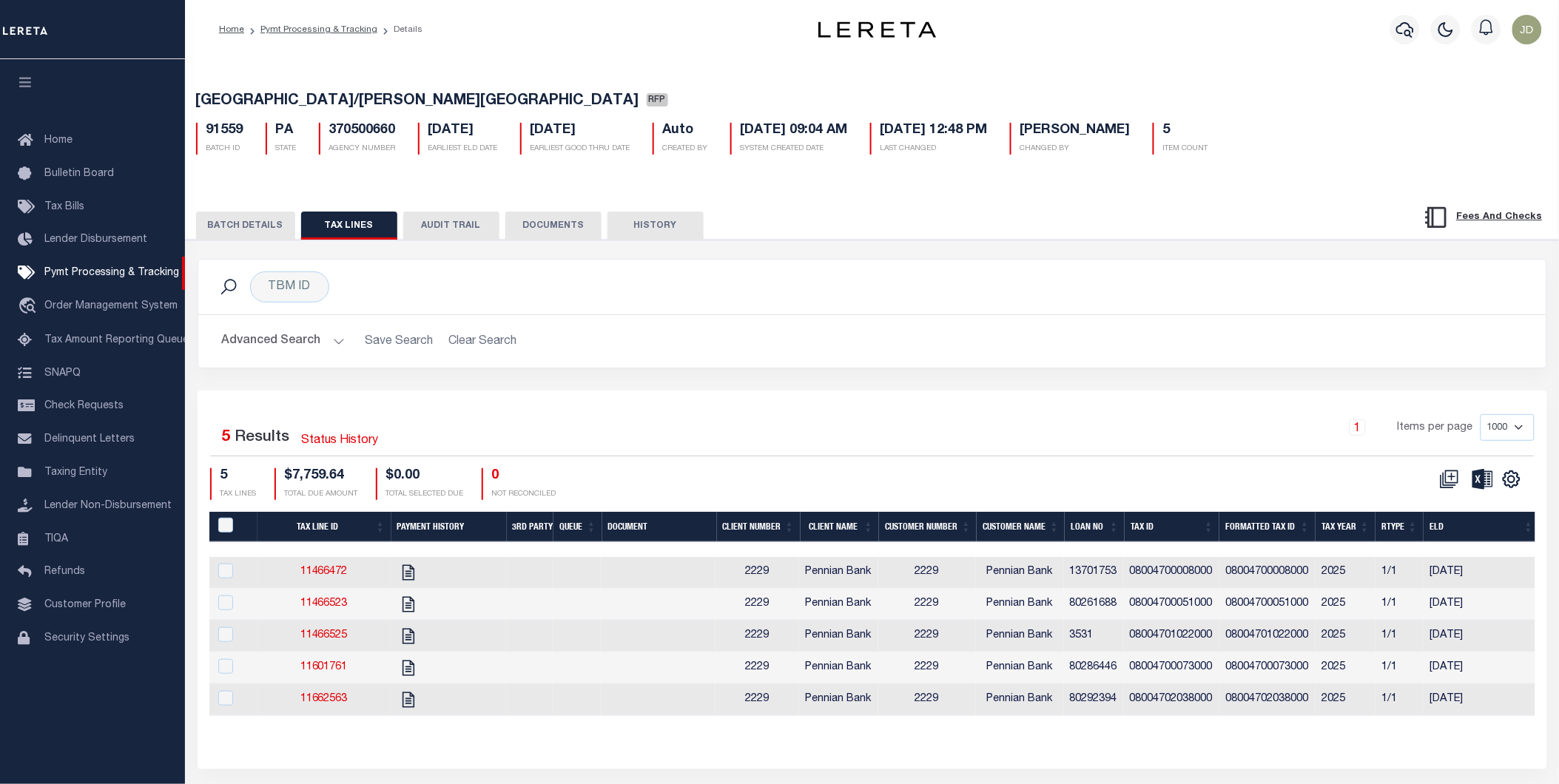
click at [1157, 526] on th "Tax ID" at bounding box center [1172, 526] width 94 height 31
click at [1507, 478] on icon "" at bounding box center [1512, 479] width 19 height 19
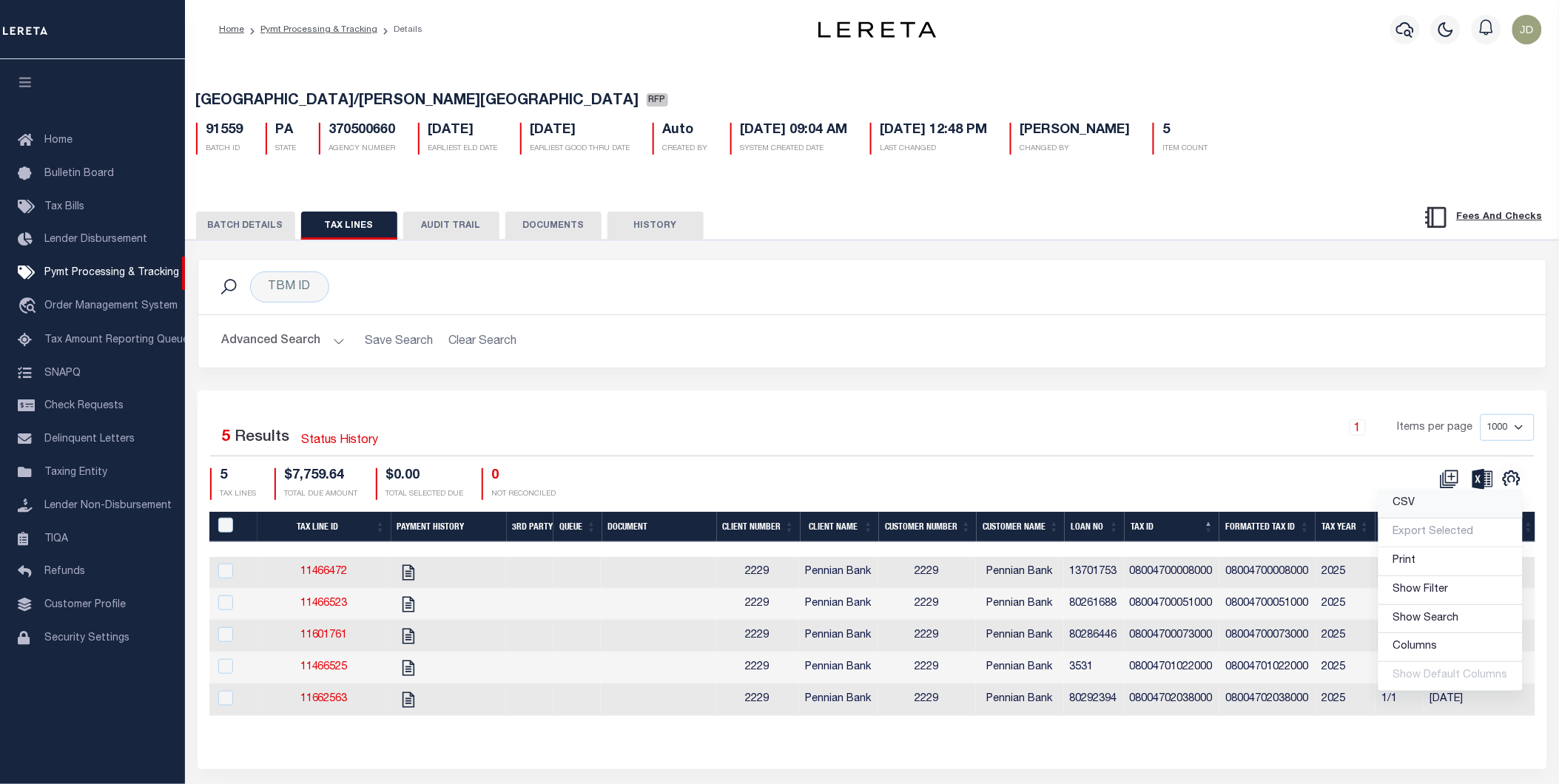
click at [1396, 505] on link "CSV" at bounding box center [1450, 504] width 144 height 29
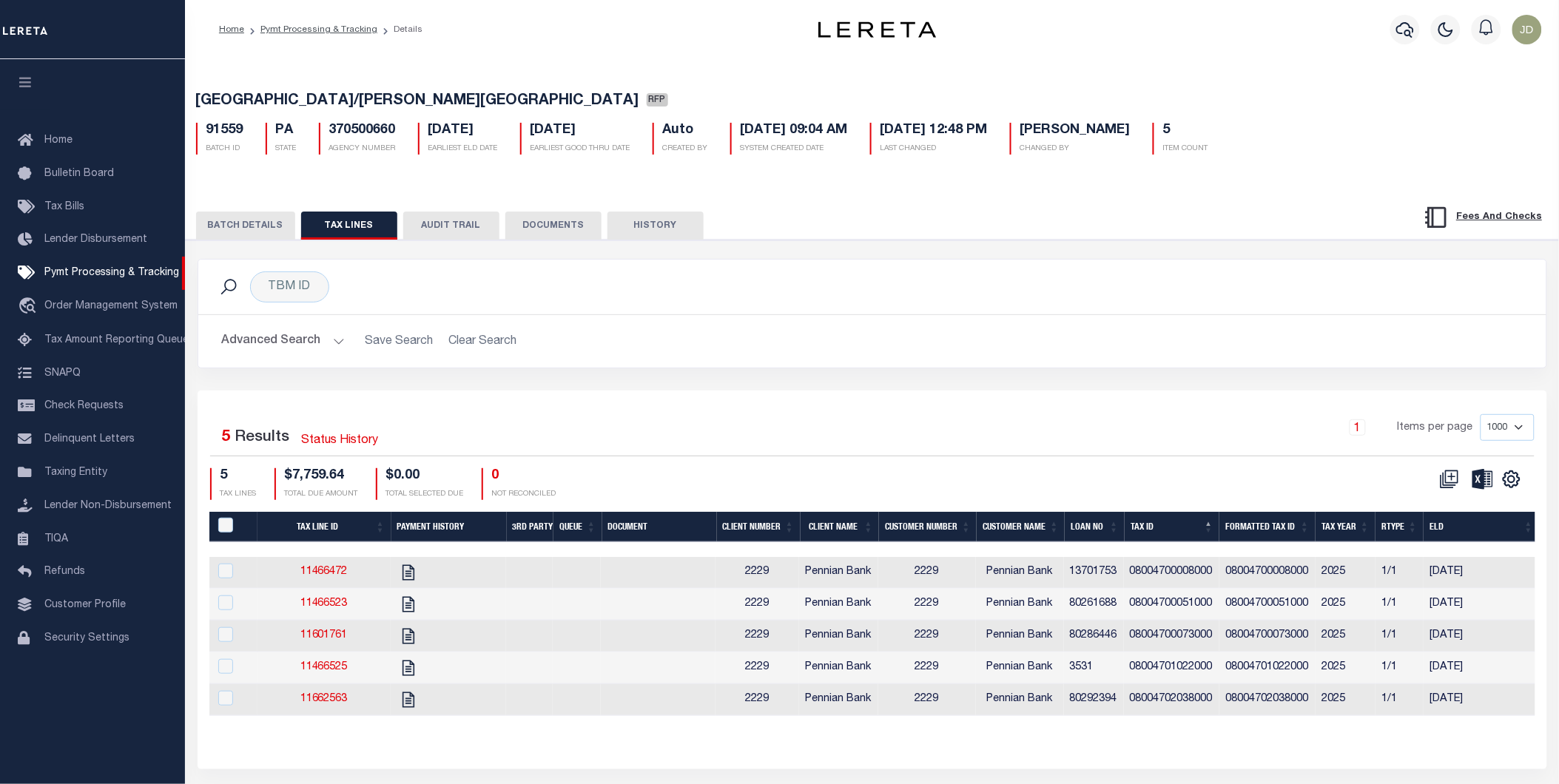
click at [260, 219] on button "BATCH DETAILS" at bounding box center [245, 225] width 100 height 28
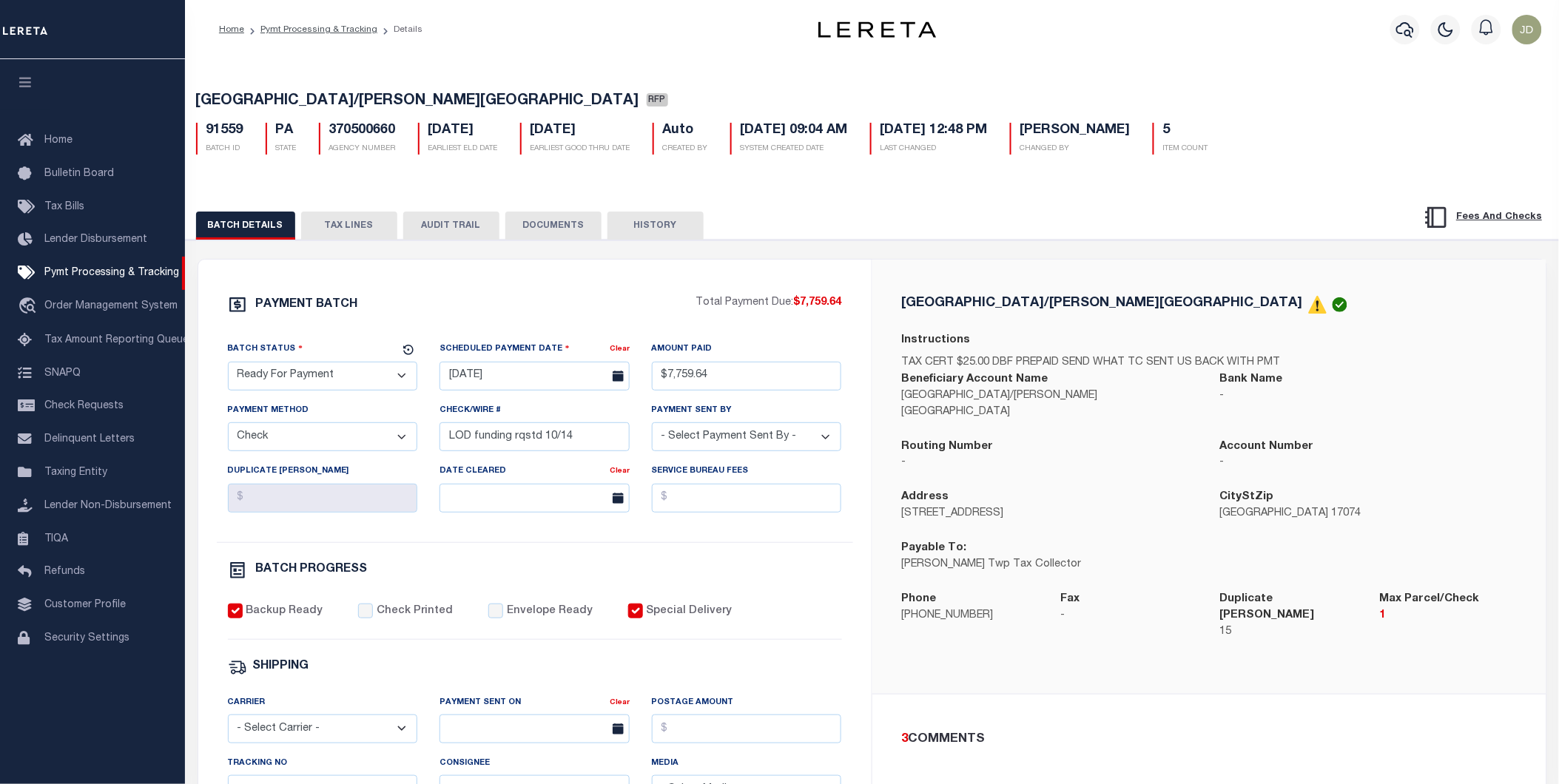
click at [20, 86] on icon "button" at bounding box center [24, 81] width 17 height 13
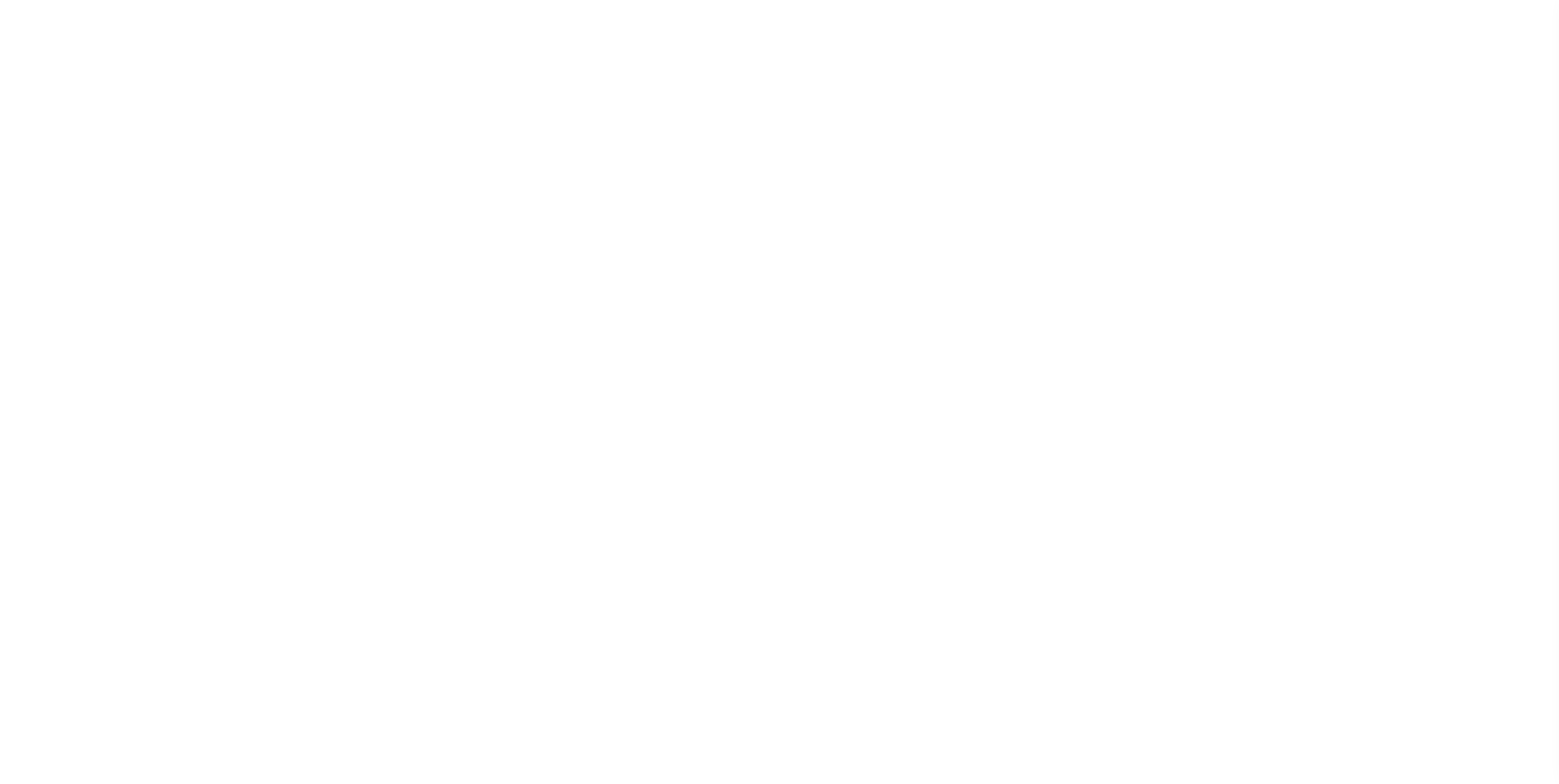
select select "RFP"
select select "CHK"
select select "[PERSON_NAME]"
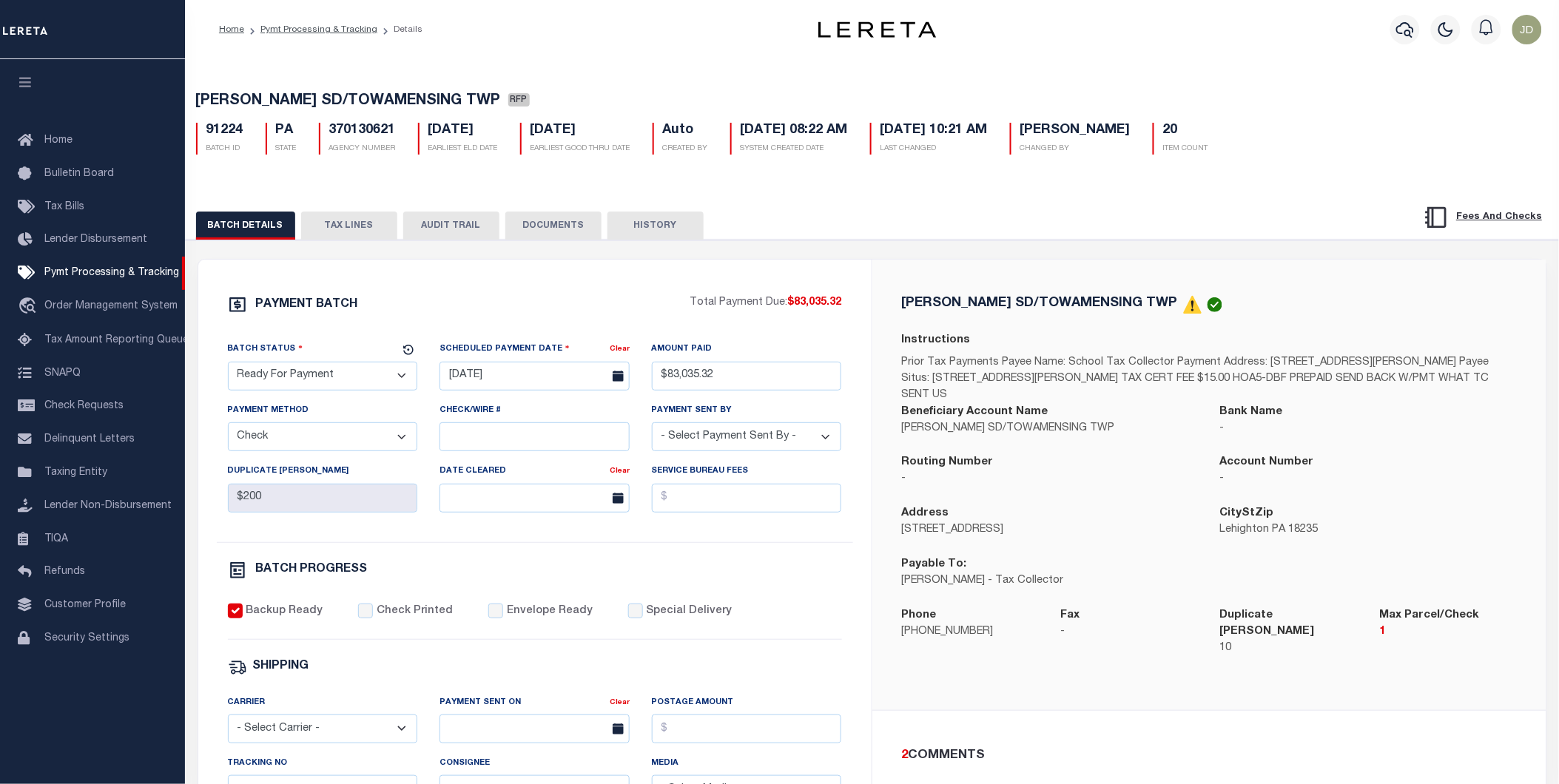
click at [370, 228] on button "TAX LINES" at bounding box center [349, 225] width 96 height 28
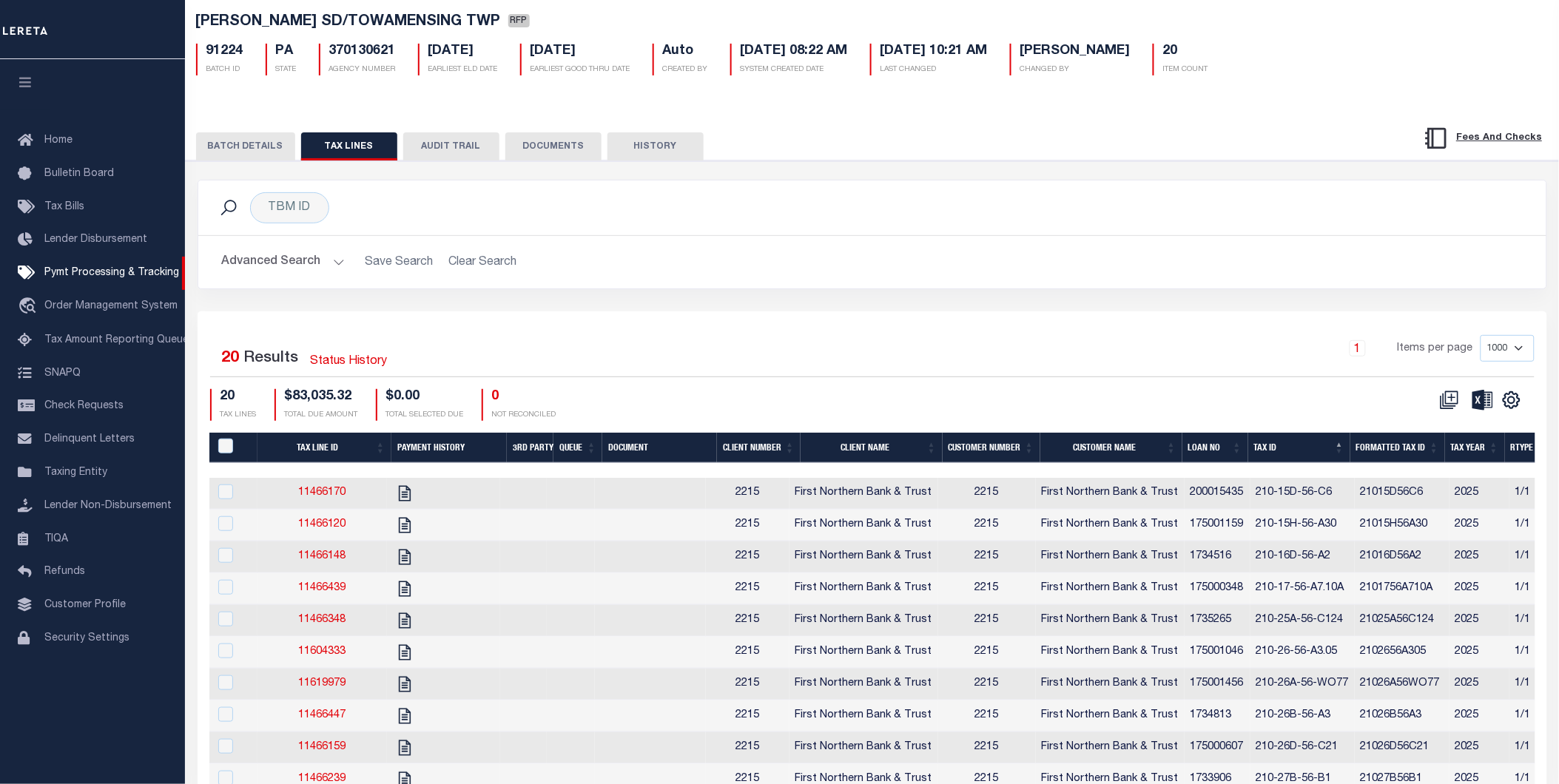
scroll to position [82, 0]
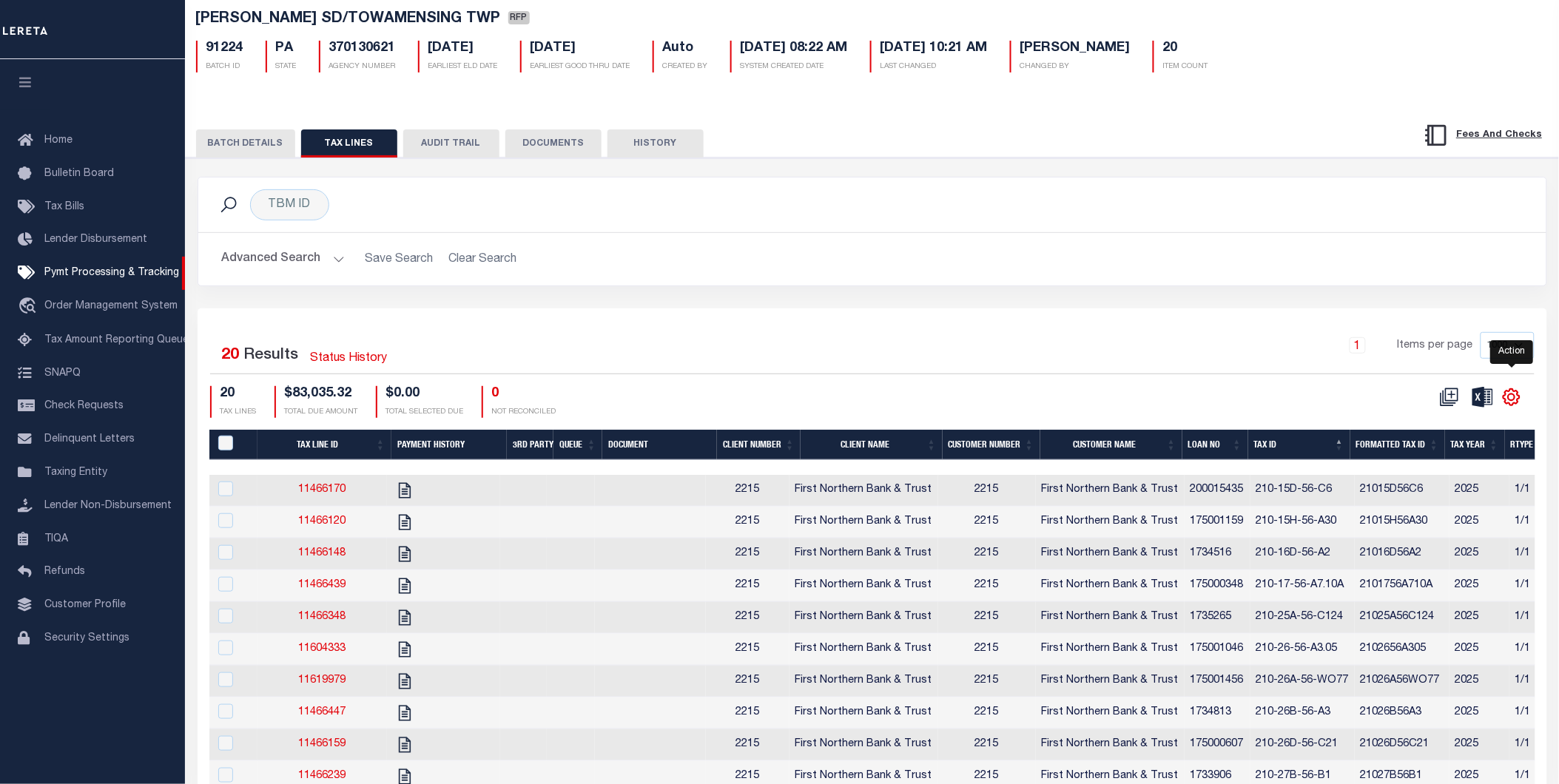
click at [1507, 404] on icon "" at bounding box center [1512, 397] width 19 height 19
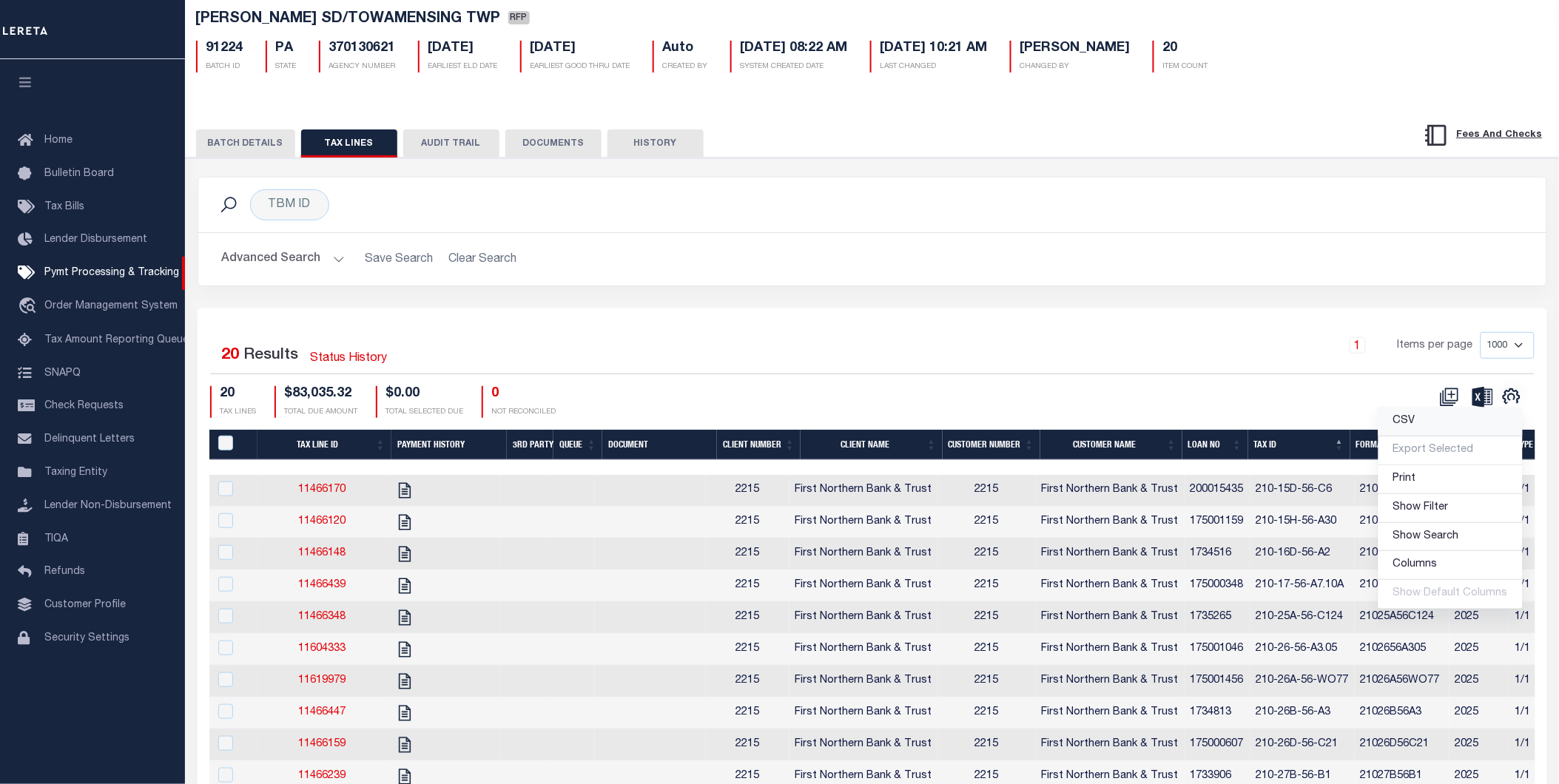
click at [1437, 427] on link "CSV" at bounding box center [1450, 422] width 144 height 29
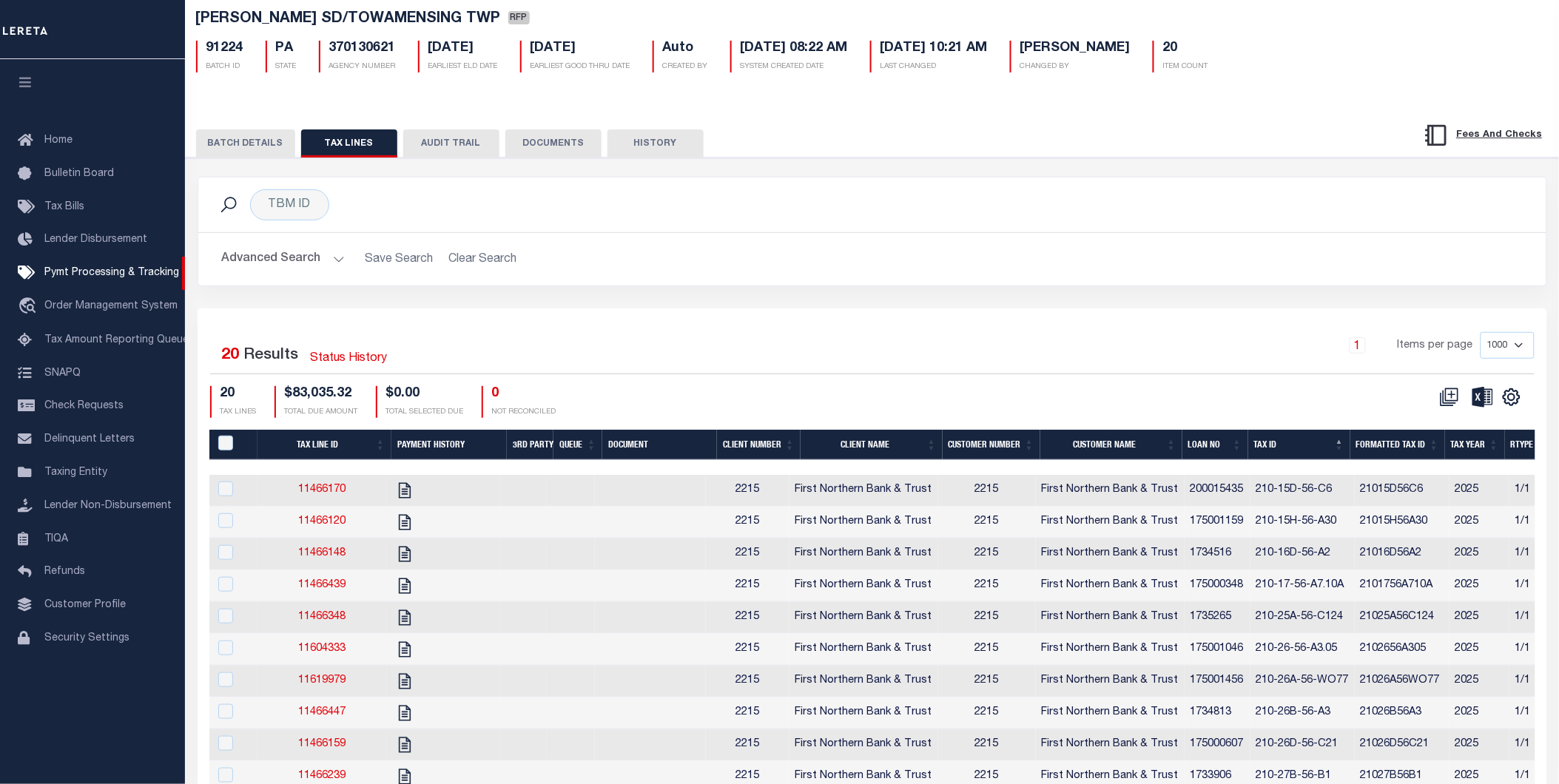
click at [626, 302] on div "TBM ID Search Advanced Search Save Search Clear Search Equals Equals Is Not Equ…" at bounding box center [872, 242] width 1371 height 132
click at [252, 143] on button "BATCH DETAILS" at bounding box center [245, 143] width 100 height 28
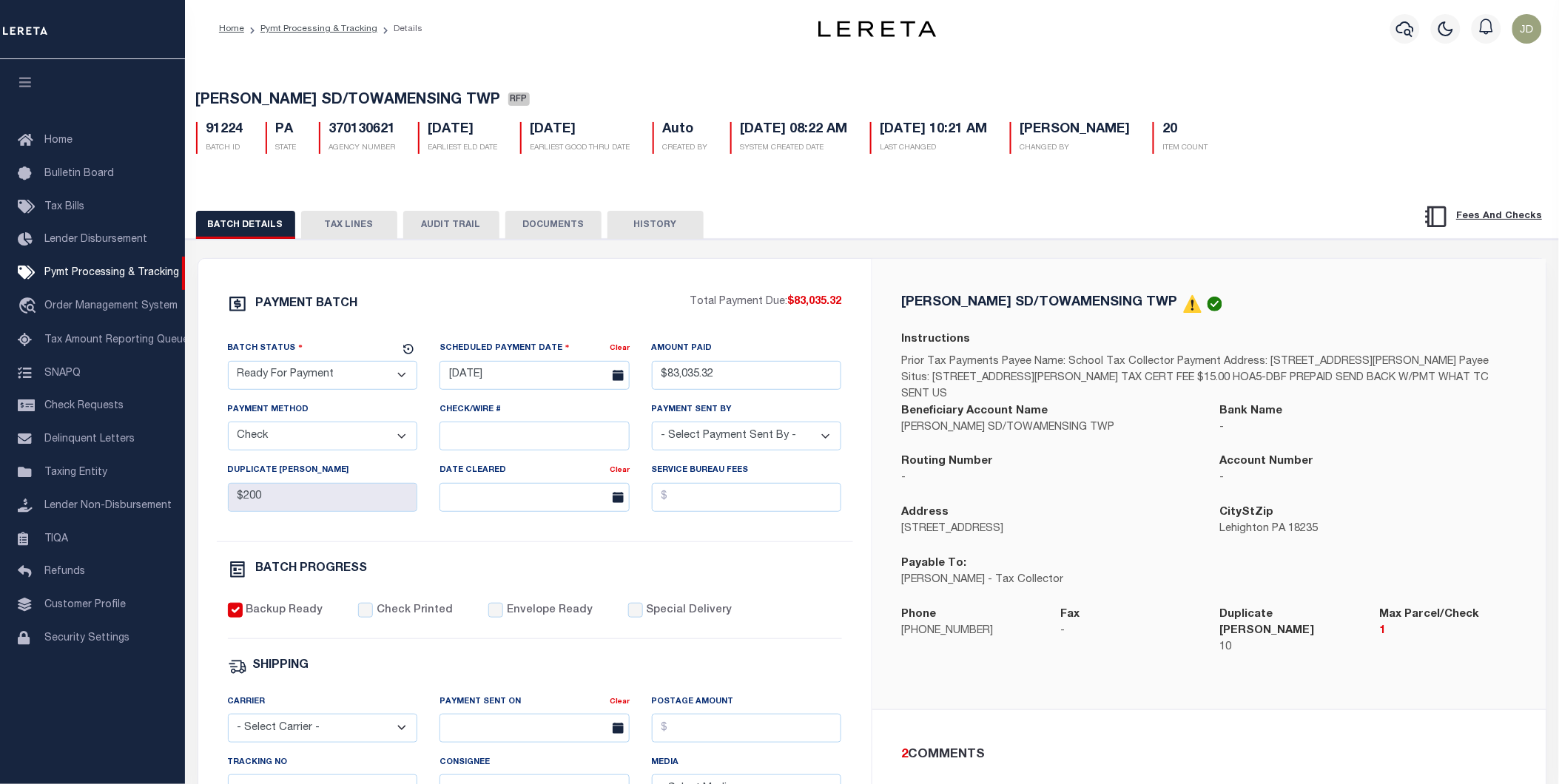
scroll to position [0, 0]
click at [19, 83] on icon "button" at bounding box center [24, 81] width 17 height 13
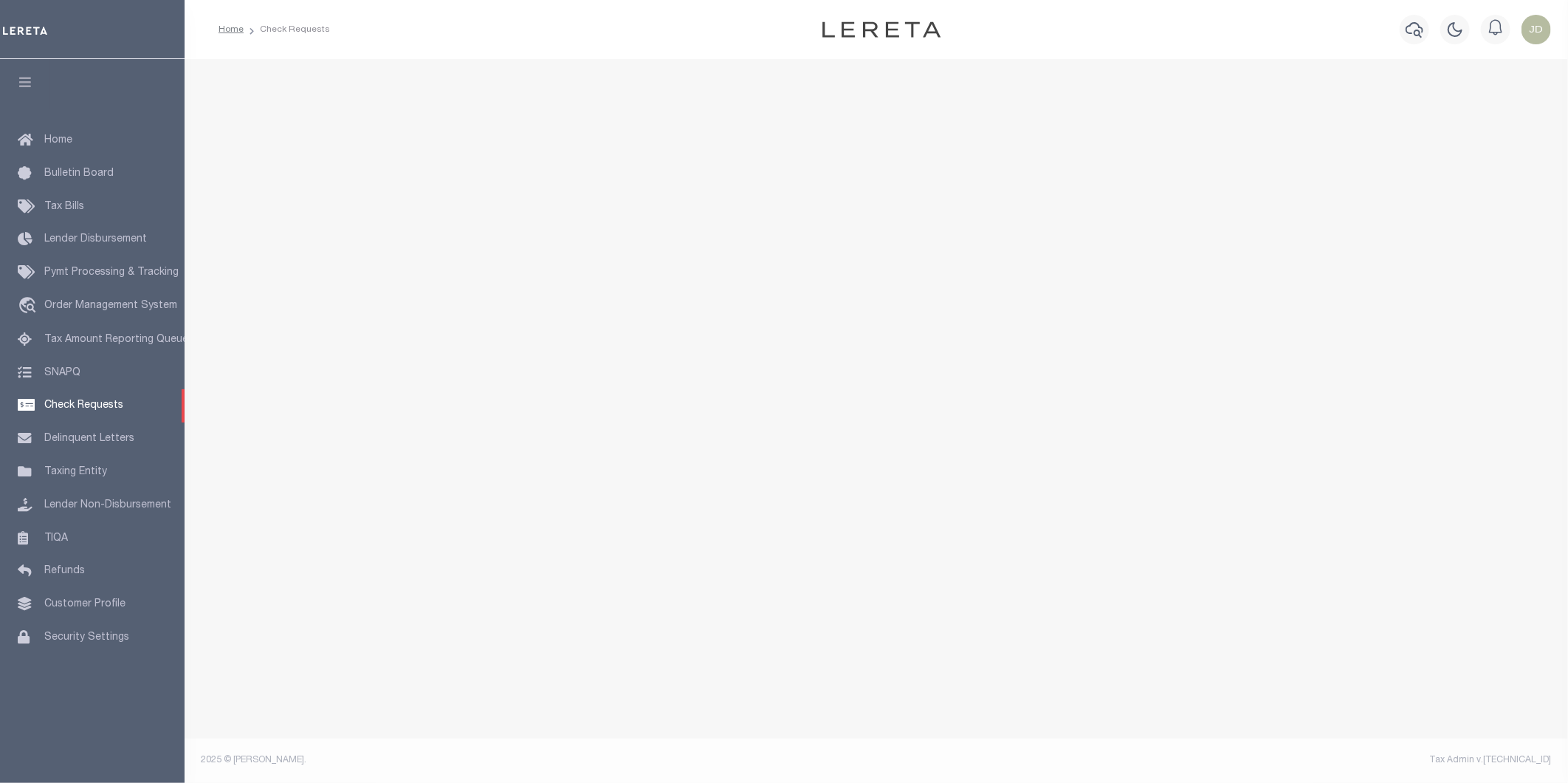
select select "50"
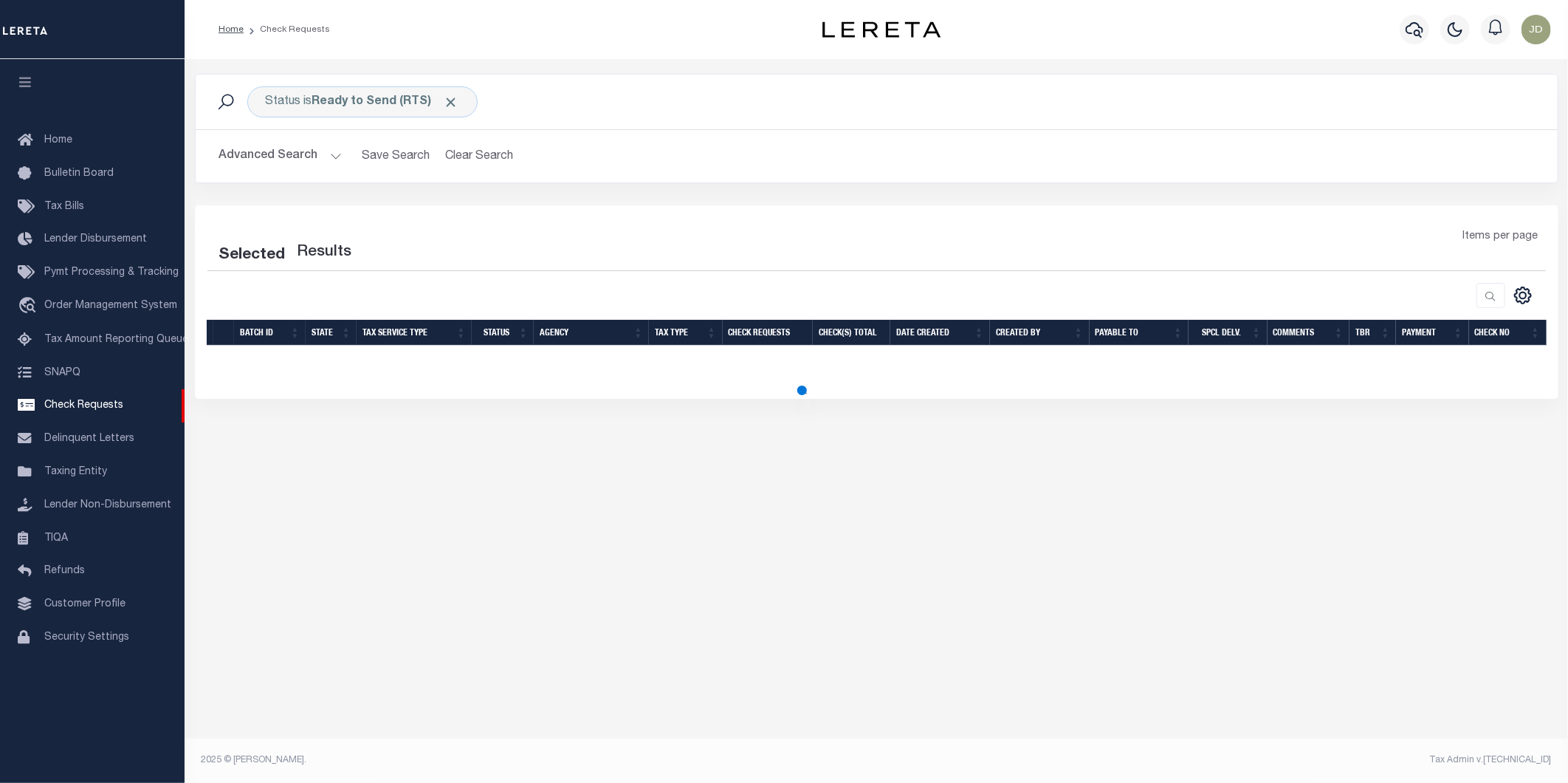
select select "50"
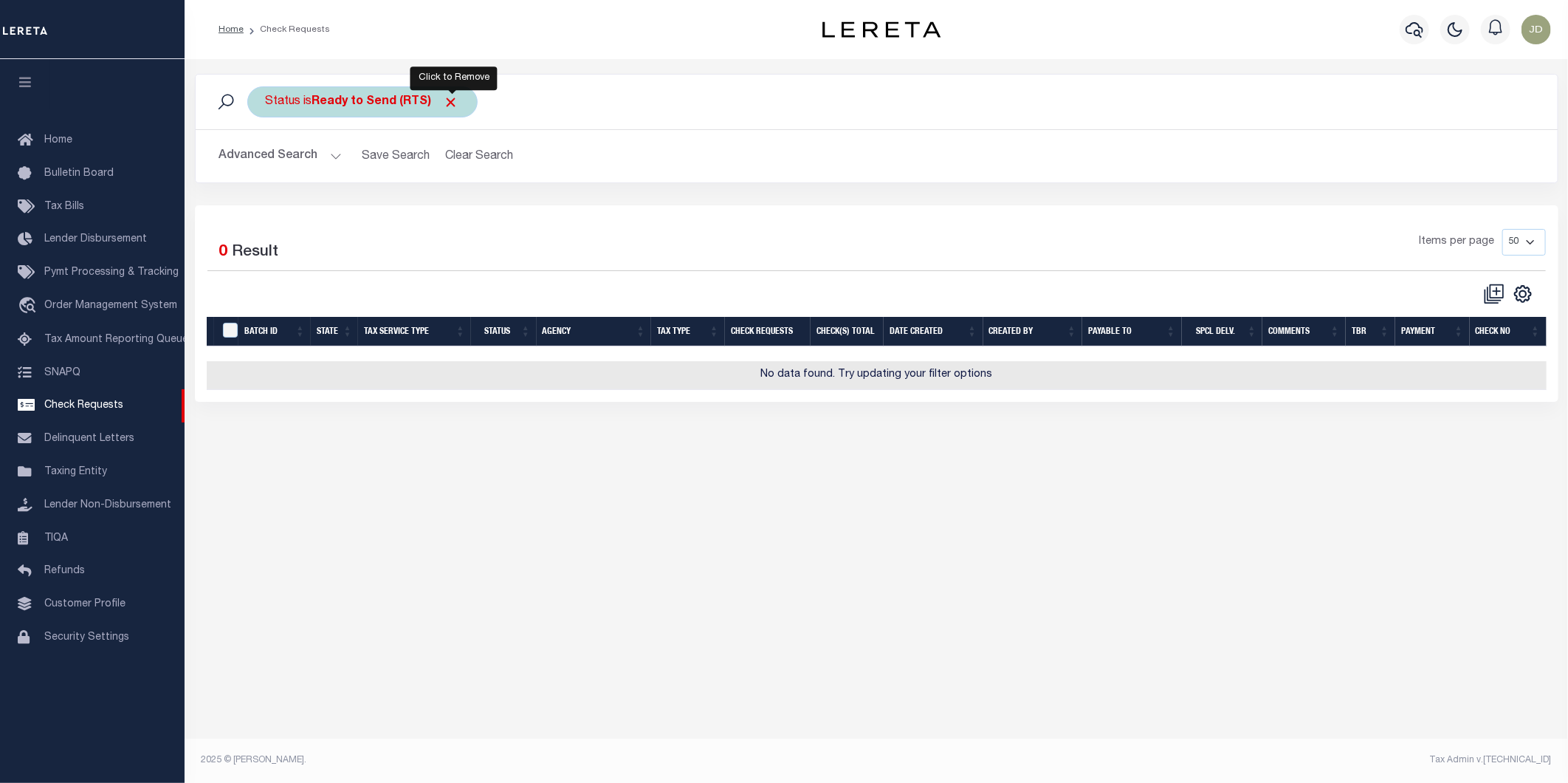
click at [458, 99] on span "Click to Remove" at bounding box center [451, 102] width 16 height 16
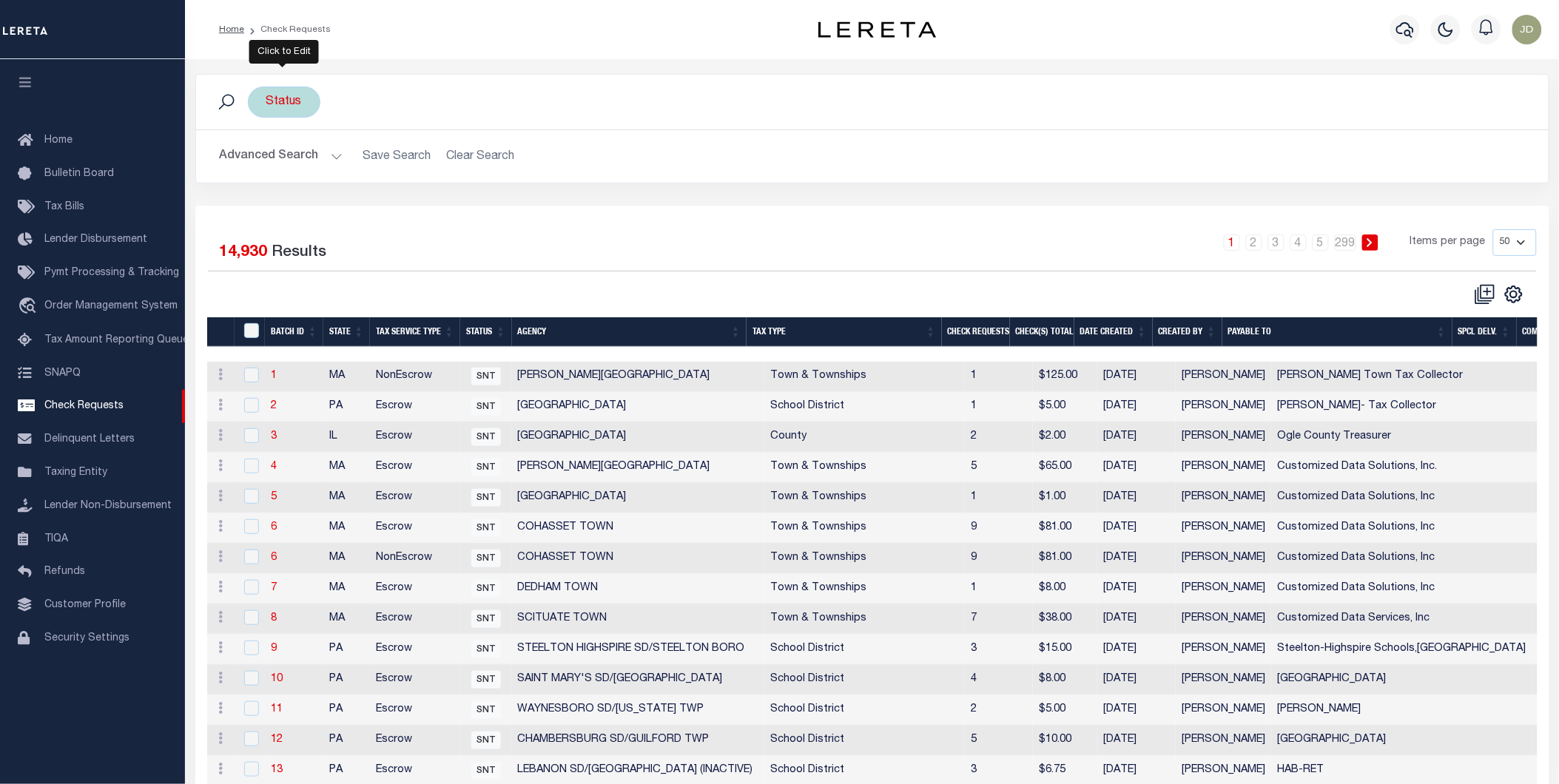
click at [293, 112] on div "Status" at bounding box center [284, 102] width 72 height 31
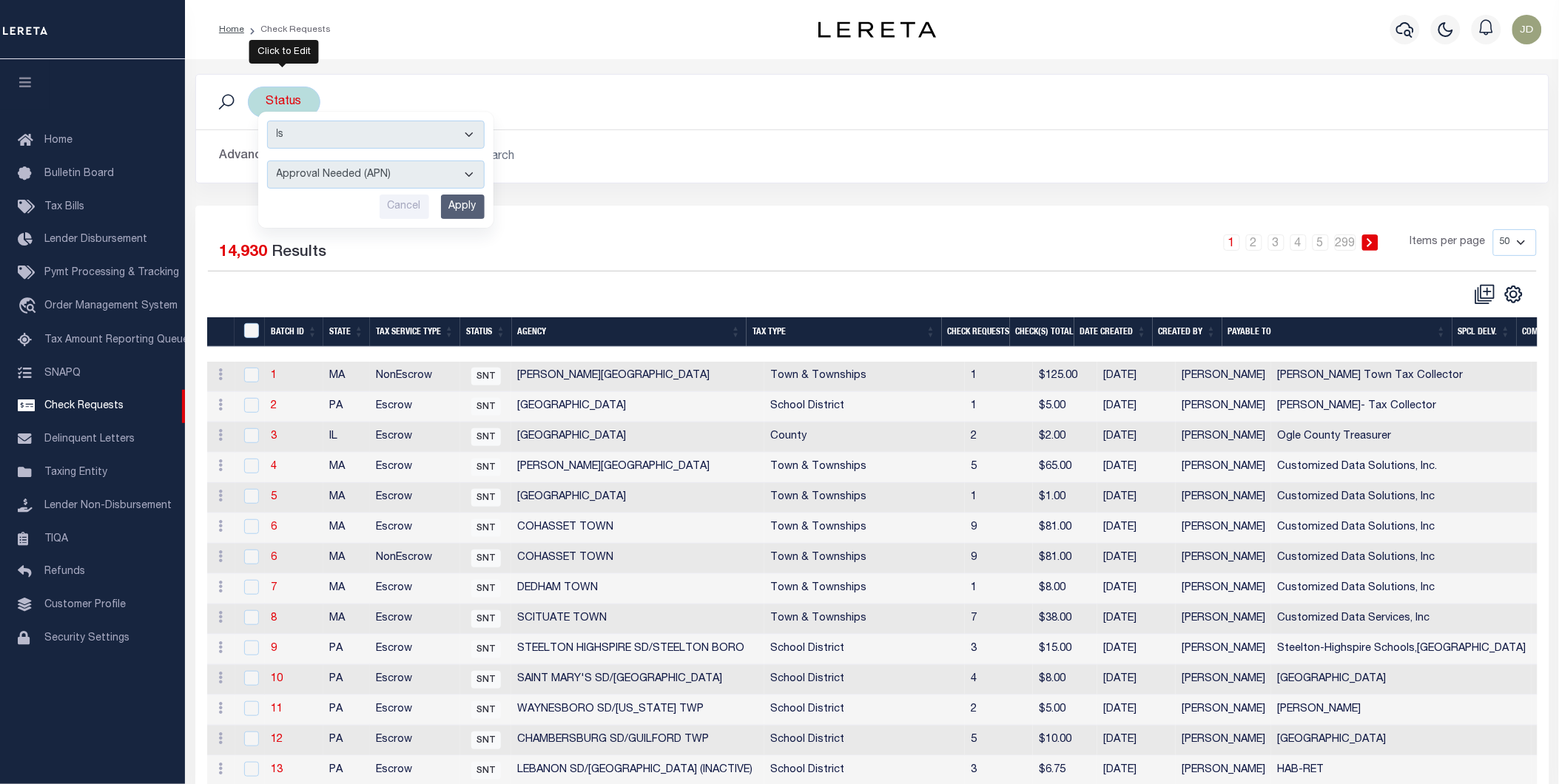
click at [322, 177] on select "Approval Needed (APN) Batching In Progress (BIP) Check Returned (CKR) Cleared a…" at bounding box center [376, 175] width 217 height 28
select select "RTS"
click at [267, 161] on select "Approval Needed (APN) Batching In Progress (BIP) Check Returned (CKR) Cleared a…" at bounding box center [376, 175] width 217 height 28
click at [456, 210] on input "Apply" at bounding box center [463, 207] width 44 height 24
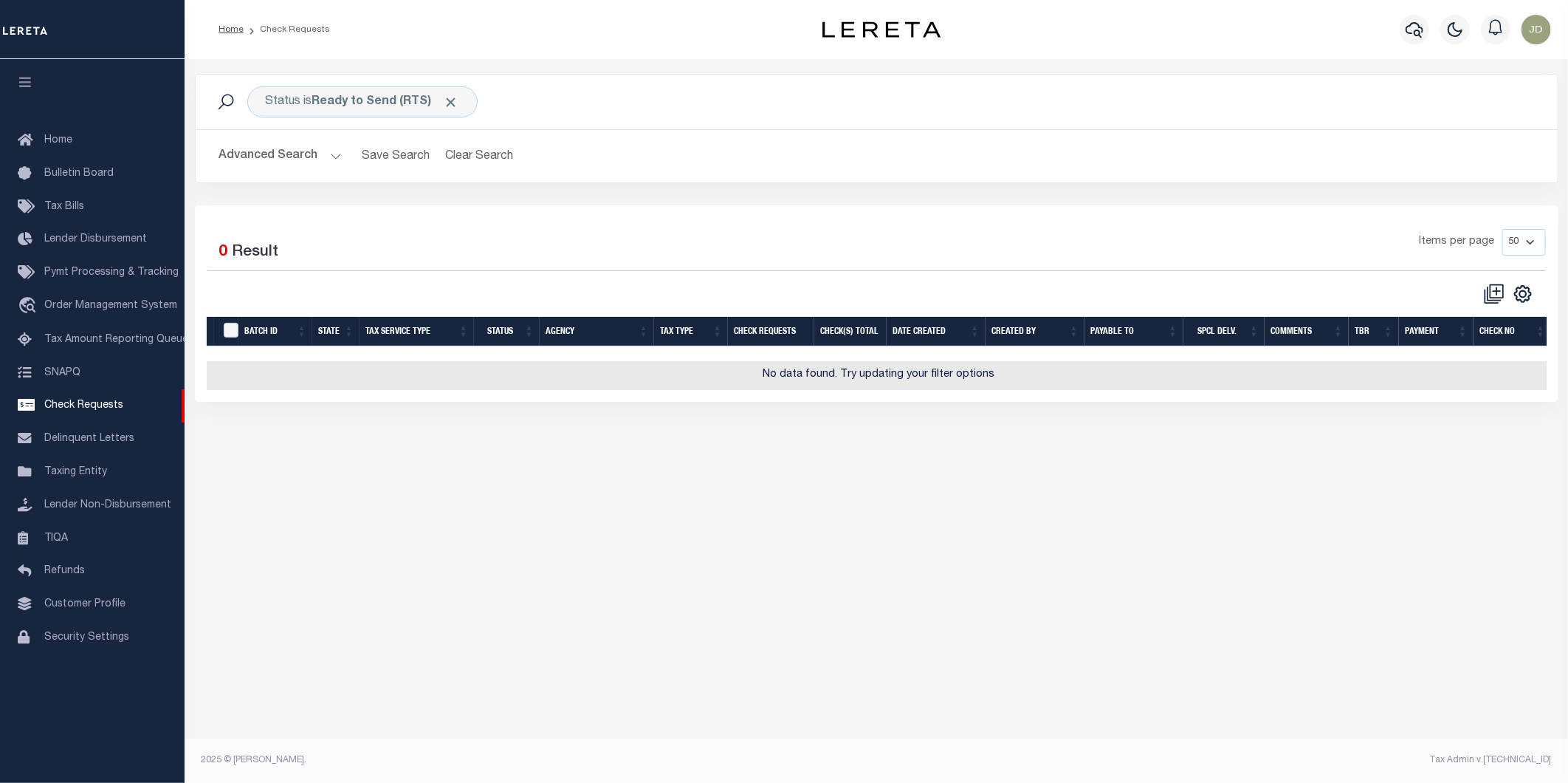
click at [302, 159] on button "Advanced Search" at bounding box center [281, 156] width 123 height 29
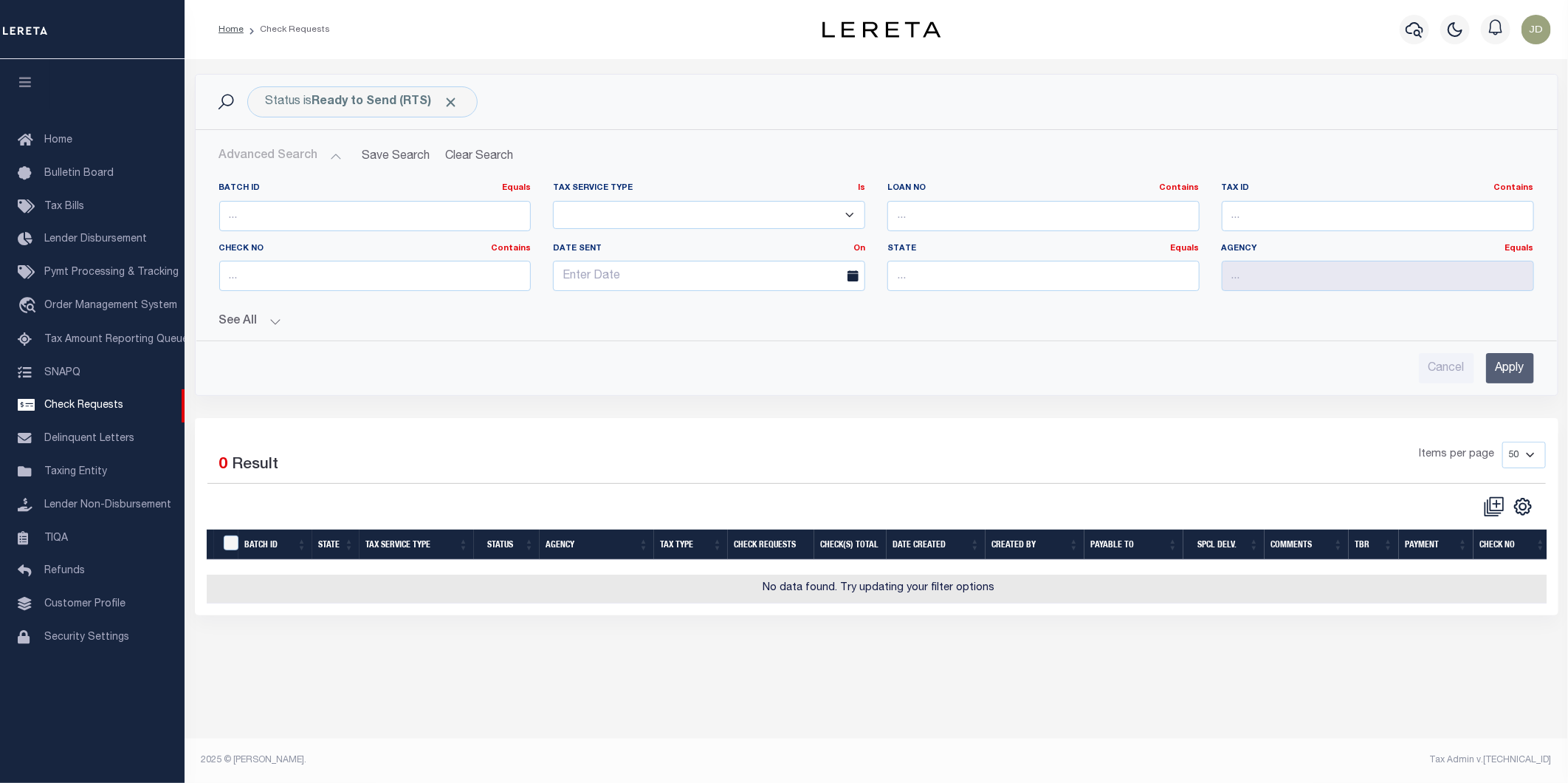
click at [249, 323] on button "See All" at bounding box center [877, 322] width 1315 height 14
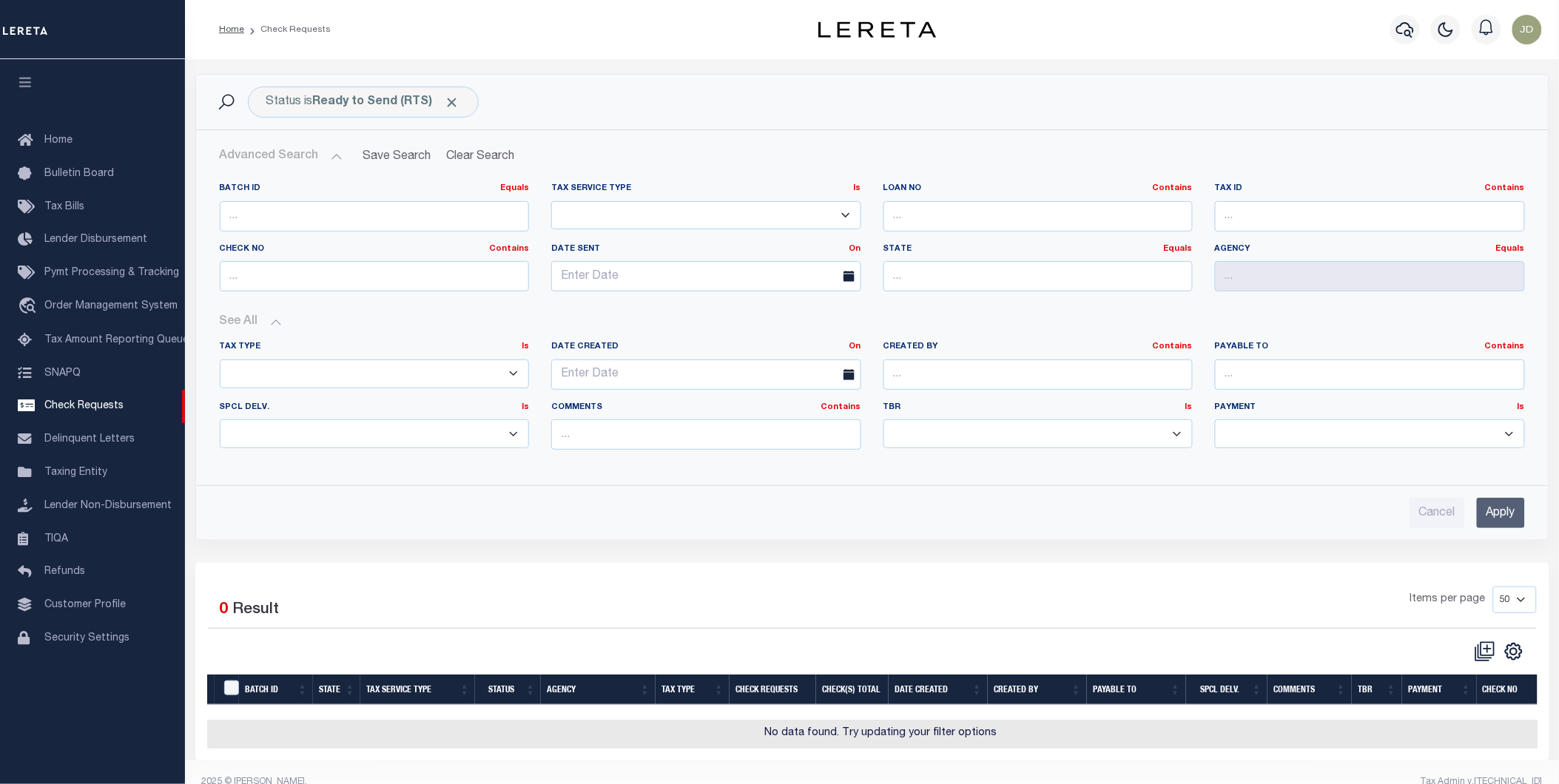
click at [250, 324] on button "See All" at bounding box center [873, 322] width 1305 height 14
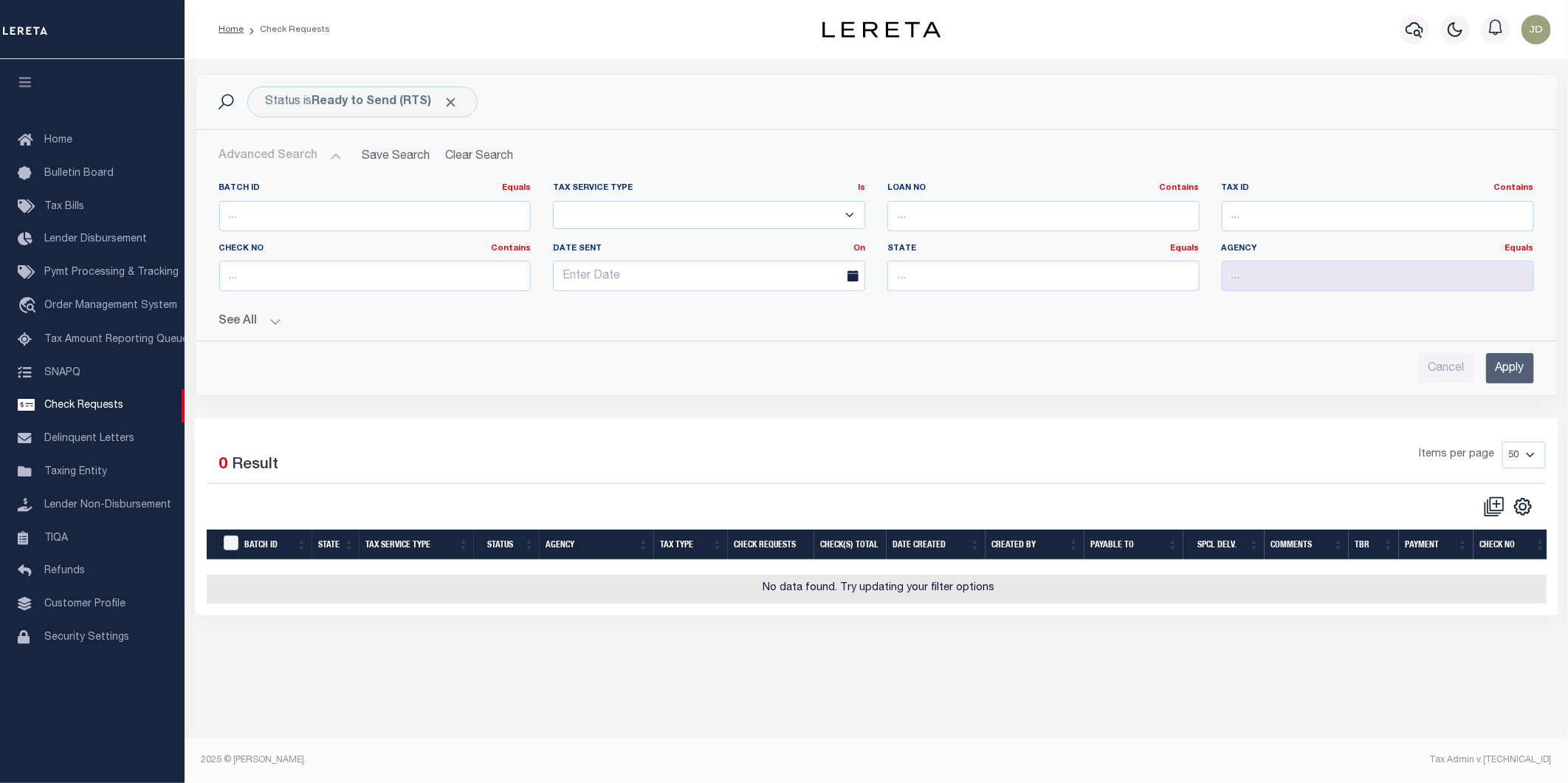
click at [254, 329] on button "See All" at bounding box center [877, 322] width 1315 height 14
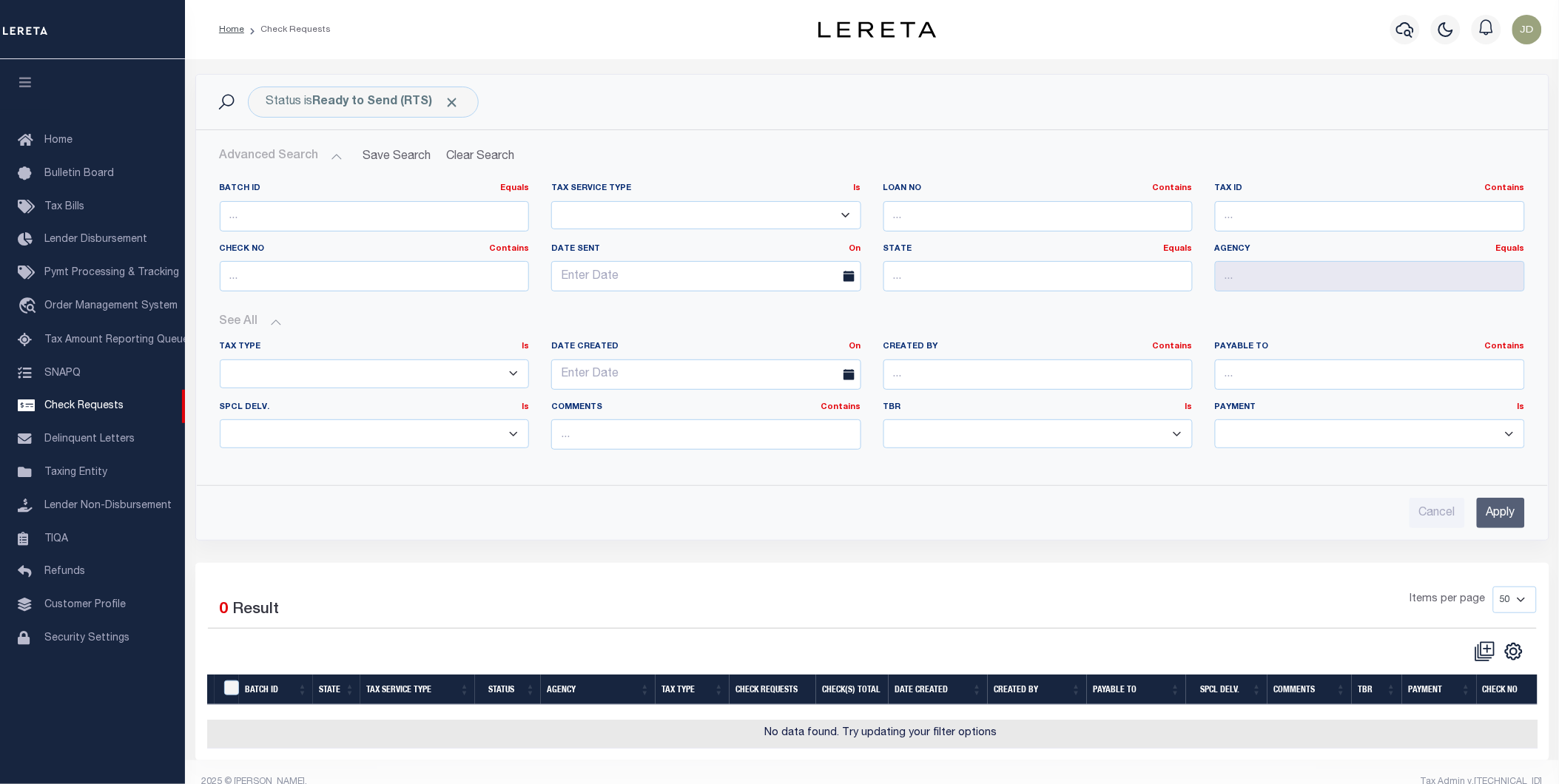
click at [254, 329] on button "See All" at bounding box center [873, 322] width 1305 height 14
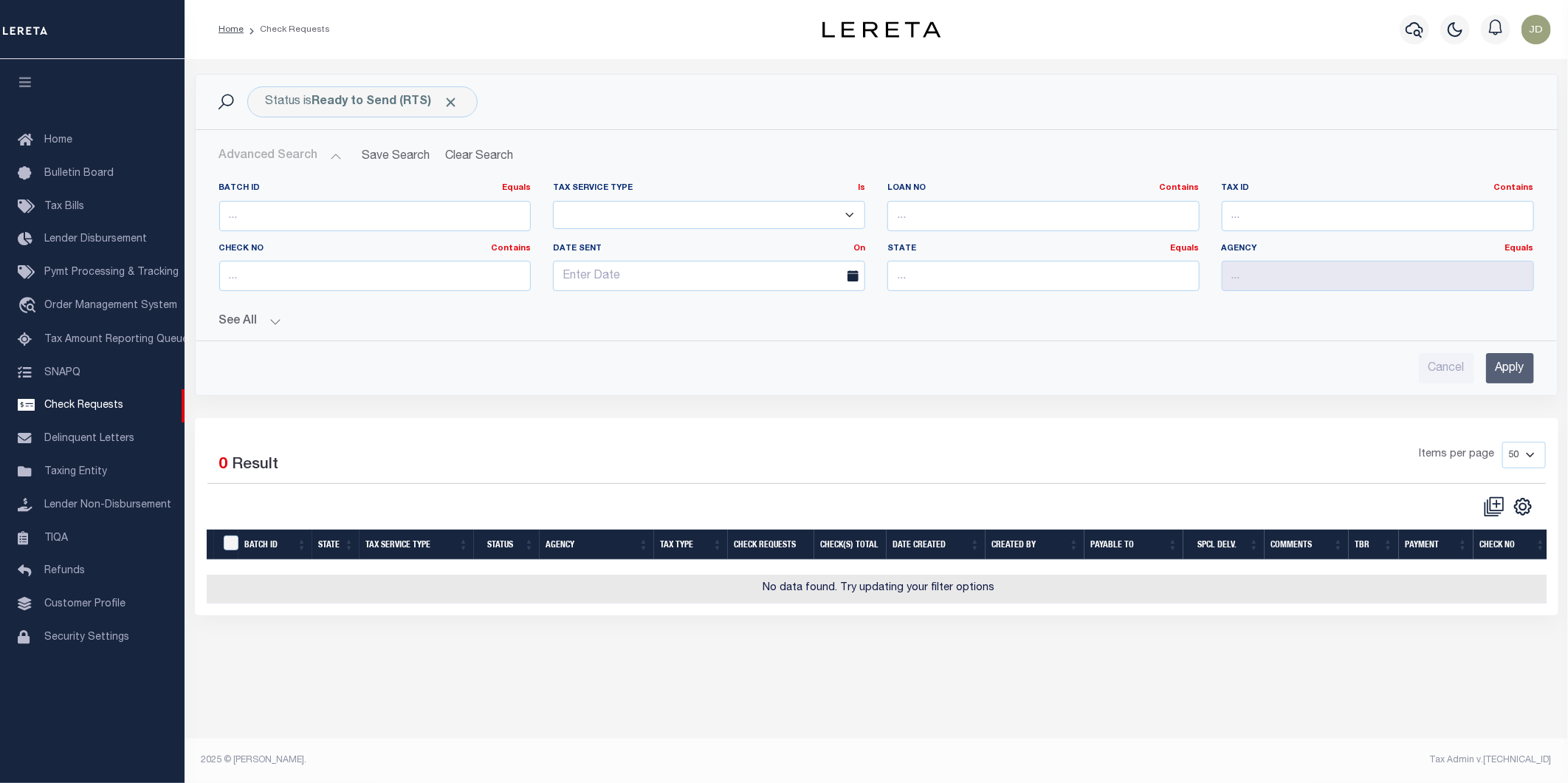
click at [268, 161] on button "Advanced Search" at bounding box center [281, 156] width 123 height 29
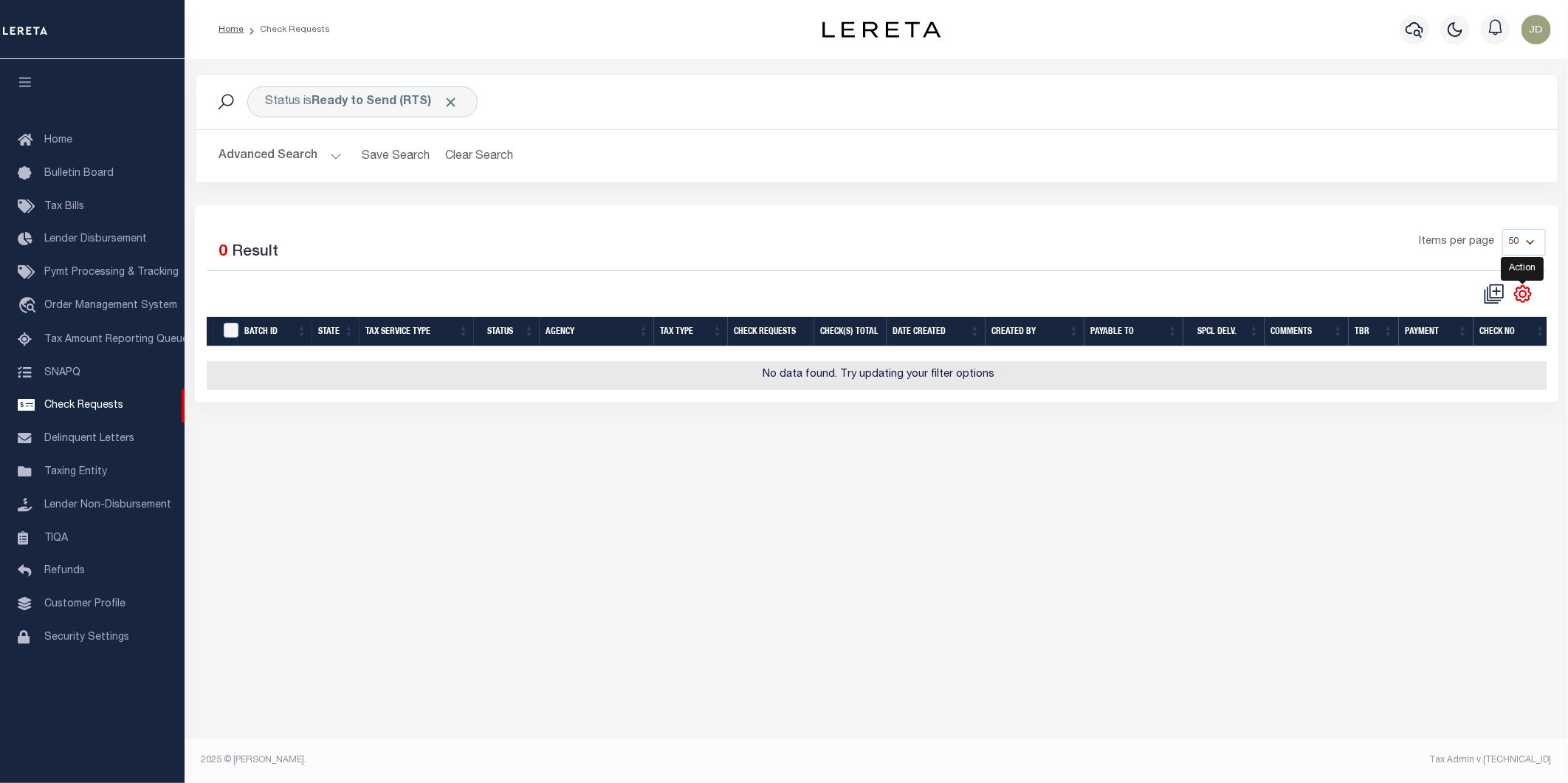
click at [1519, 296] on icon "" at bounding box center [1523, 294] width 7 height 7
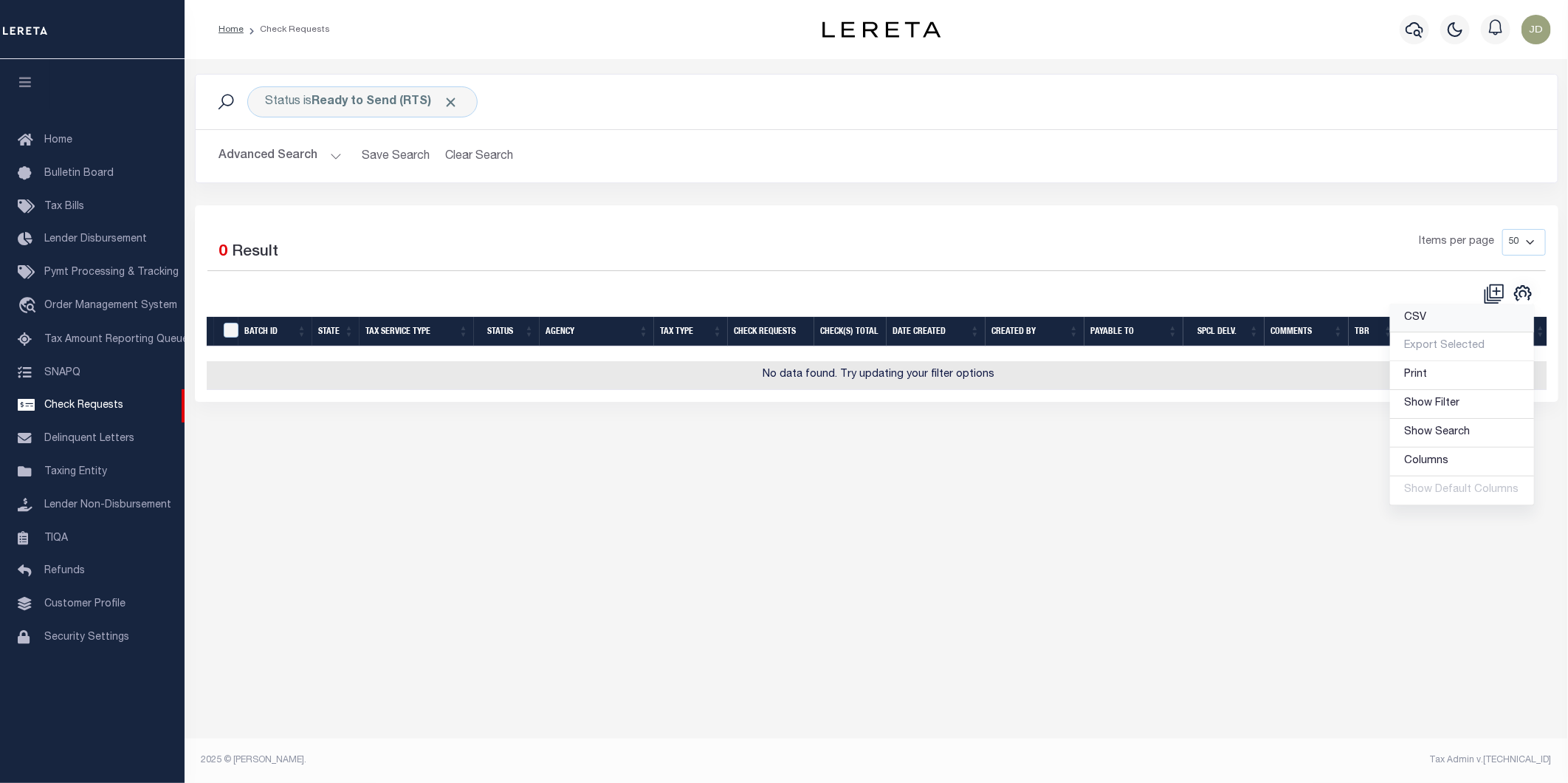
click at [1414, 312] on span "CSV" at bounding box center [1415, 317] width 22 height 10
click at [648, 190] on div "Status is Ready to Send (RTS) Search Advanced Search Save Search Clear Search C…" at bounding box center [877, 140] width 1386 height 132
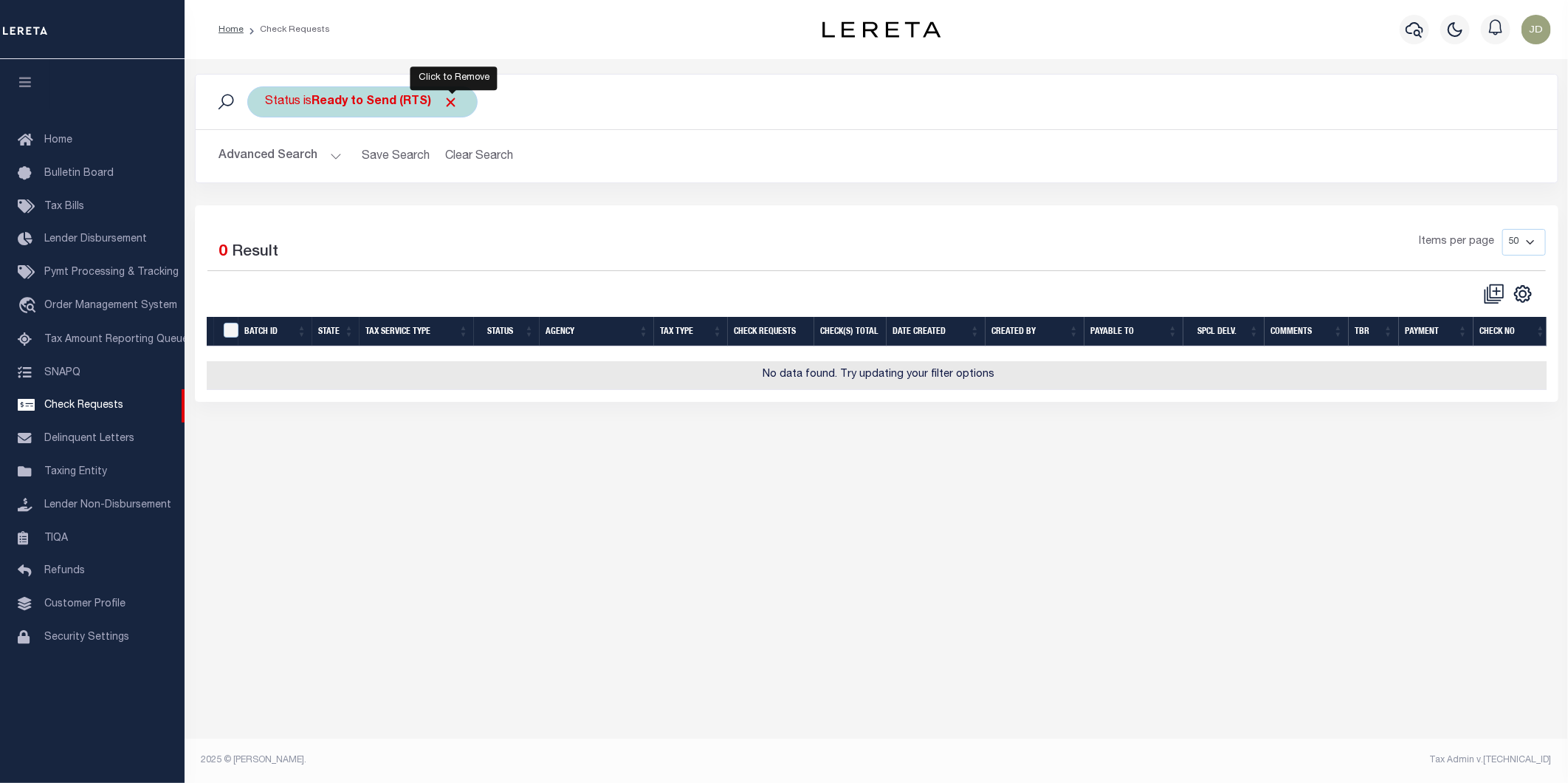
click at [451, 102] on span "Click to Remove" at bounding box center [451, 102] width 16 height 16
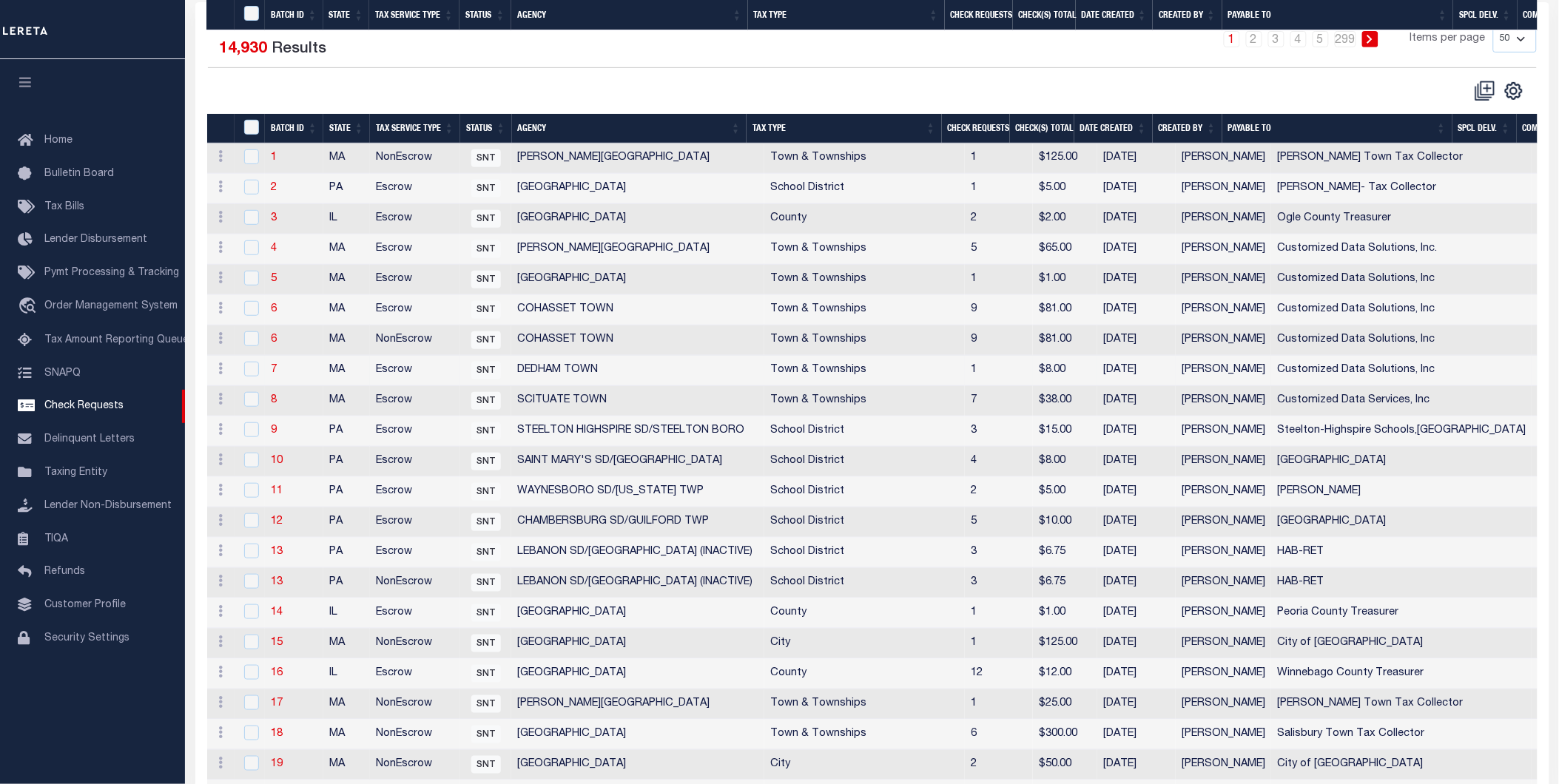
scroll to position [167, 0]
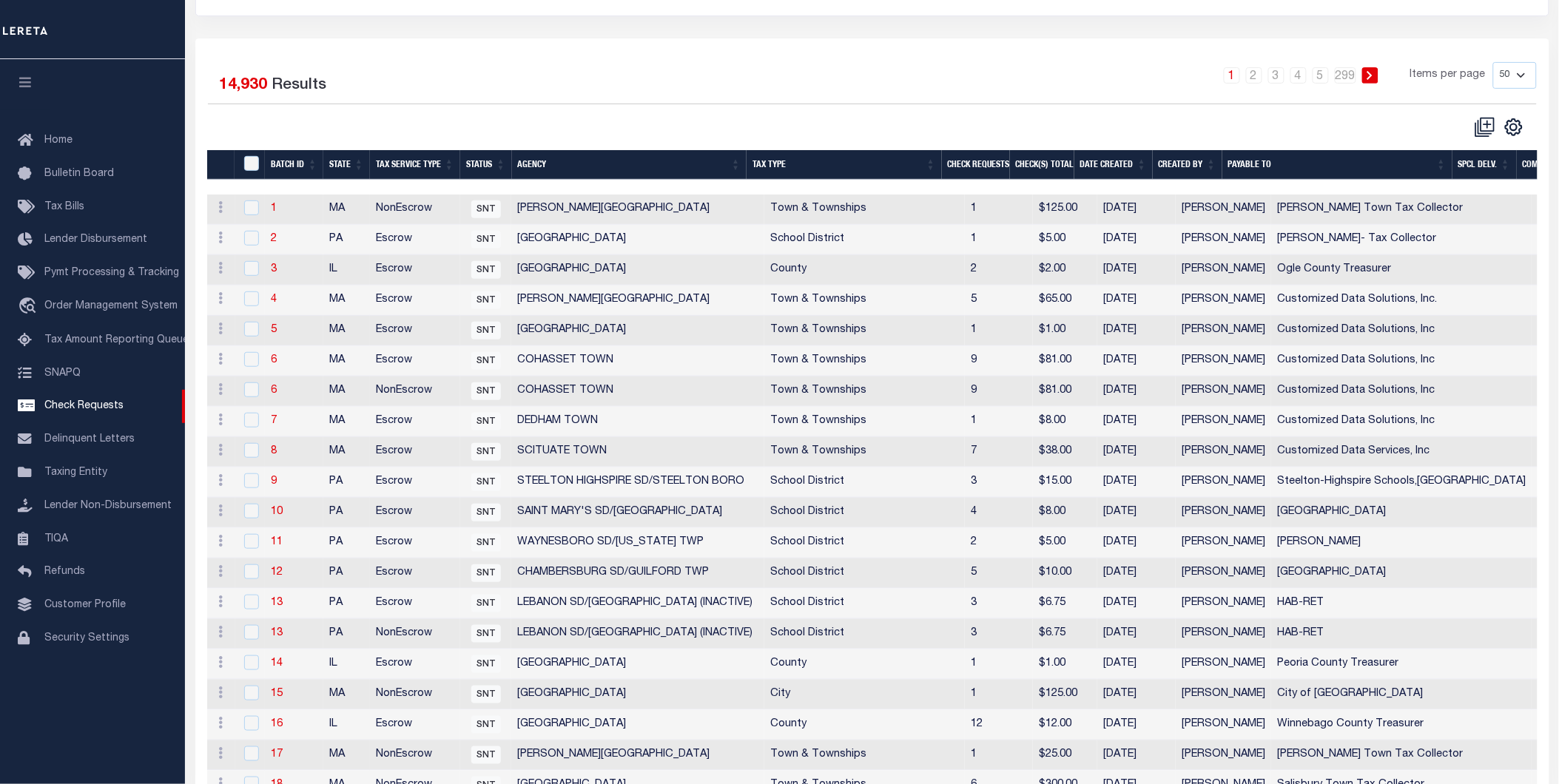
click at [478, 162] on th "Status" at bounding box center [486, 165] width 52 height 31
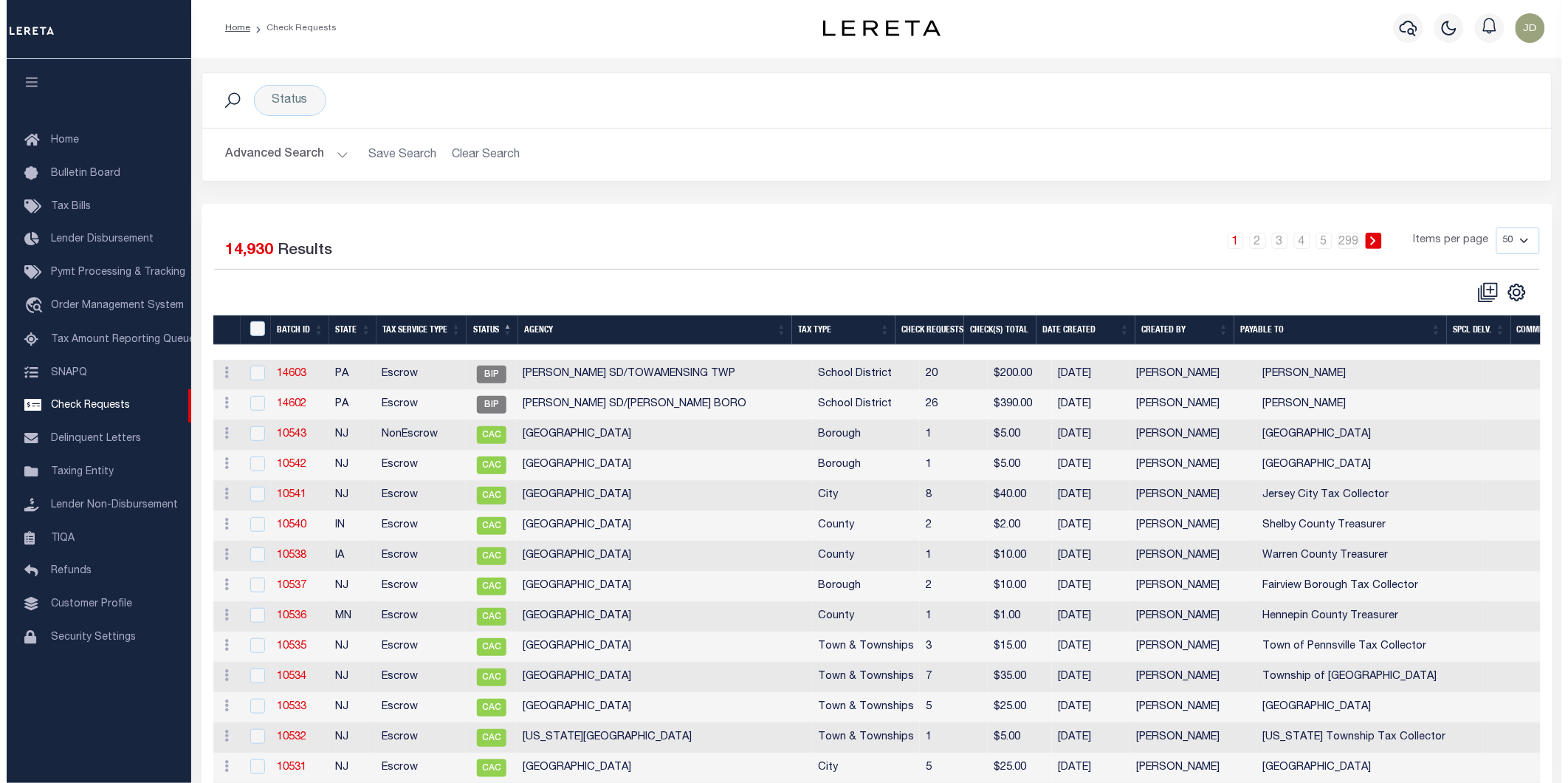
scroll to position [0, 0]
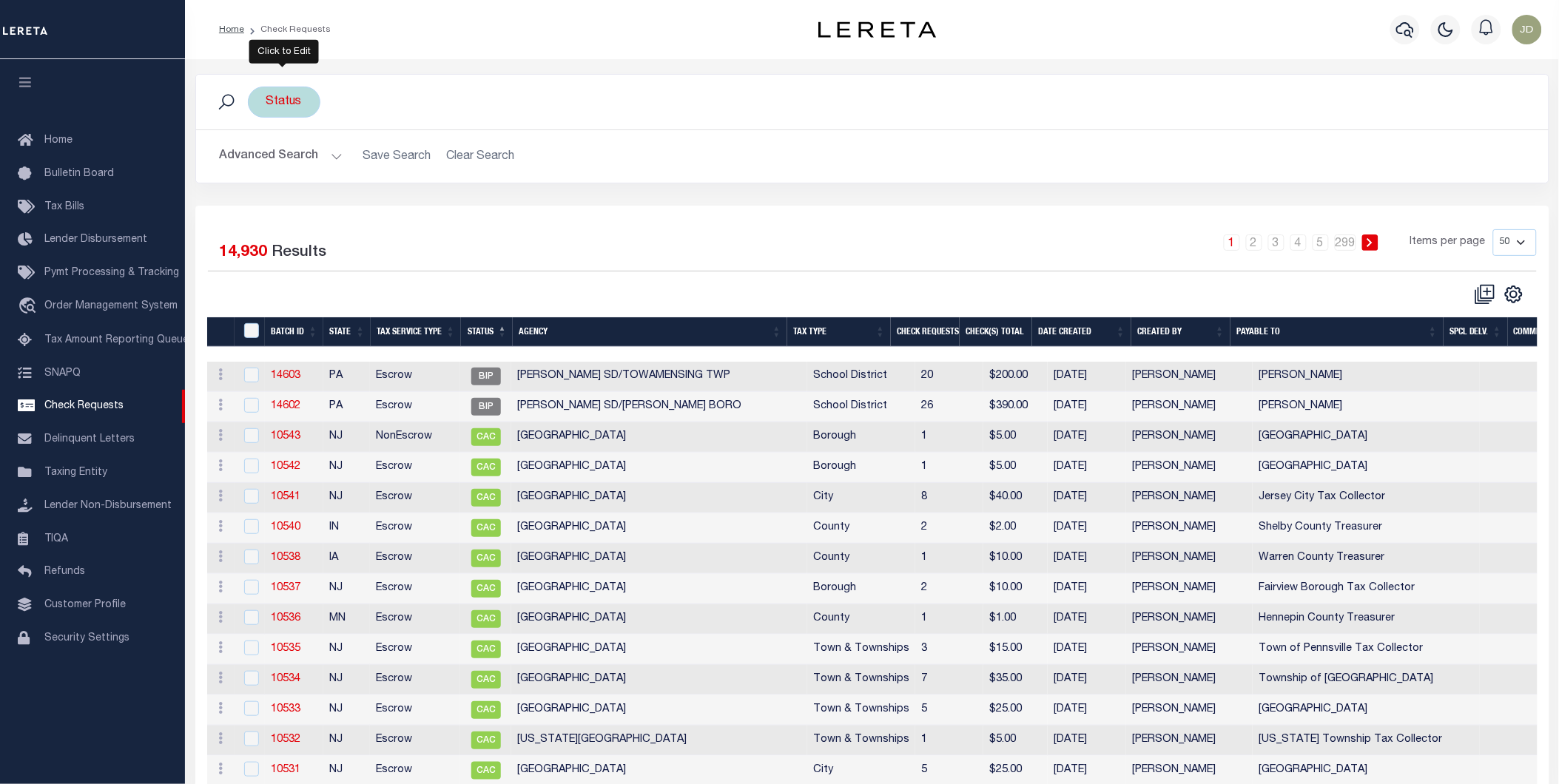
click at [283, 105] on div "Status" at bounding box center [284, 102] width 72 height 31
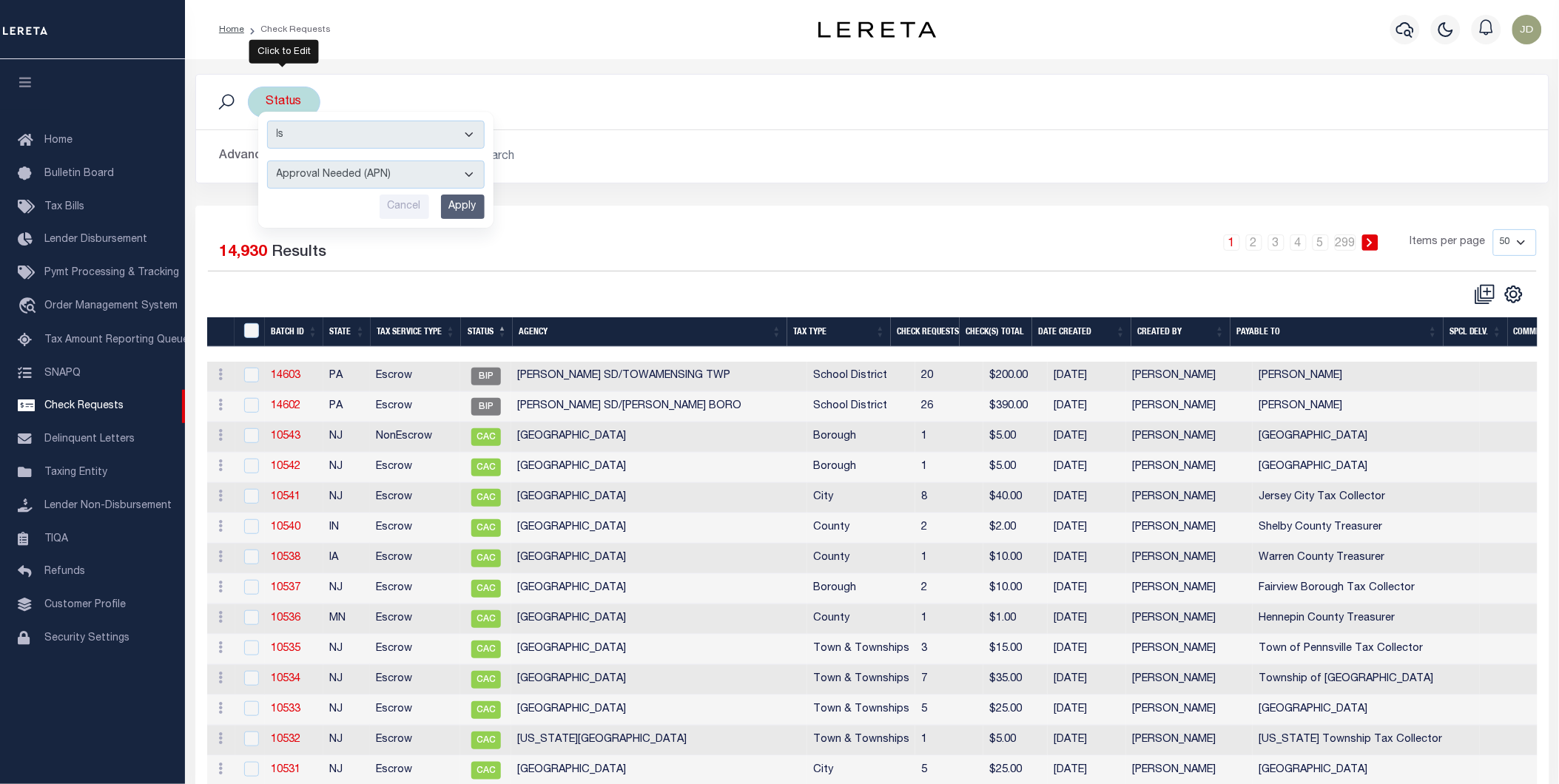
click at [343, 175] on select "Approval Needed (APN) Batching In Progress (BIP) Check Returned (CKR) Cleared a…" at bounding box center [376, 175] width 217 height 28
select select "RTS"
click at [267, 161] on select "Approval Needed (APN) Batching In Progress (BIP) Check Returned (CKR) Cleared a…" at bounding box center [376, 175] width 217 height 28
click at [466, 220] on div "Is Contains Approval Needed (APN) Batching In Progress (BIP) Check Returned (CK…" at bounding box center [376, 169] width 235 height 116
click at [465, 212] on input "Apply" at bounding box center [463, 207] width 44 height 24
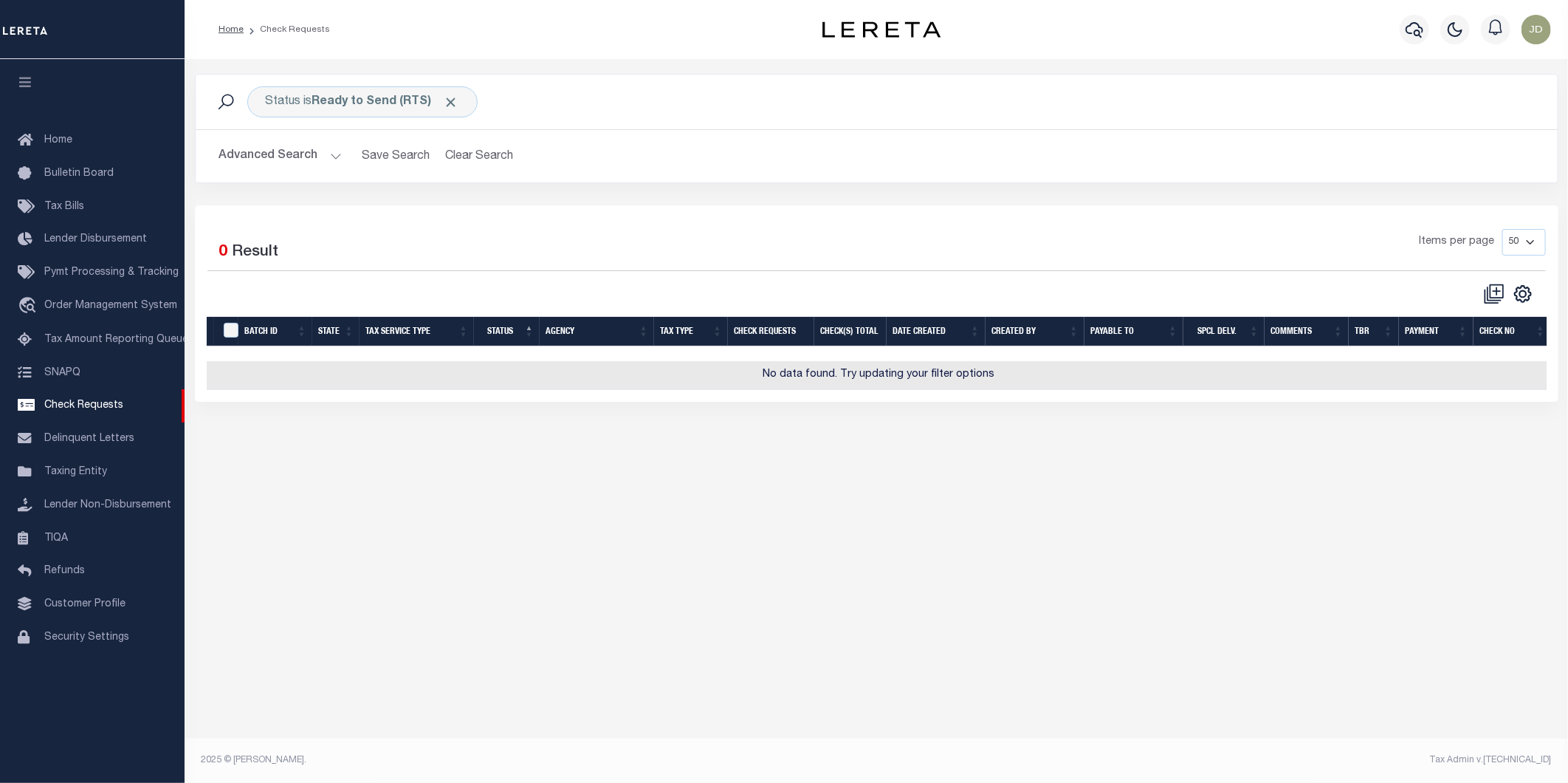
click at [28, 85] on icon "button" at bounding box center [24, 81] width 17 height 13
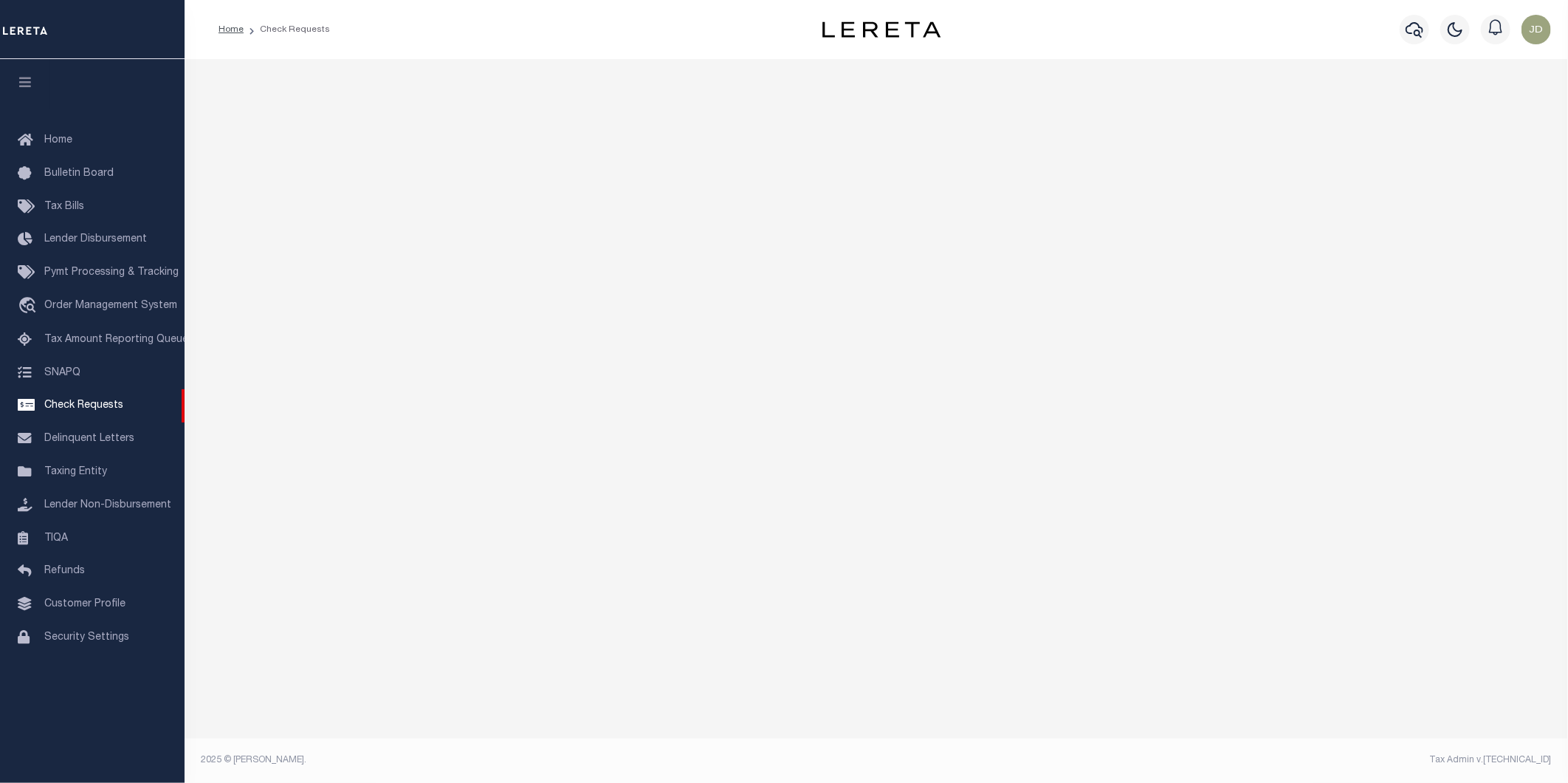
select select "50"
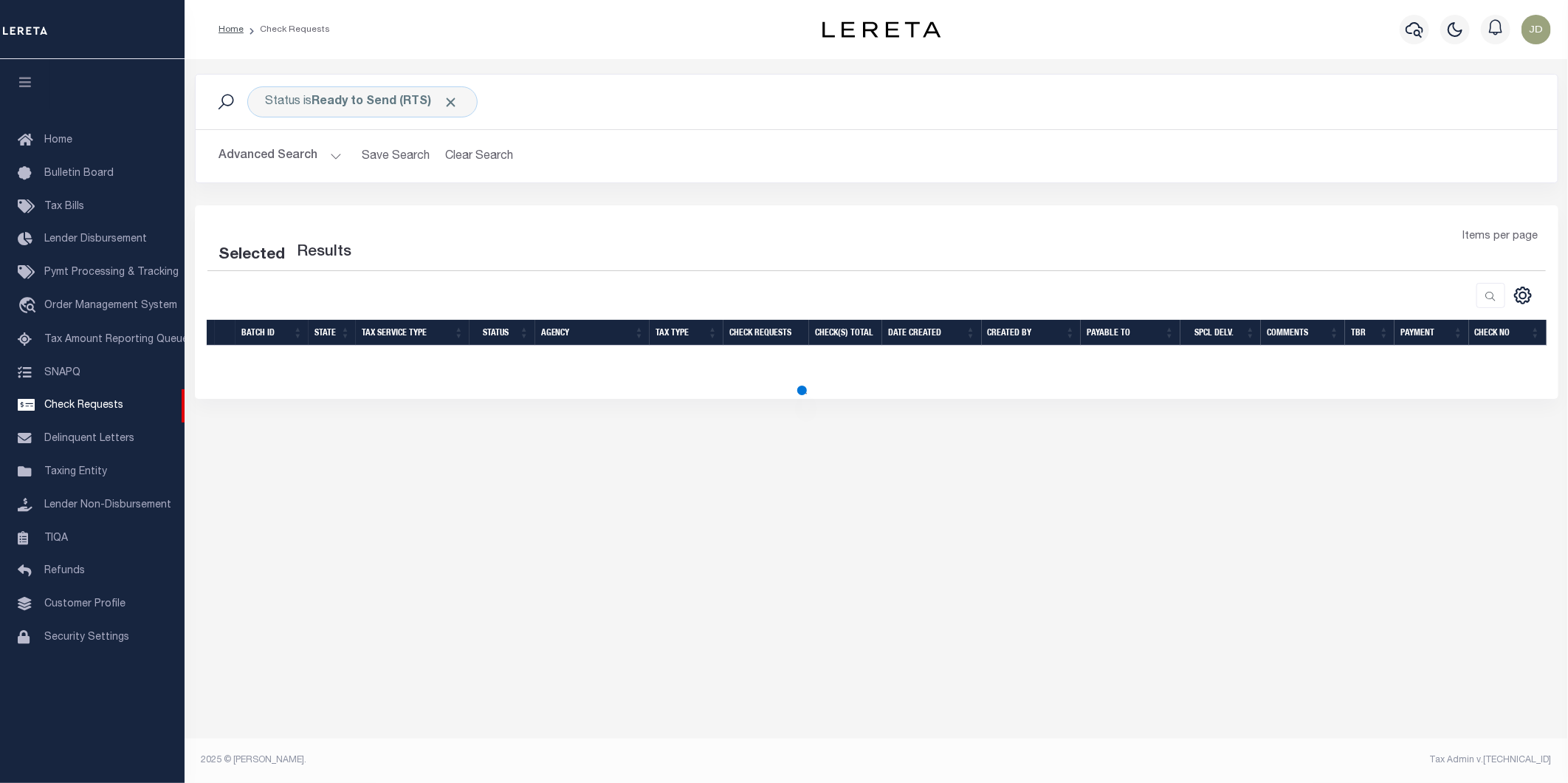
select select "50"
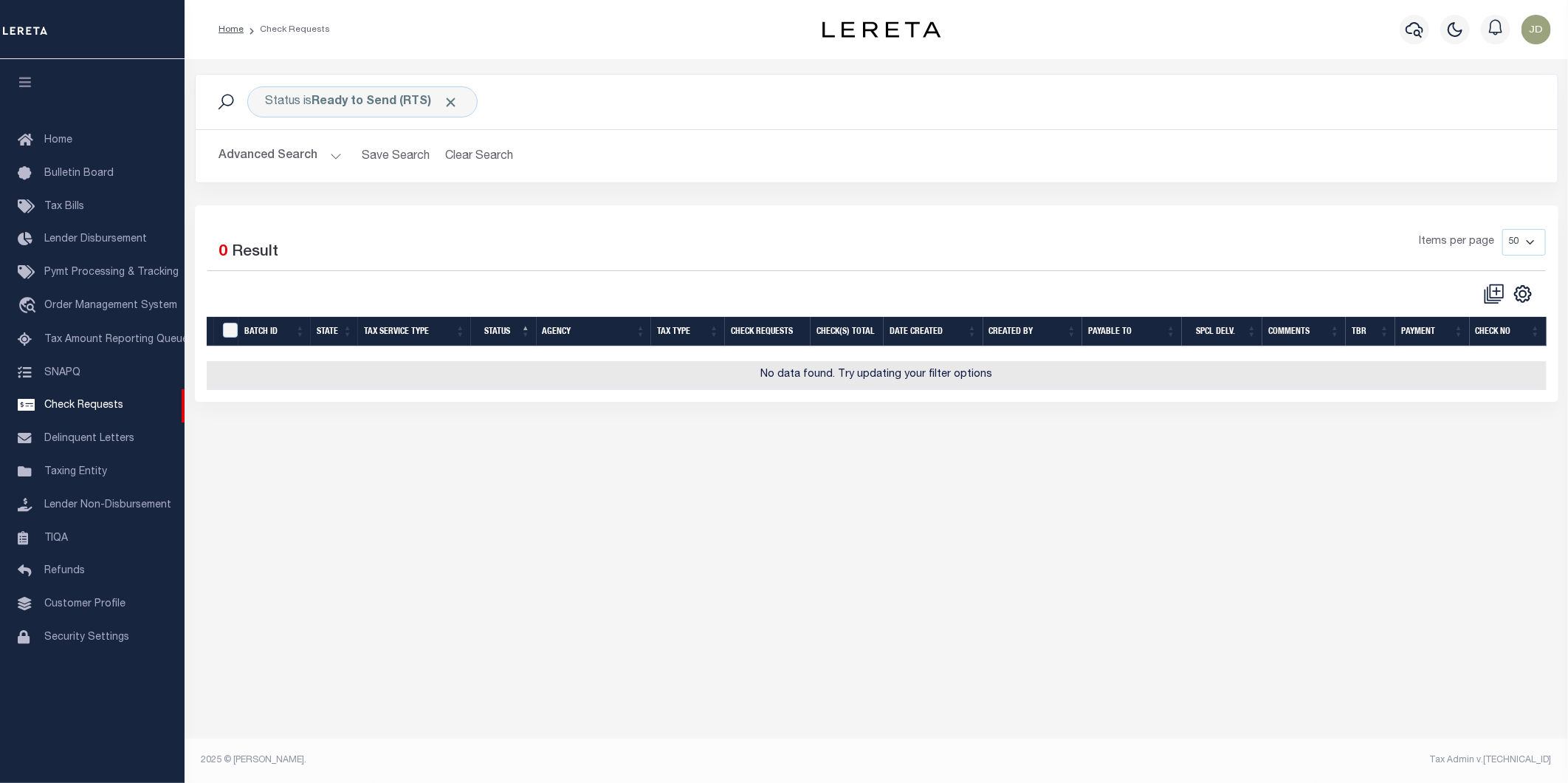
click at [13, 79] on button "button" at bounding box center [25, 85] width 51 height 51
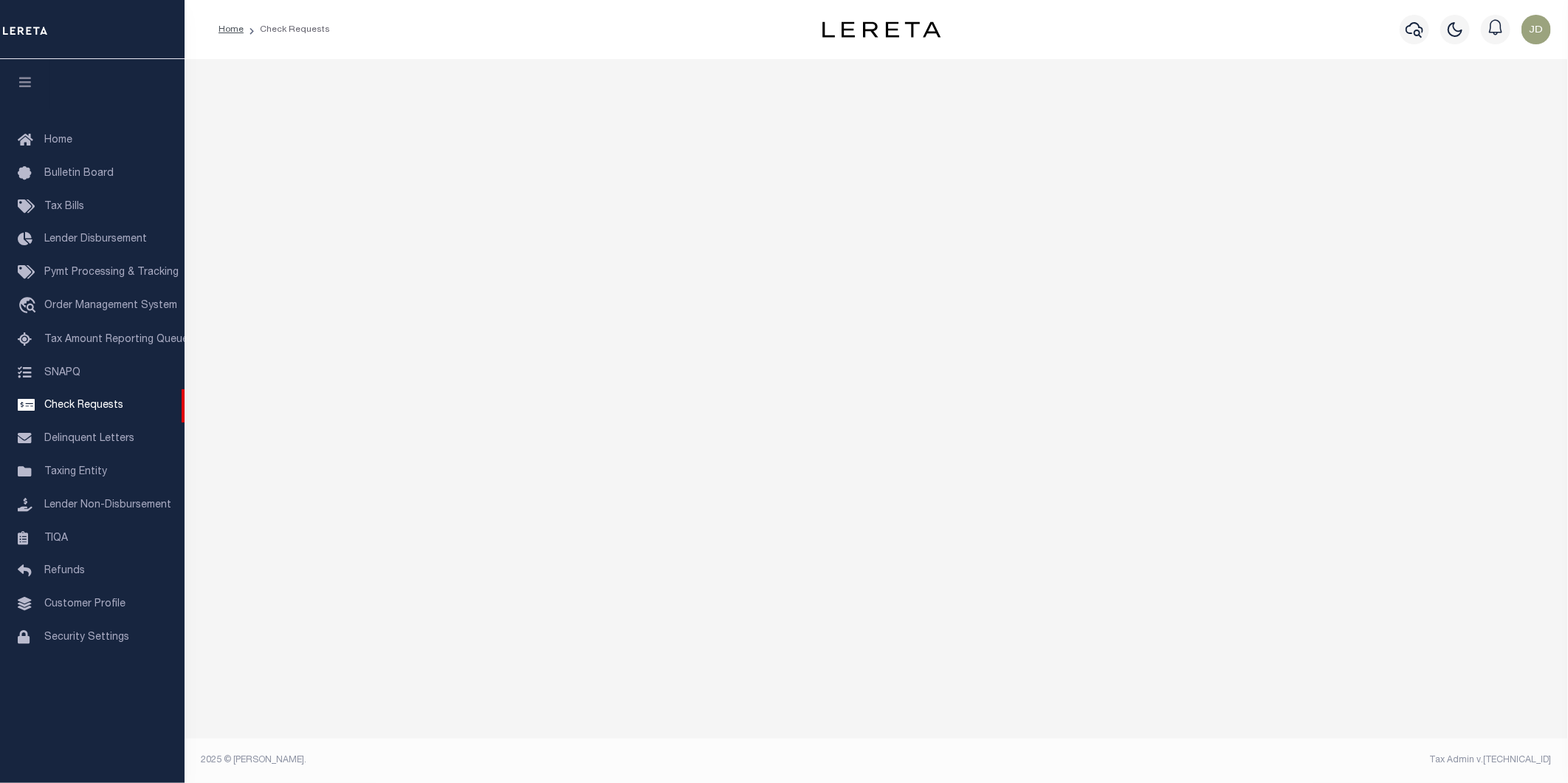
select select "50"
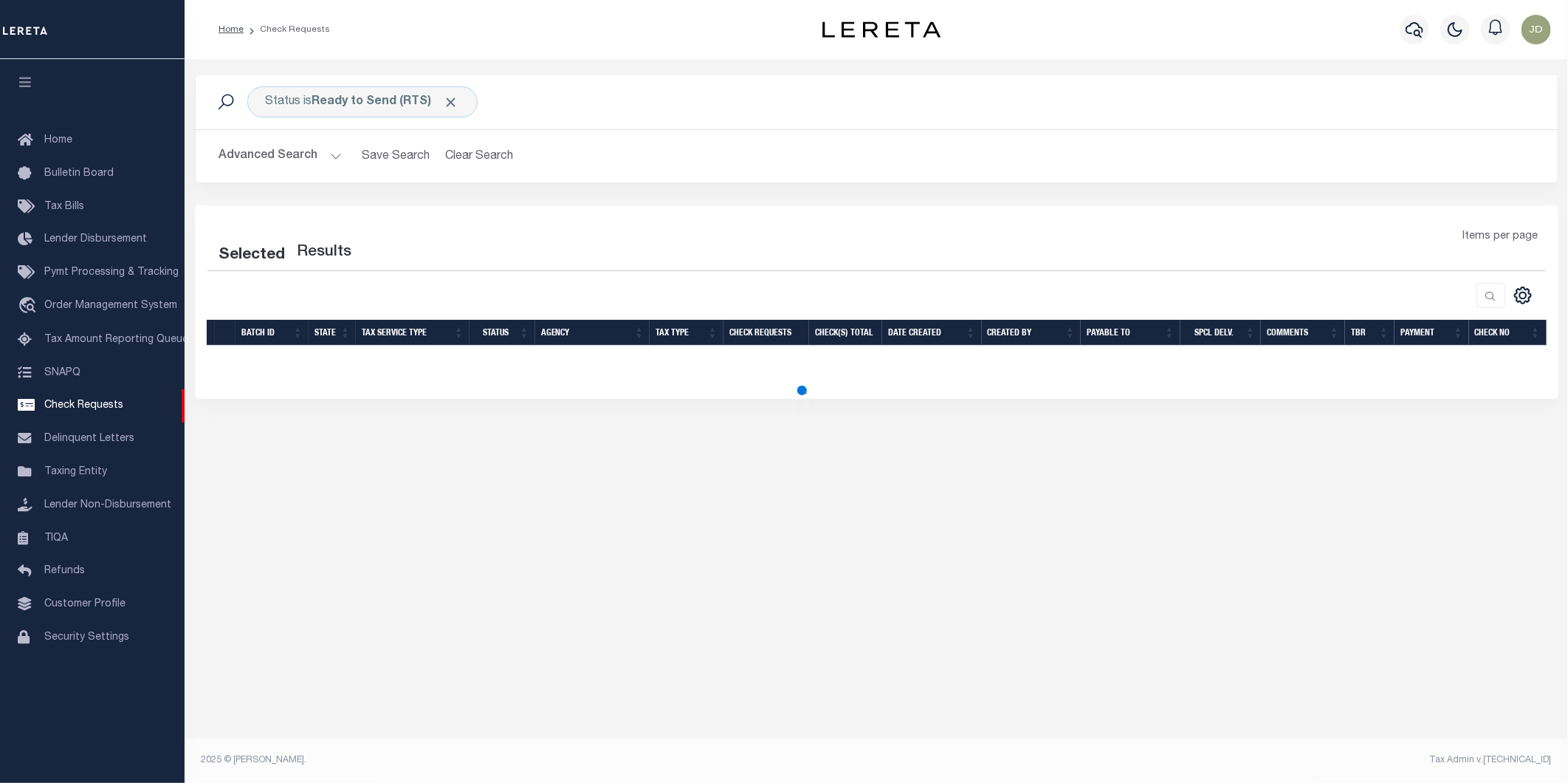
select select "50"
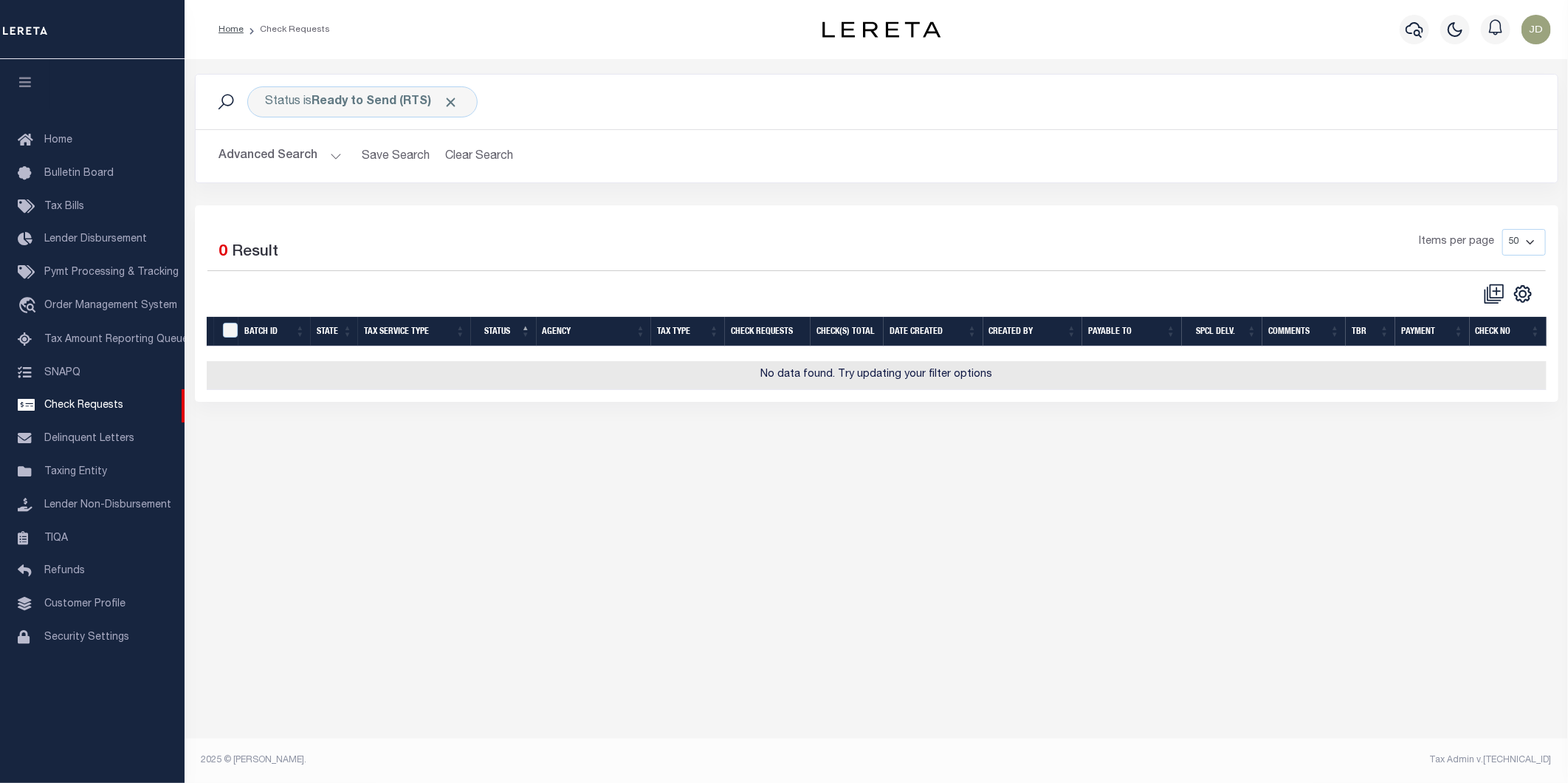
click at [20, 83] on icon "button" at bounding box center [24, 81] width 17 height 13
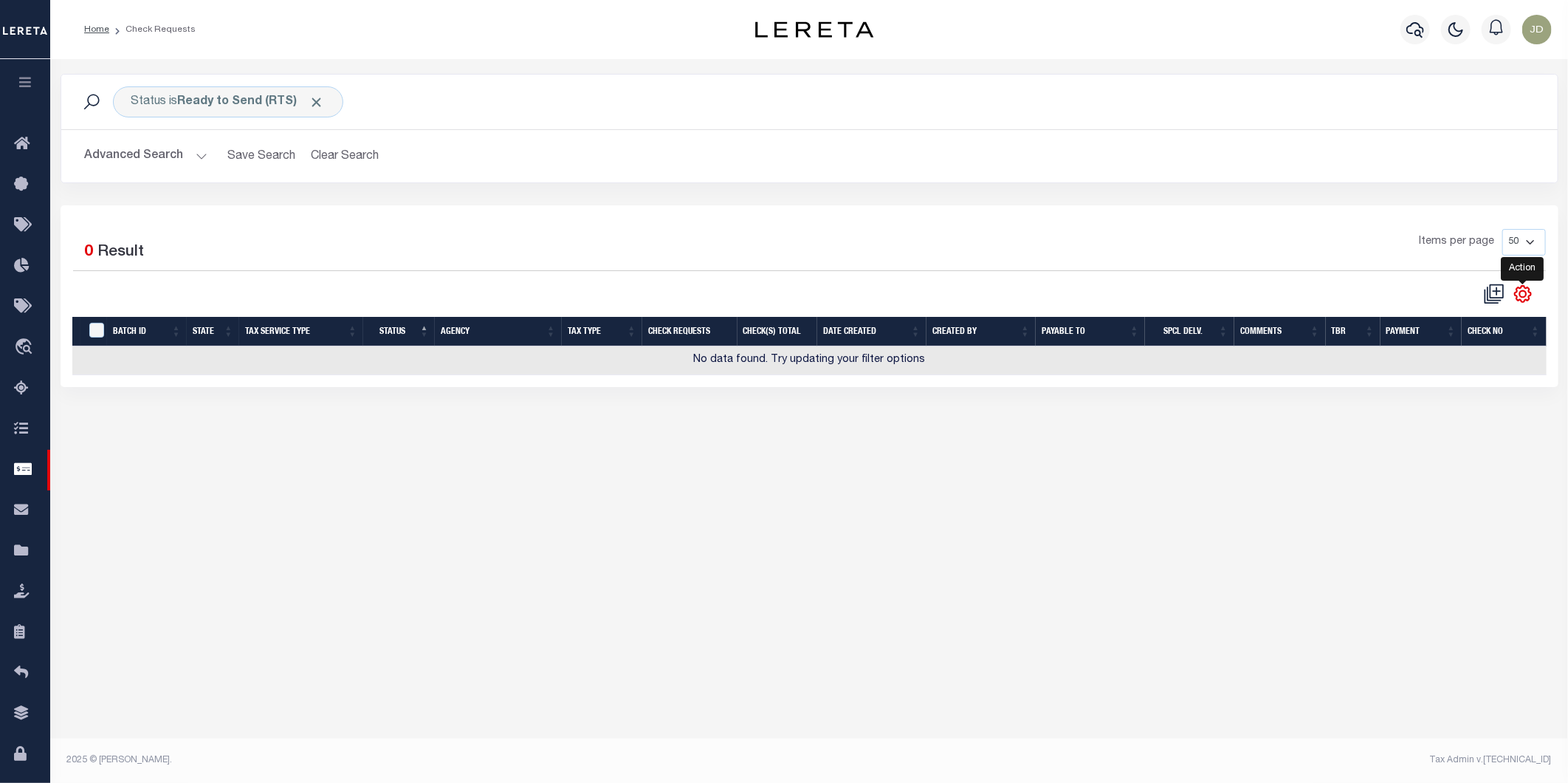
click at [1526, 296] on icon "" at bounding box center [1523, 294] width 7 height 7
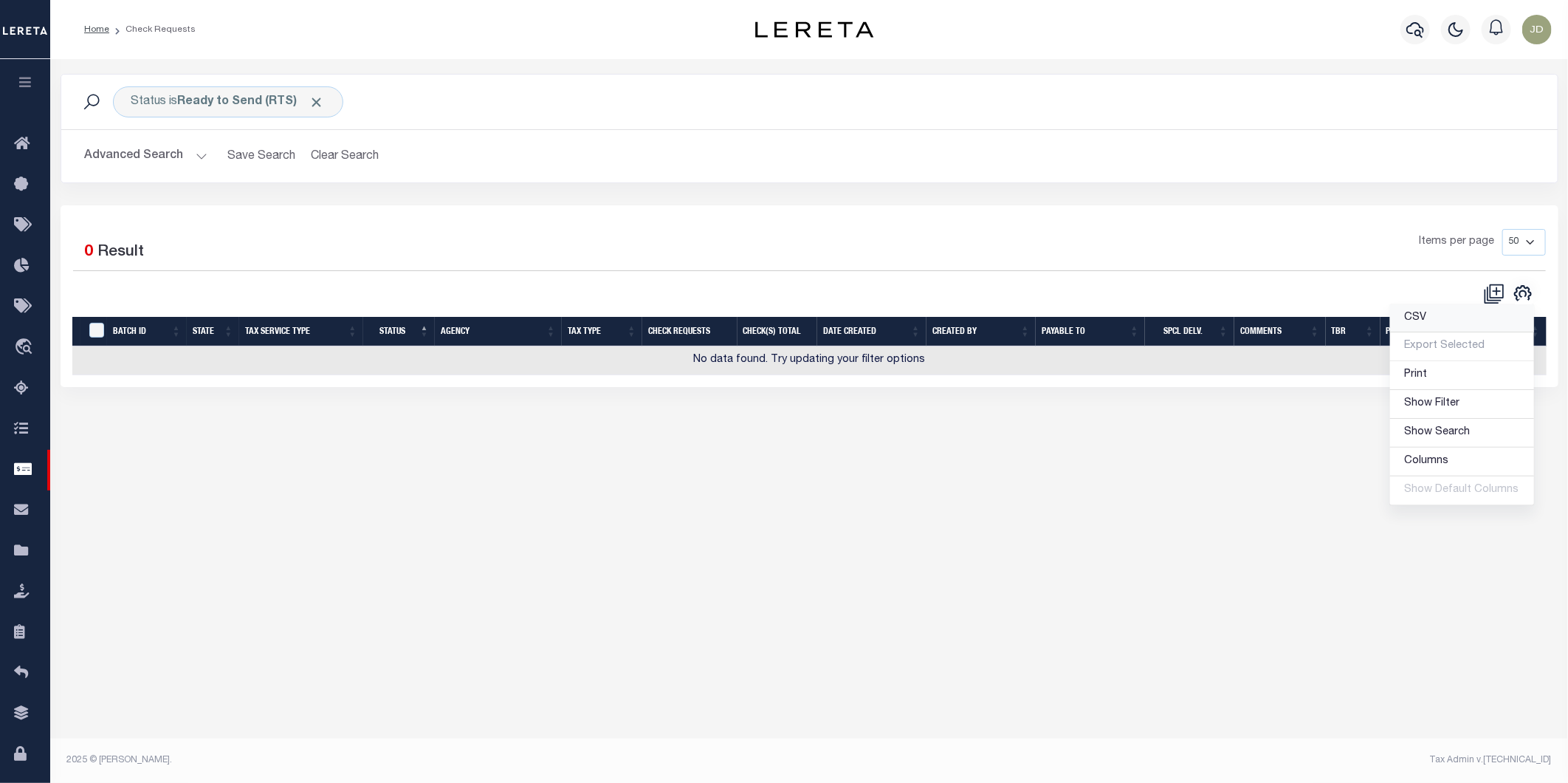
click at [1459, 311] on link "CSV" at bounding box center [1462, 318] width 144 height 29
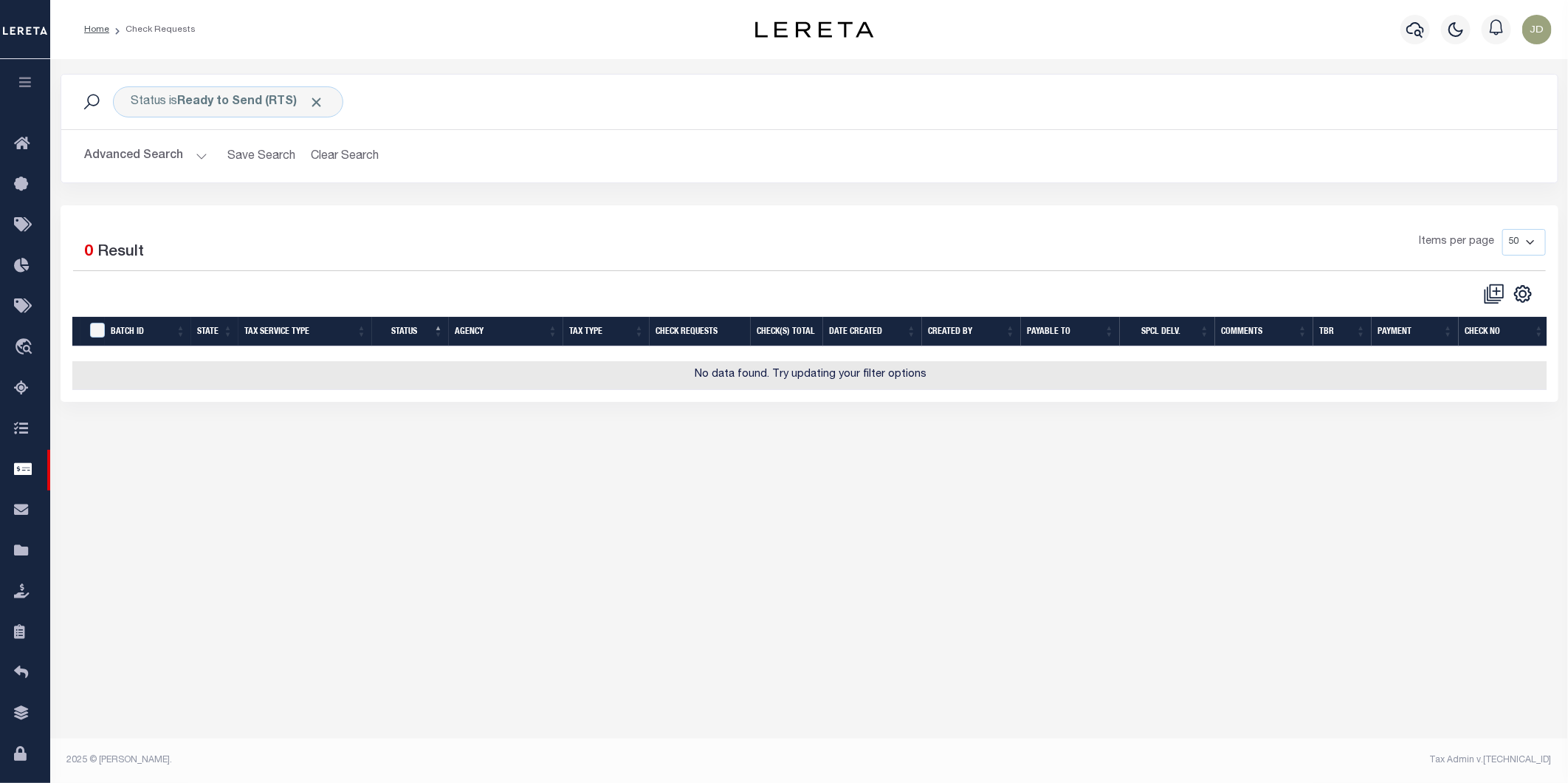
click at [806, 200] on div "Status is Ready to Send (RTS) Search Advanced Search Save Search Clear Search C…" at bounding box center [810, 140] width 1520 height 132
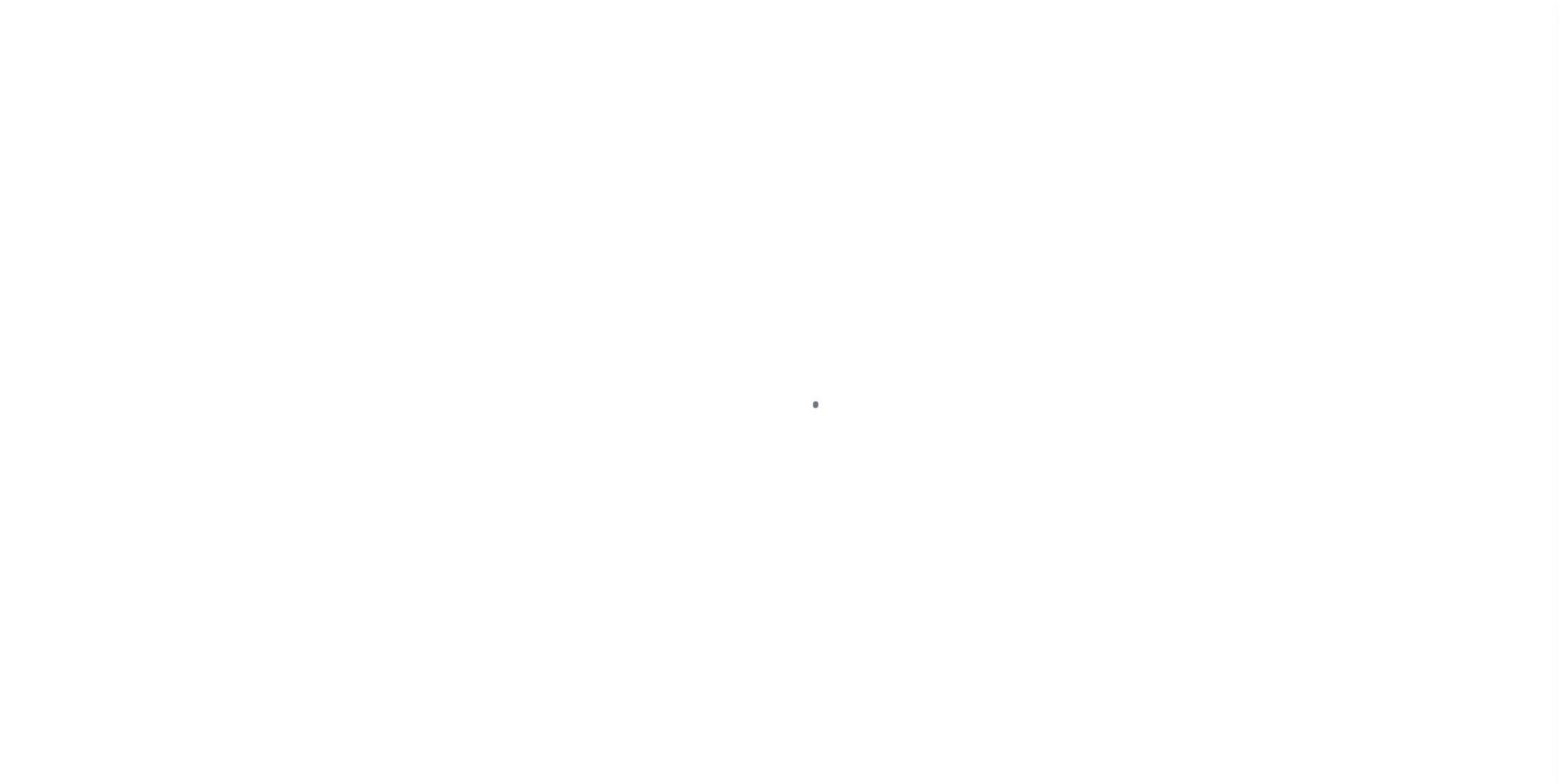
select select "RFP"
select select "CHK"
select select "[PERSON_NAME]"
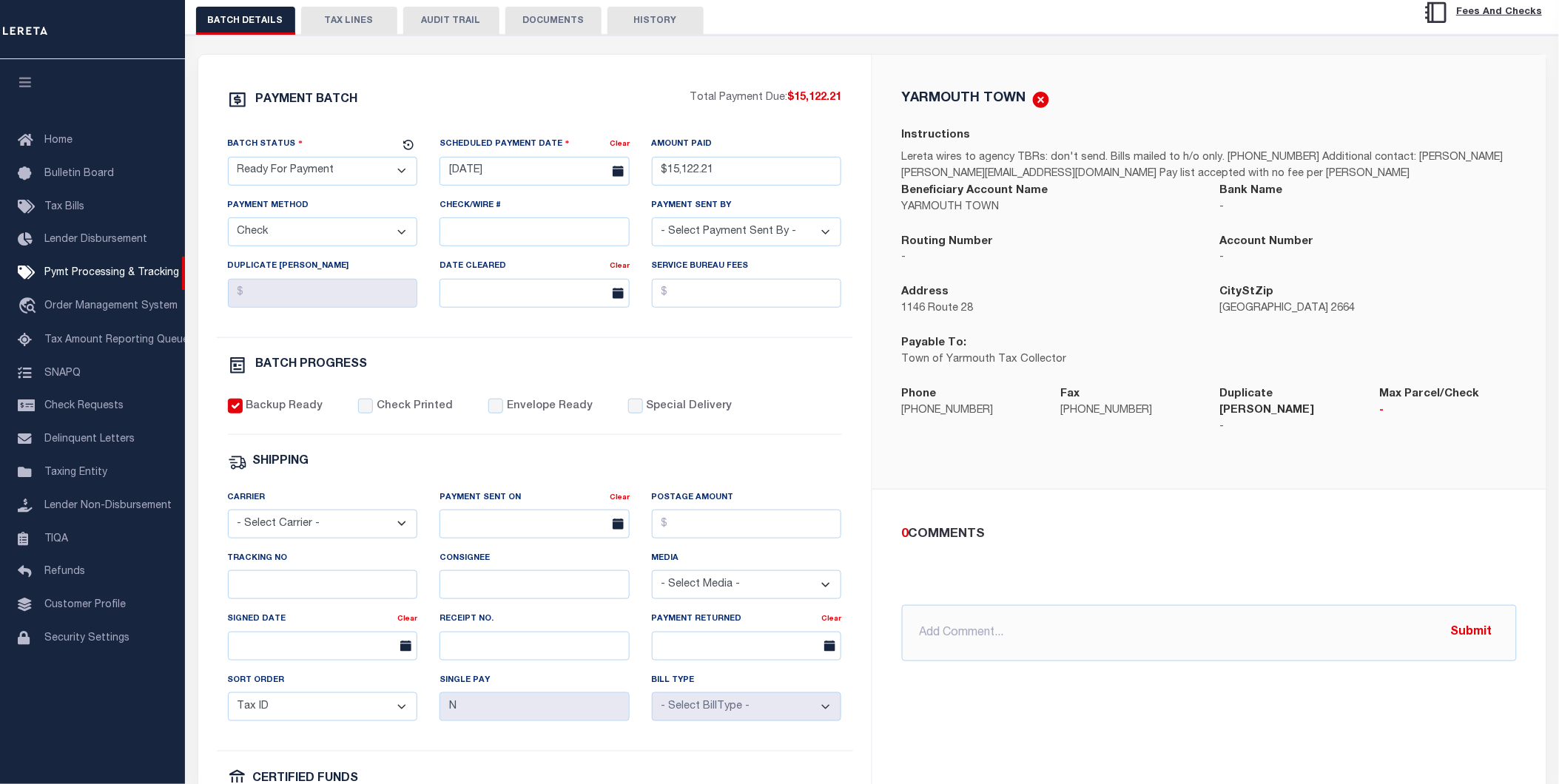
scroll to position [328, 0]
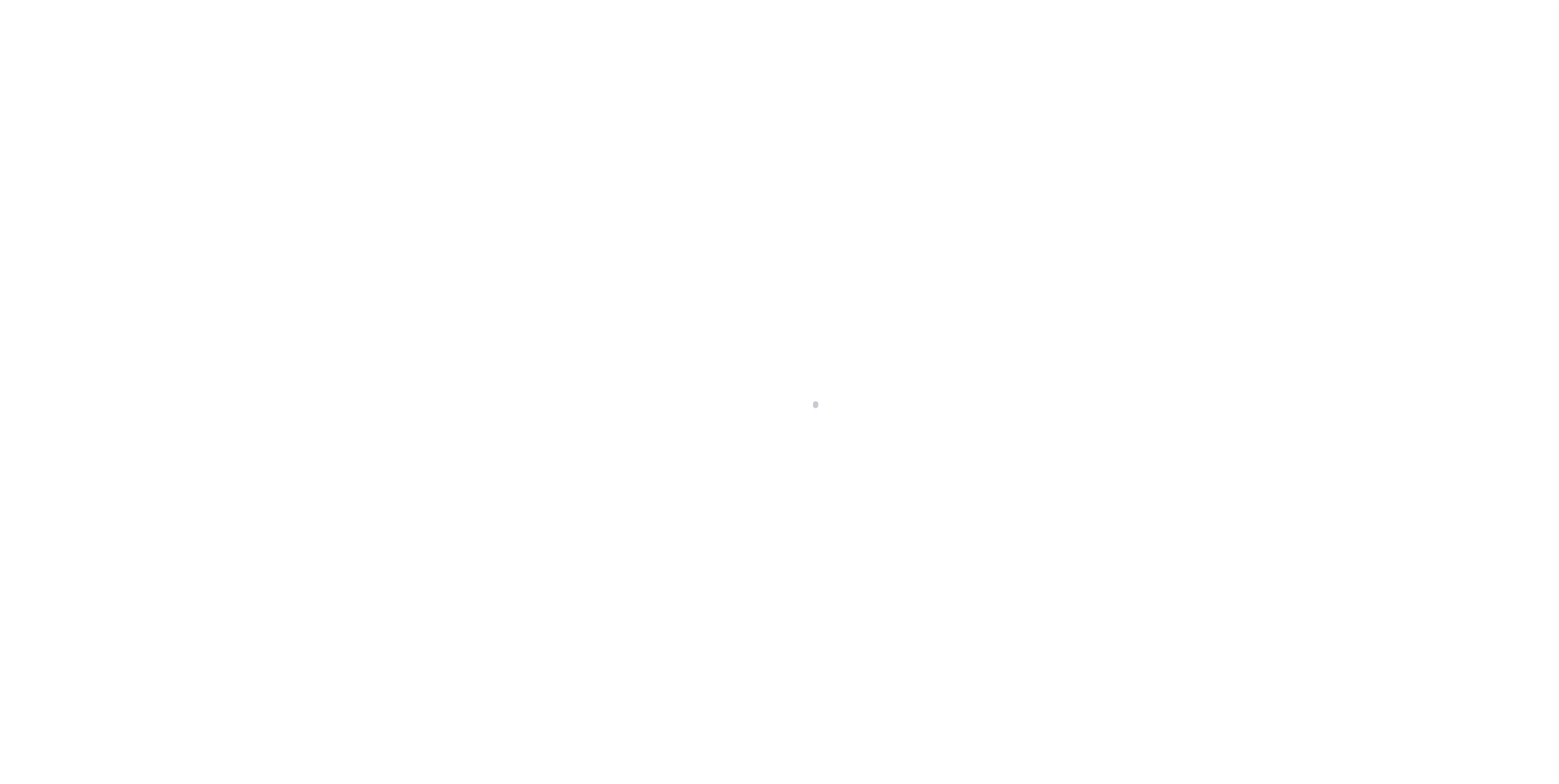
select select "RFP"
select select "CHK"
select select "[PERSON_NAME]"
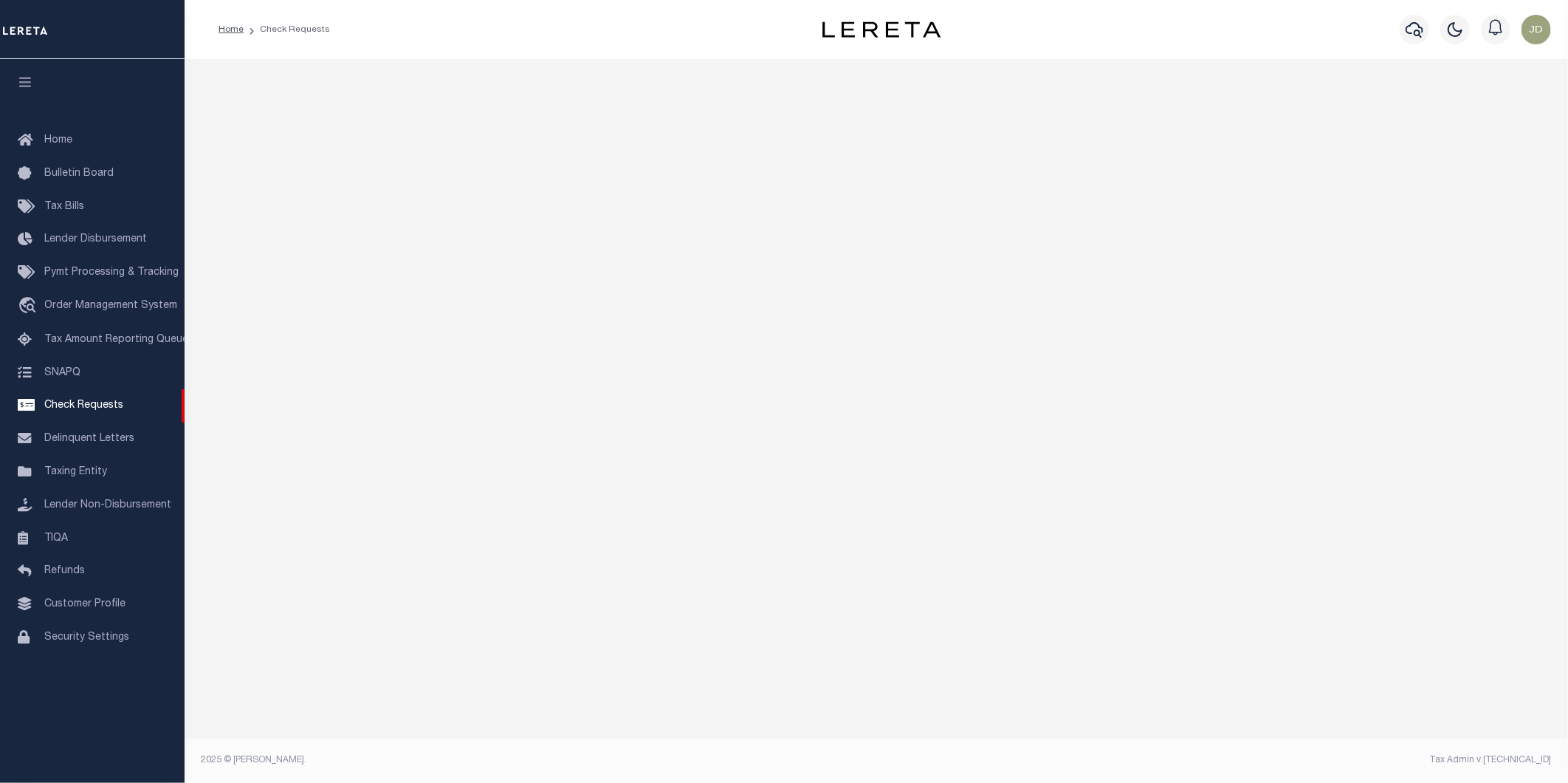
select select "50"
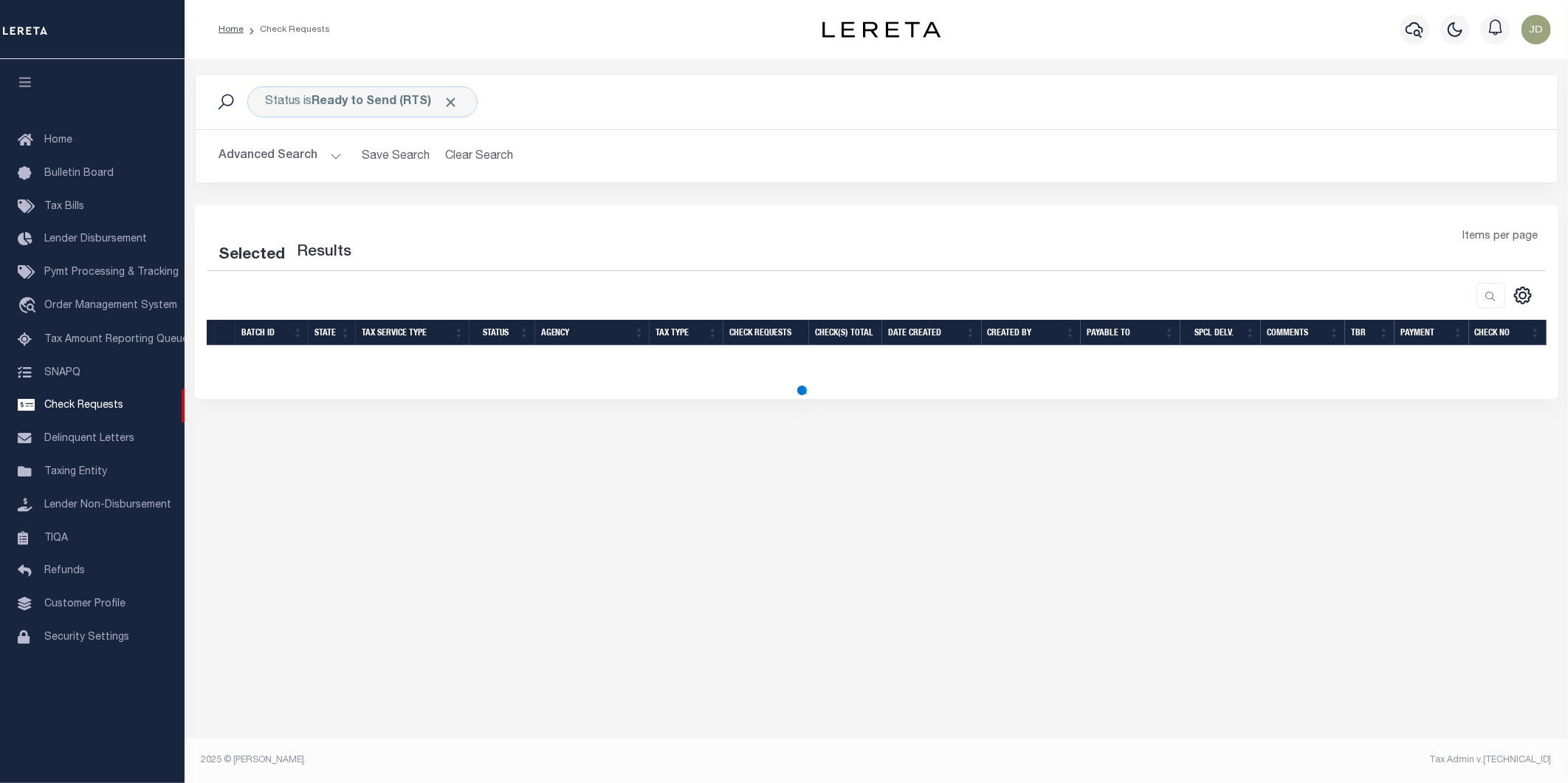
select select "50"
